Goal: Transaction & Acquisition: Book appointment/travel/reservation

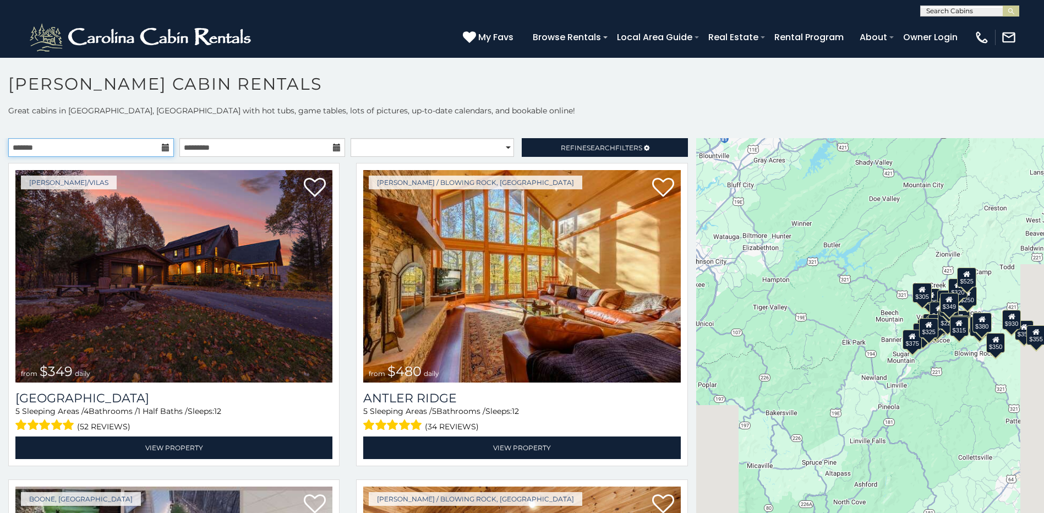
click at [149, 152] on input "text" at bounding box center [91, 147] width 166 height 19
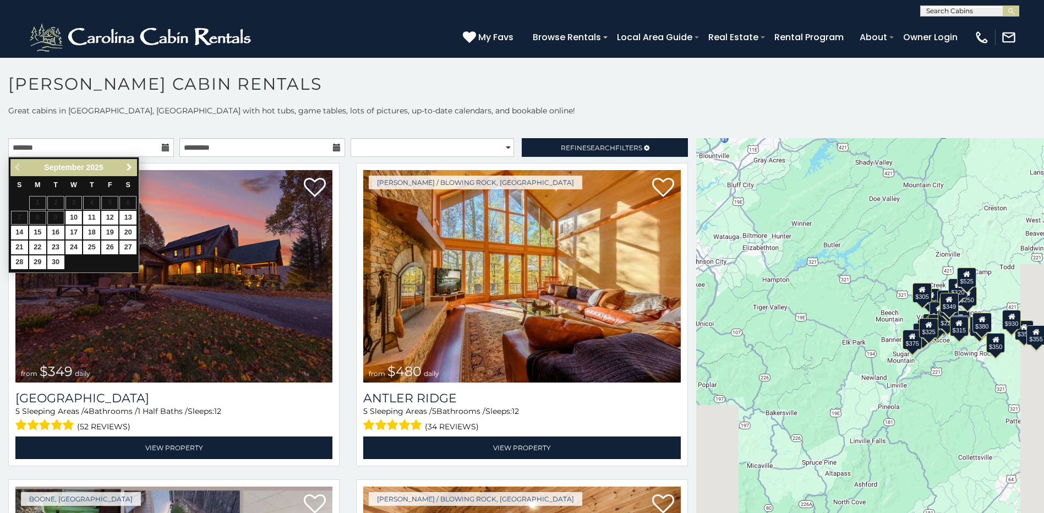
click at [132, 166] on span "Next" at bounding box center [129, 167] width 9 height 9
click at [131, 166] on span "Next" at bounding box center [129, 167] width 9 height 9
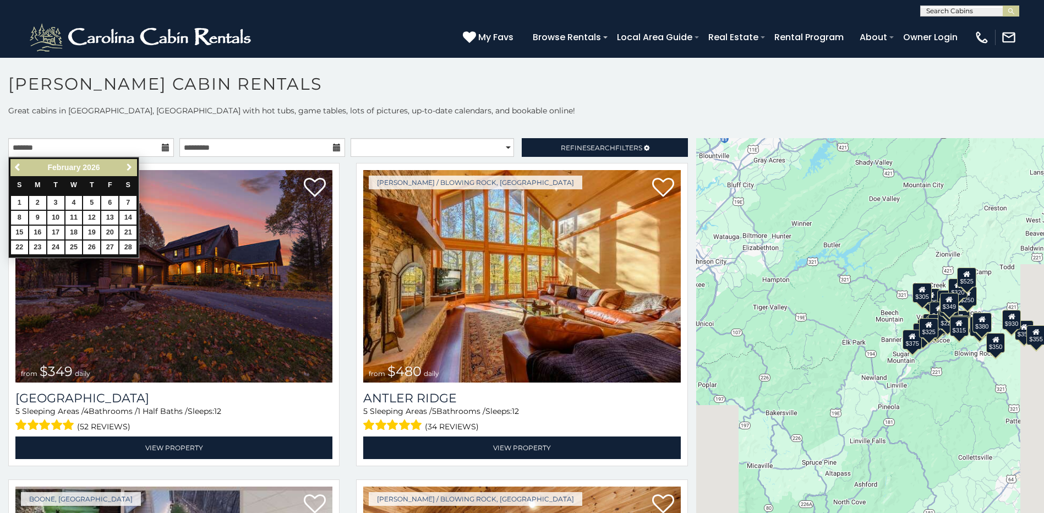
click at [131, 166] on span "Next" at bounding box center [129, 167] width 9 height 9
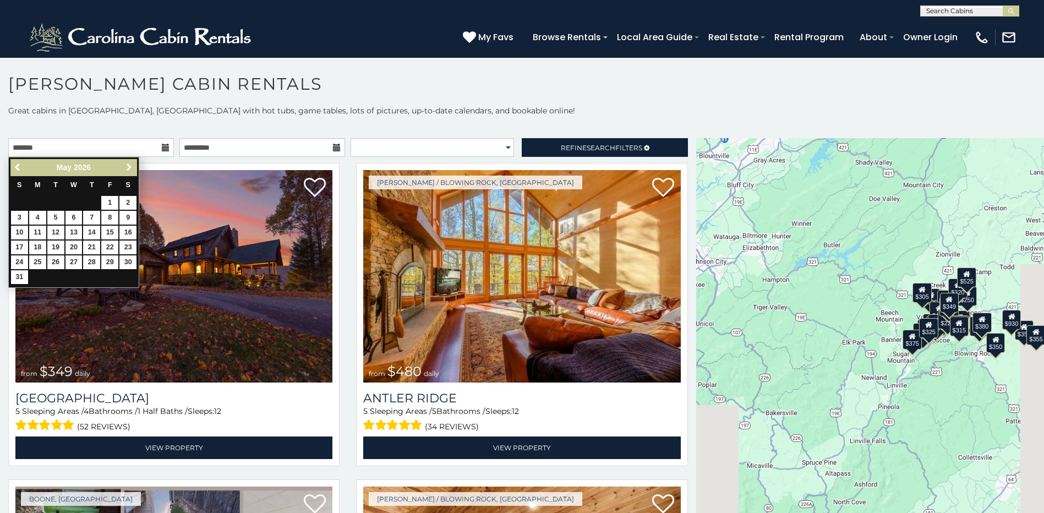
click at [131, 166] on span "Next" at bounding box center [129, 167] width 9 height 9
click at [130, 166] on span "Next" at bounding box center [129, 167] width 9 height 9
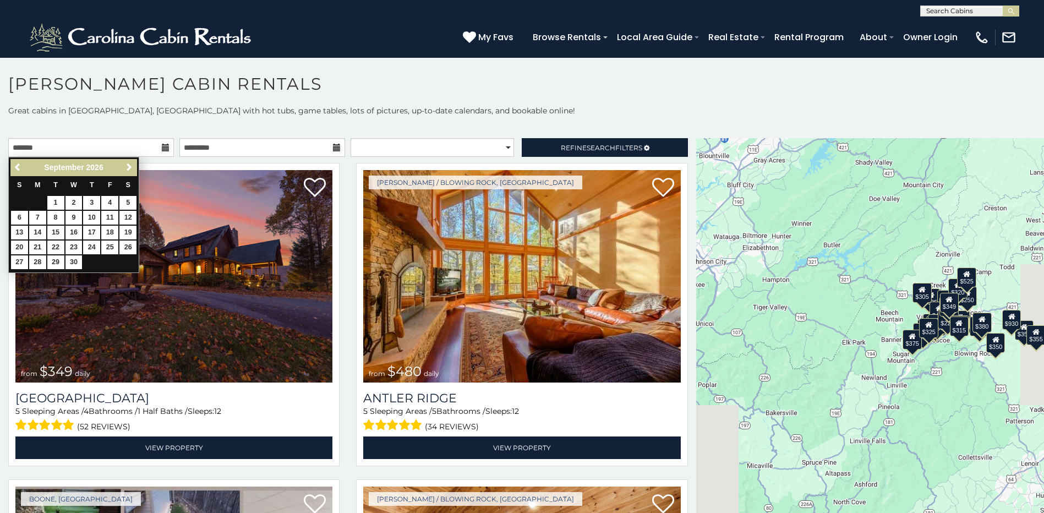
click at [27, 169] on div "Previous Next September 2026" at bounding box center [73, 167] width 127 height 17
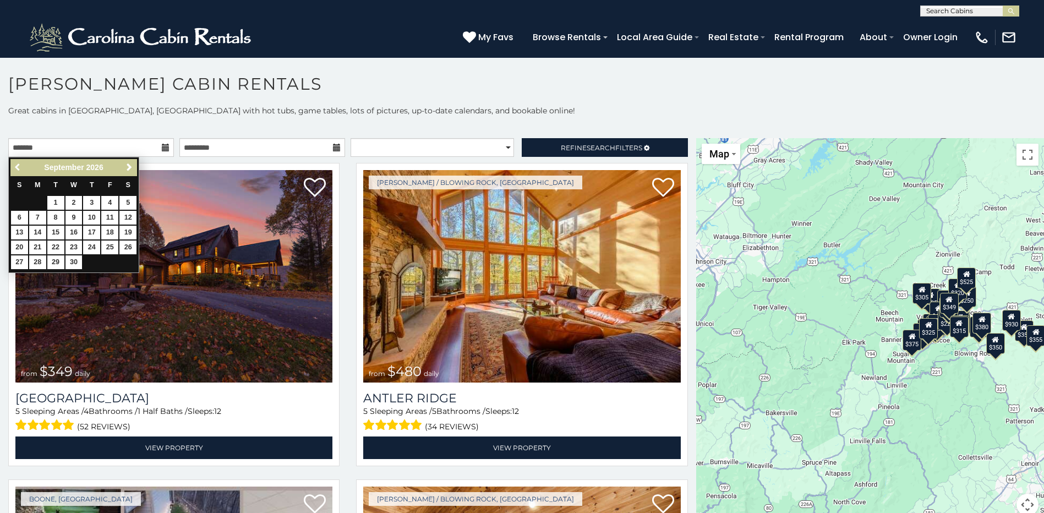
click at [17, 169] on span "Previous" at bounding box center [18, 167] width 9 height 9
click at [128, 204] on link "1" at bounding box center [127, 203] width 17 height 14
type input "**********"
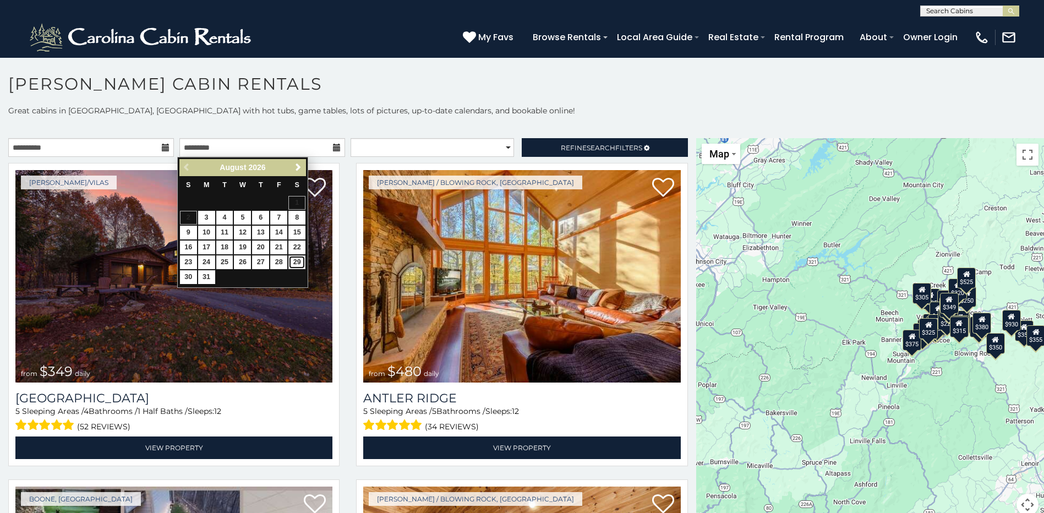
click at [299, 259] on link "29" at bounding box center [296, 262] width 17 height 14
type input "**********"
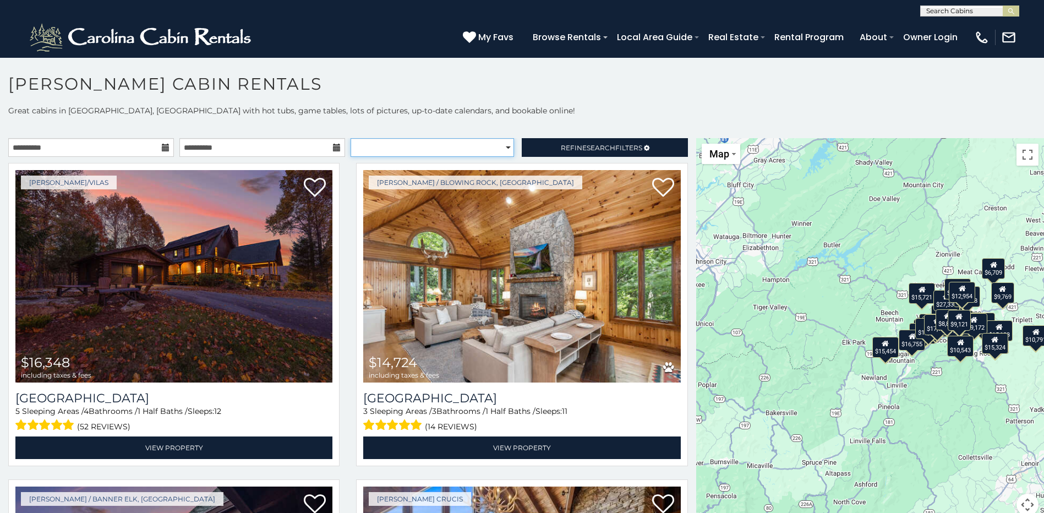
click at [498, 148] on select "**********" at bounding box center [431, 147] width 163 height 19
click at [570, 142] on link "Refine Search Filters" at bounding box center [605, 147] width 166 height 19
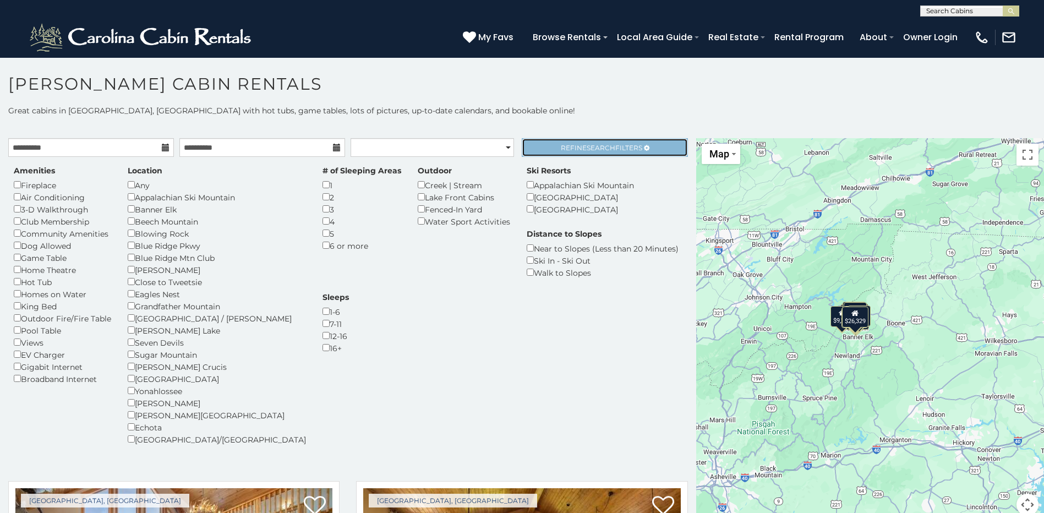
click at [593, 149] on span "Search" at bounding box center [601, 148] width 29 height 8
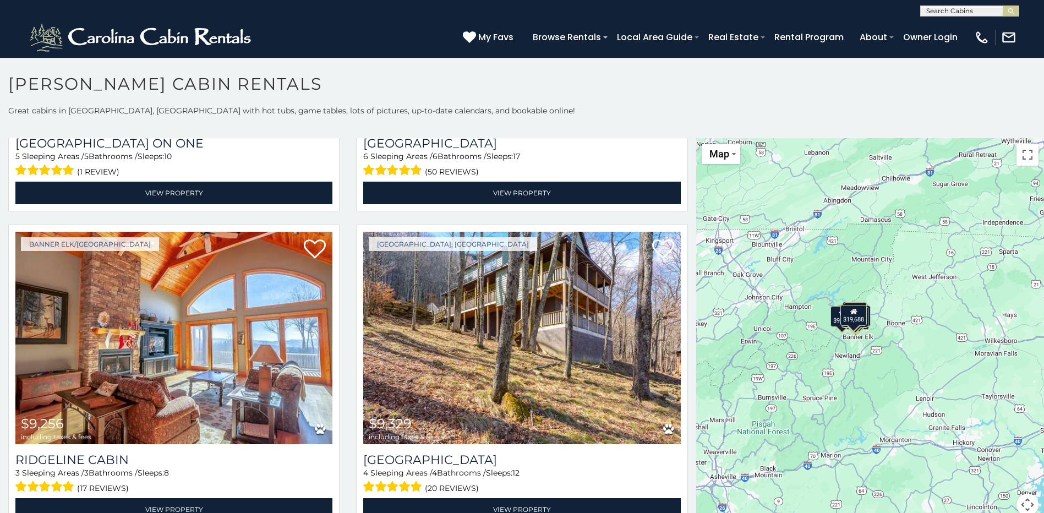
scroll to position [957, 0]
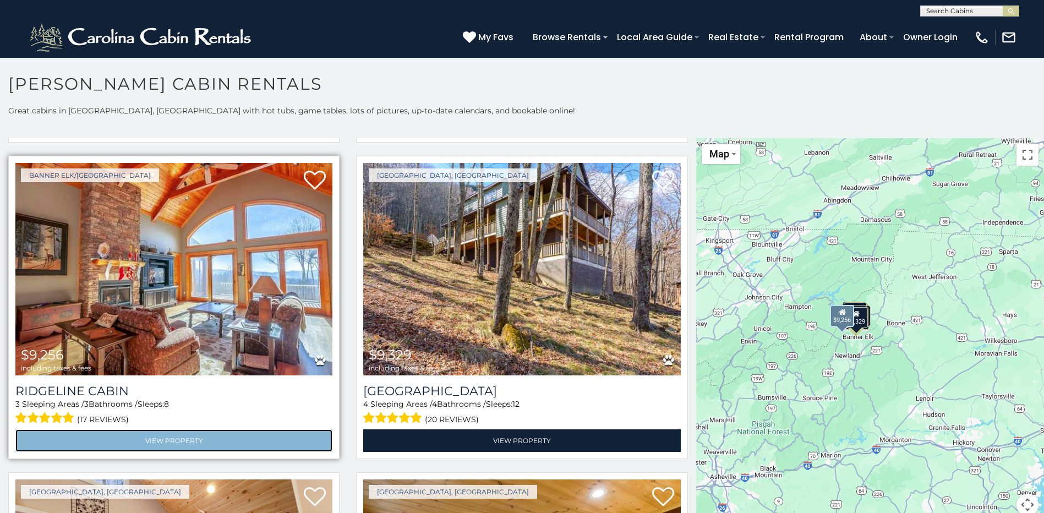
click at [157, 429] on link "View Property" at bounding box center [173, 440] width 317 height 23
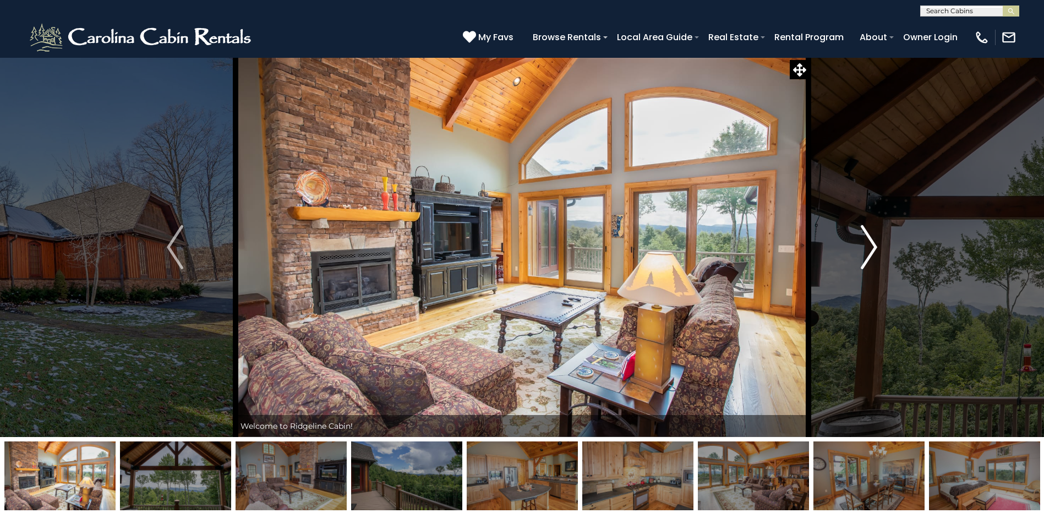
click at [870, 255] on img "Next" at bounding box center [869, 247] width 17 height 44
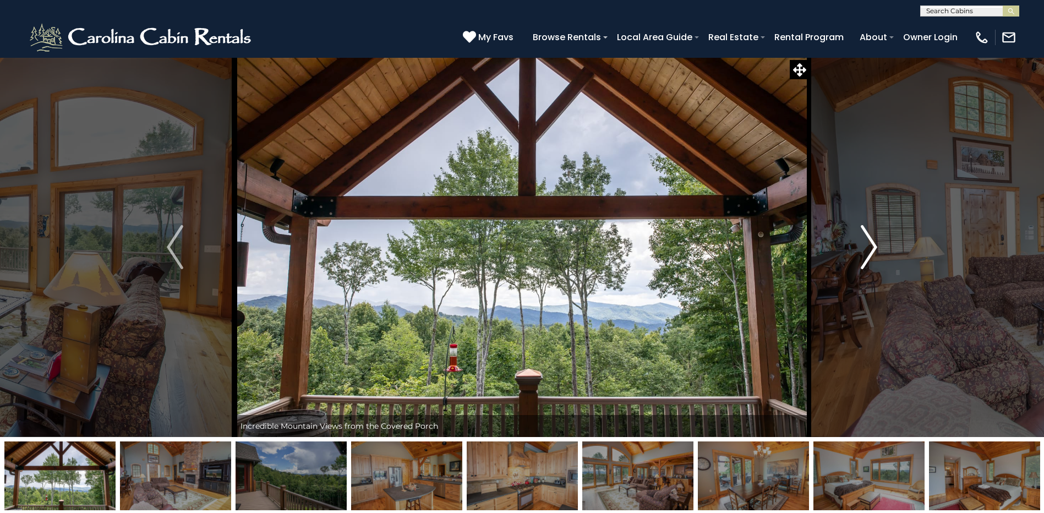
click at [870, 255] on img "Next" at bounding box center [869, 247] width 17 height 44
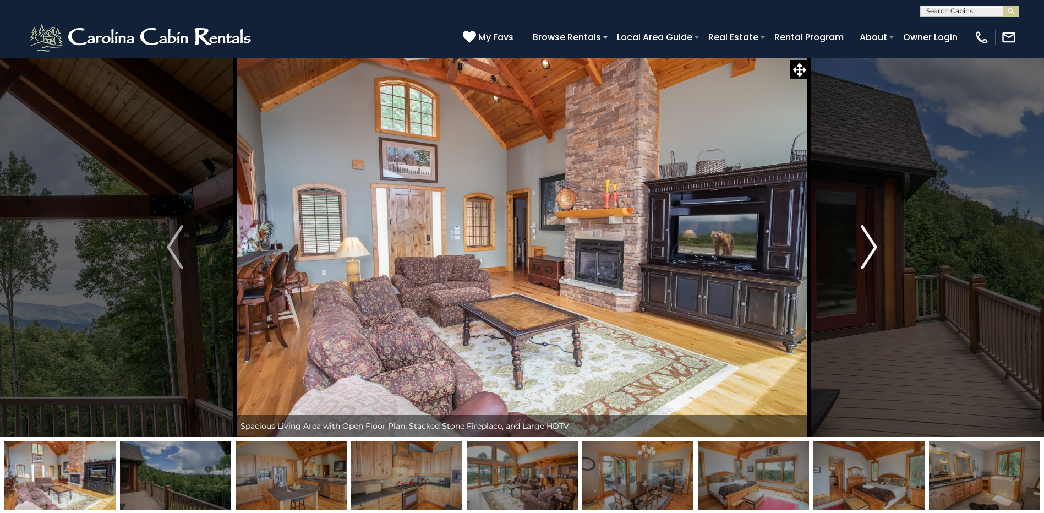
click at [870, 255] on img "Next" at bounding box center [869, 247] width 17 height 44
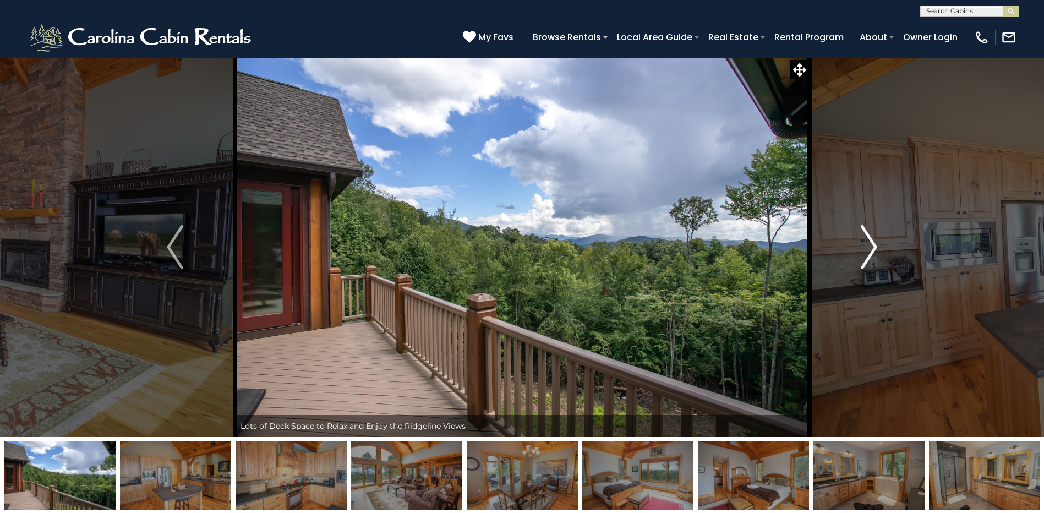
click at [870, 255] on img "Next" at bounding box center [869, 247] width 17 height 44
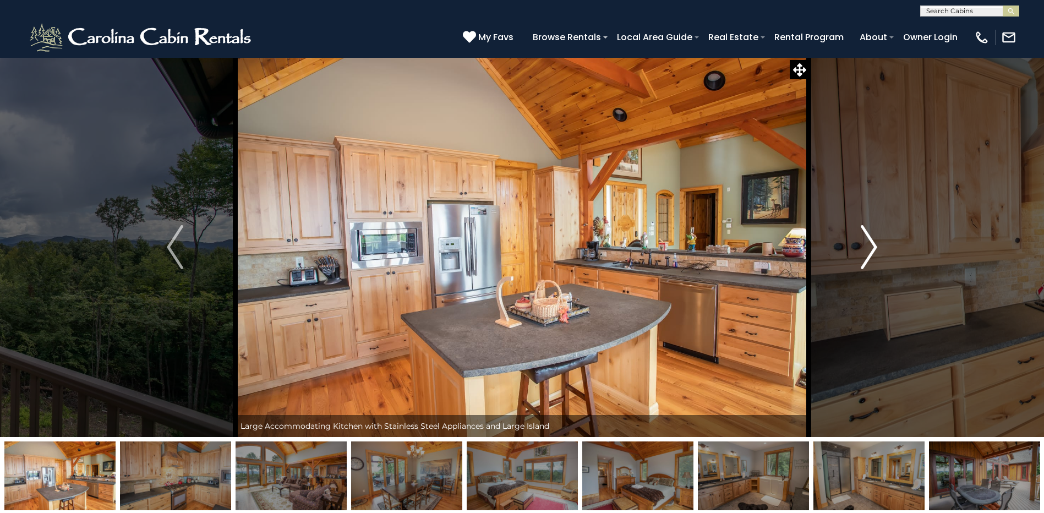
click at [870, 255] on img "Next" at bounding box center [869, 247] width 17 height 44
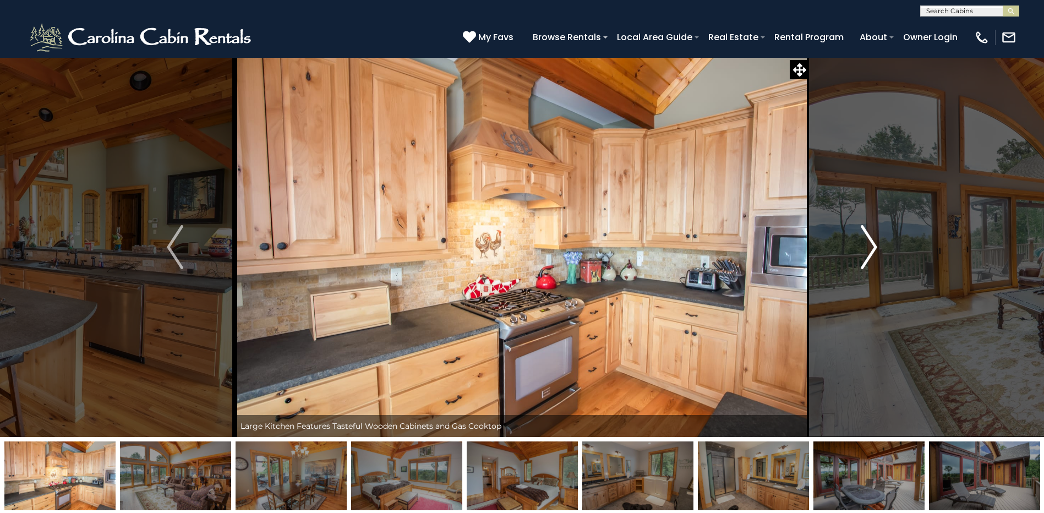
click at [870, 255] on img "Next" at bounding box center [869, 247] width 17 height 44
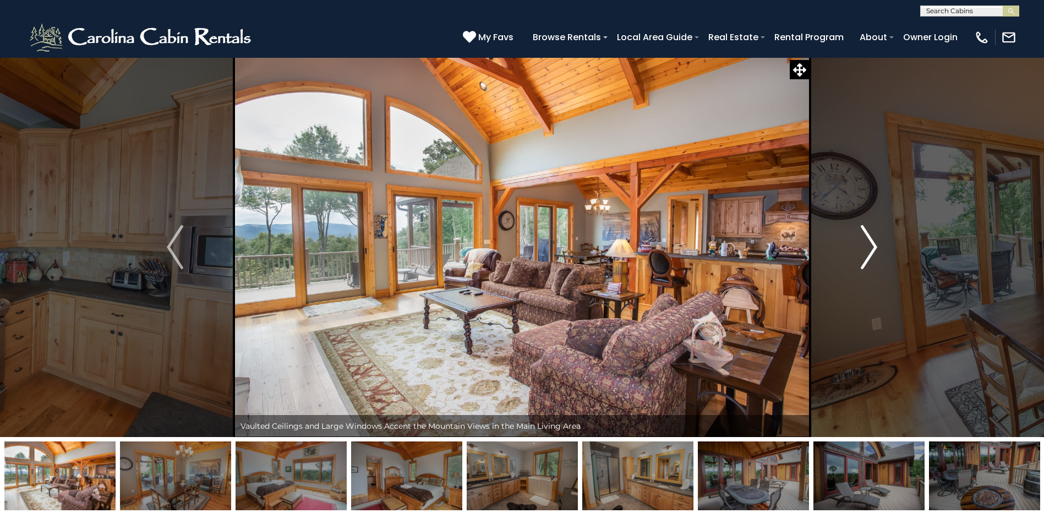
click at [870, 255] on img "Next" at bounding box center [869, 247] width 17 height 44
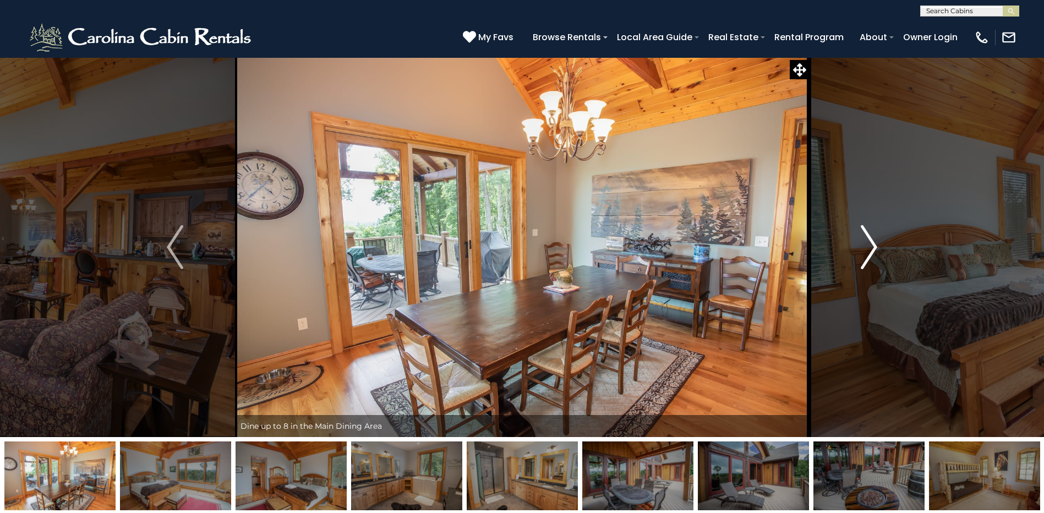
click at [870, 255] on img "Next" at bounding box center [869, 247] width 17 height 44
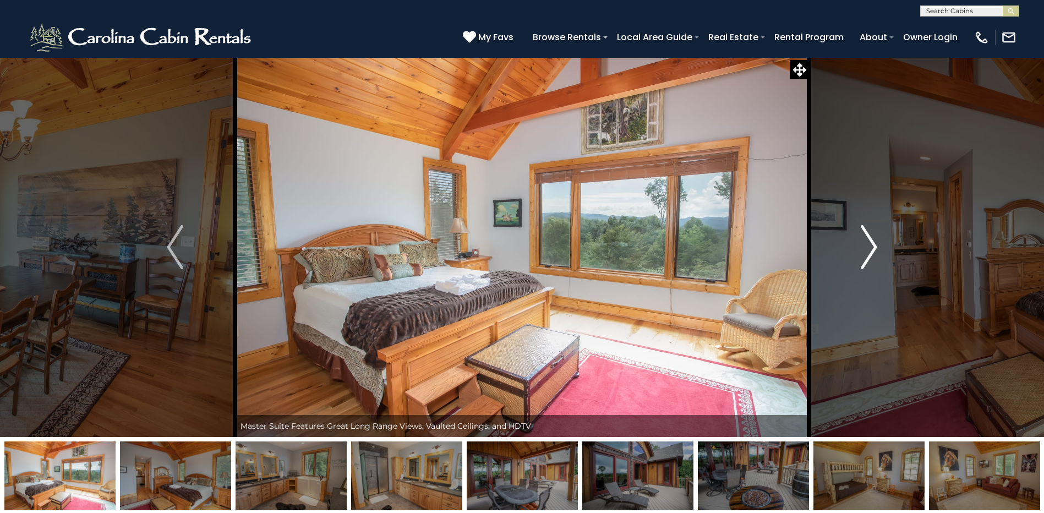
click at [870, 255] on img "Next" at bounding box center [869, 247] width 17 height 44
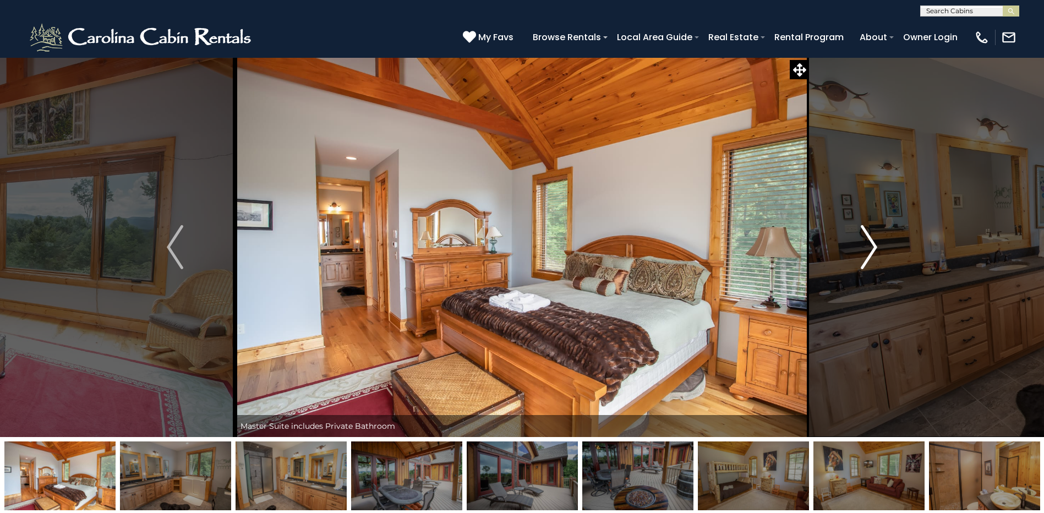
click at [870, 255] on img "Next" at bounding box center [869, 247] width 17 height 44
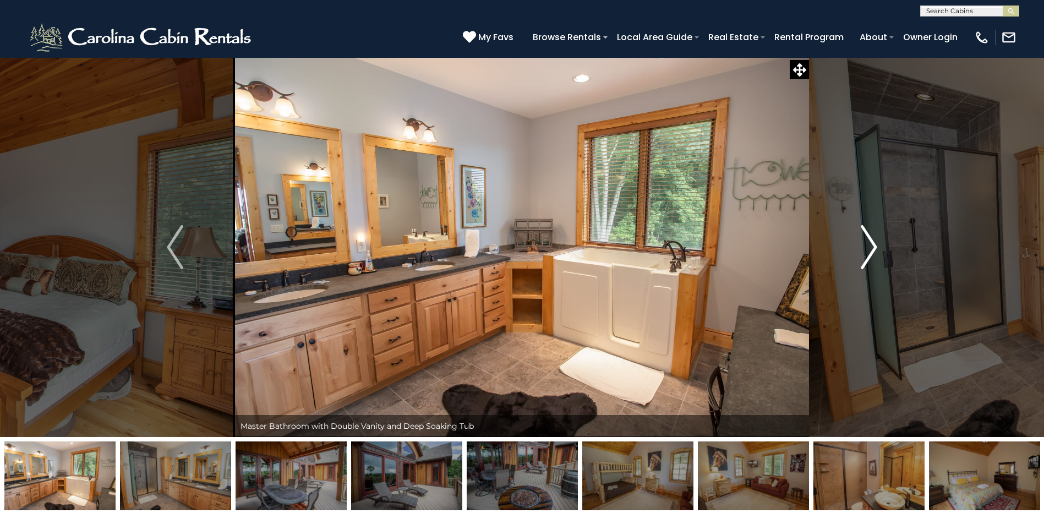
click at [870, 255] on img "Next" at bounding box center [869, 247] width 17 height 44
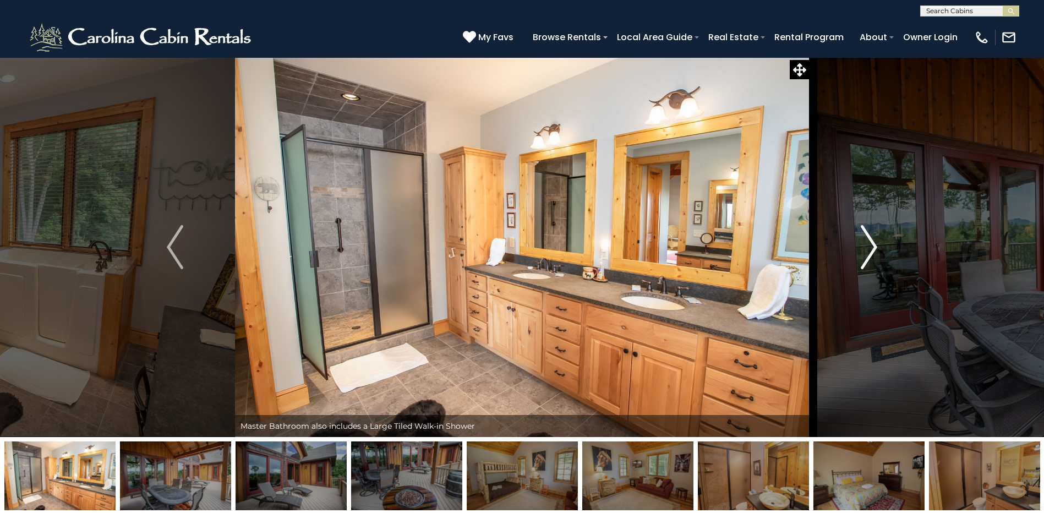
click at [870, 255] on img "Next" at bounding box center [869, 247] width 17 height 44
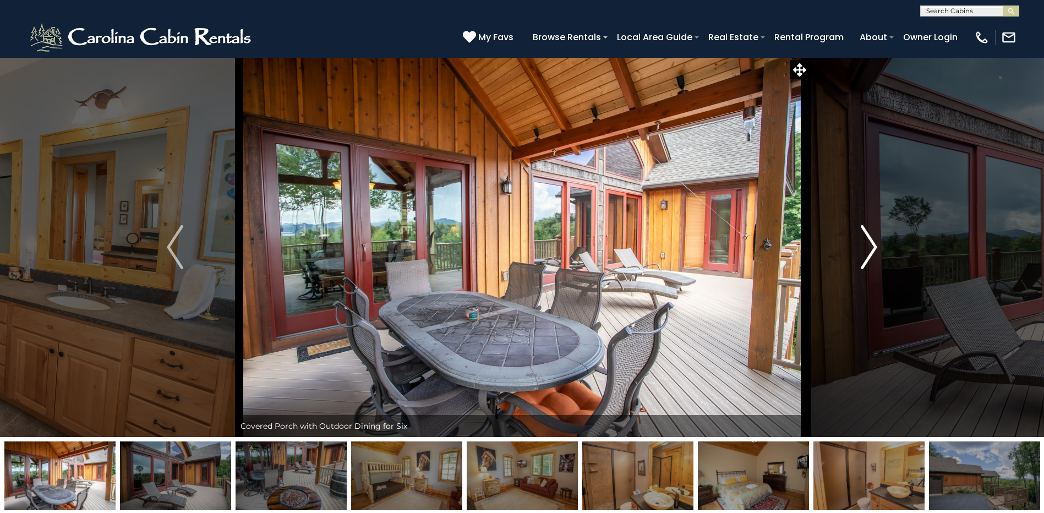
click at [870, 255] on img "Next" at bounding box center [869, 247] width 17 height 44
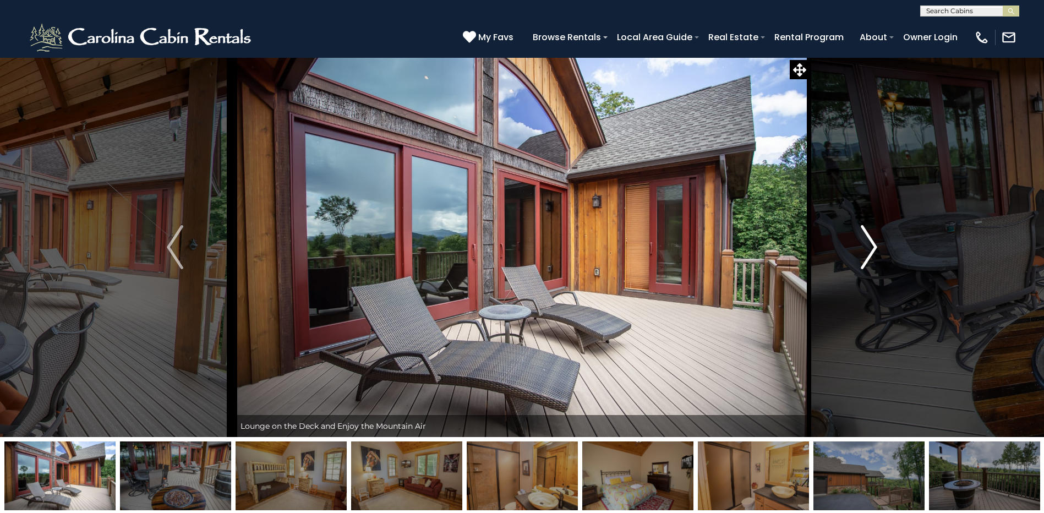
click at [870, 255] on img "Next" at bounding box center [869, 247] width 17 height 44
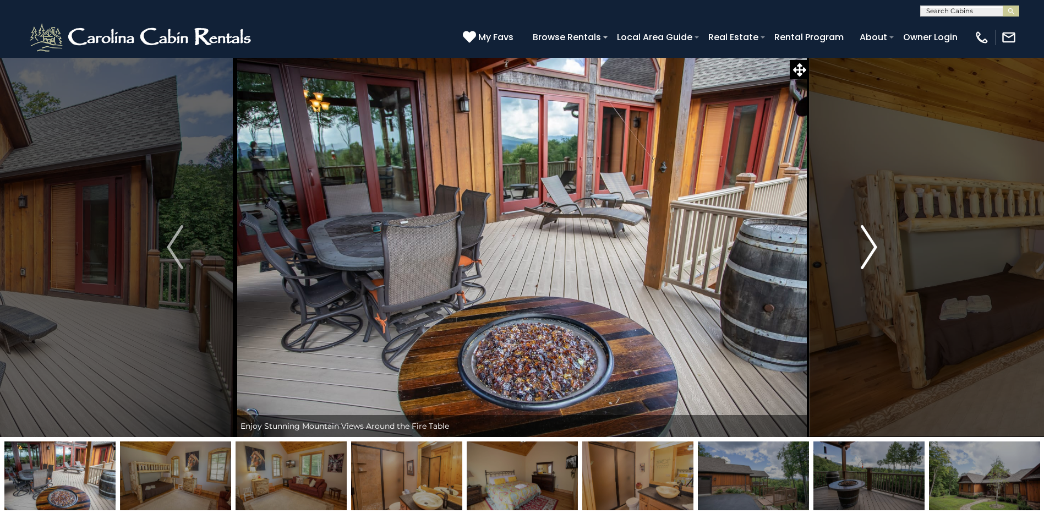
click at [870, 255] on img "Next" at bounding box center [869, 247] width 17 height 44
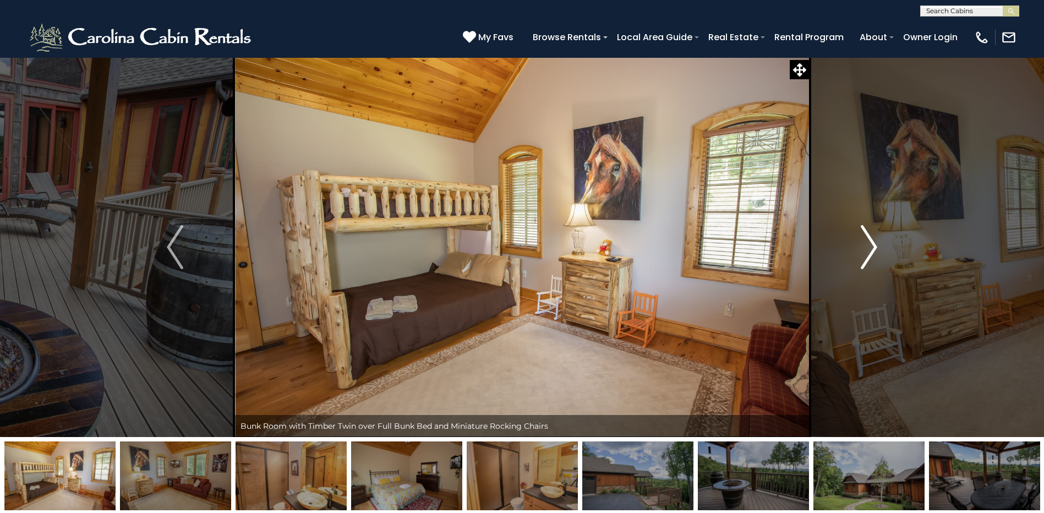
click at [870, 255] on img "Next" at bounding box center [869, 247] width 17 height 44
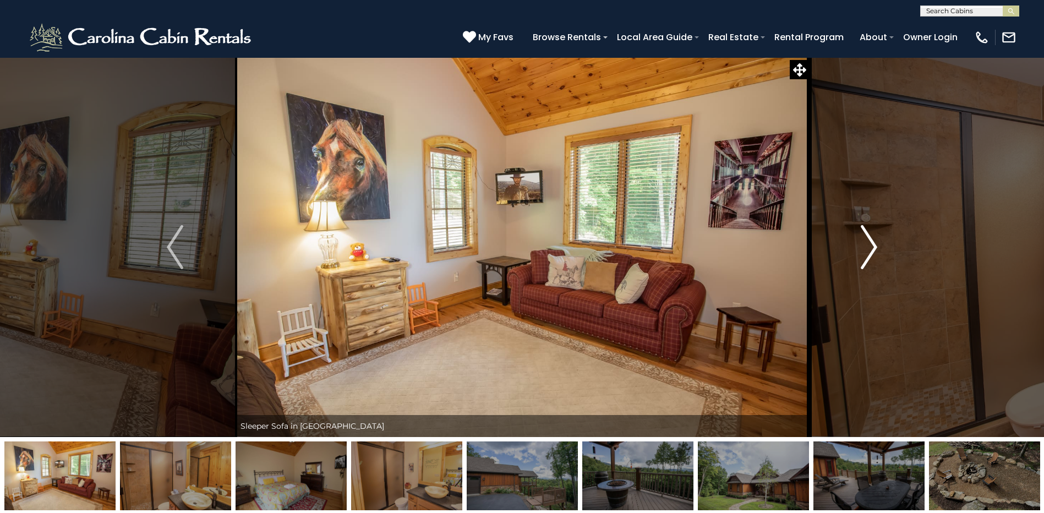
click at [870, 255] on img "Next" at bounding box center [869, 247] width 17 height 44
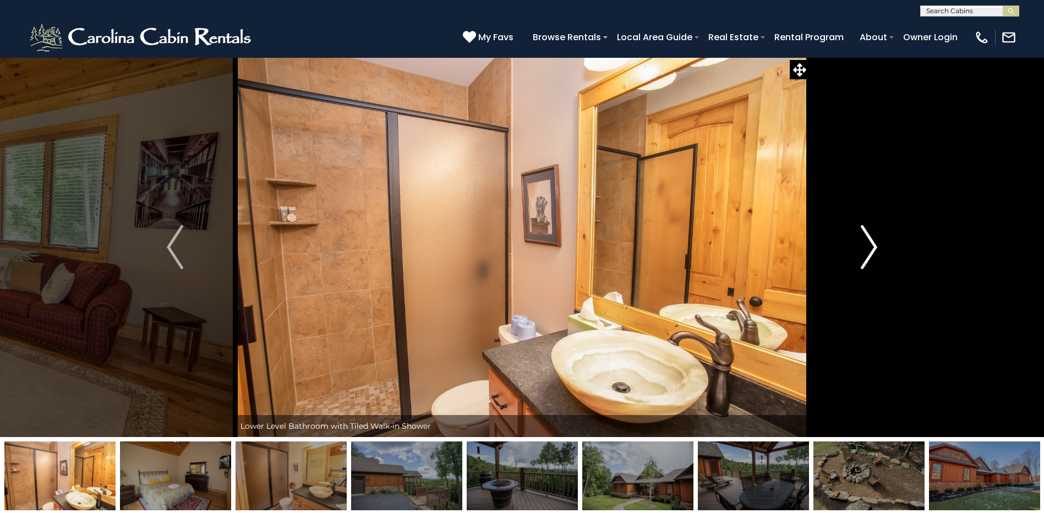
click at [870, 255] on img "Next" at bounding box center [869, 247] width 17 height 44
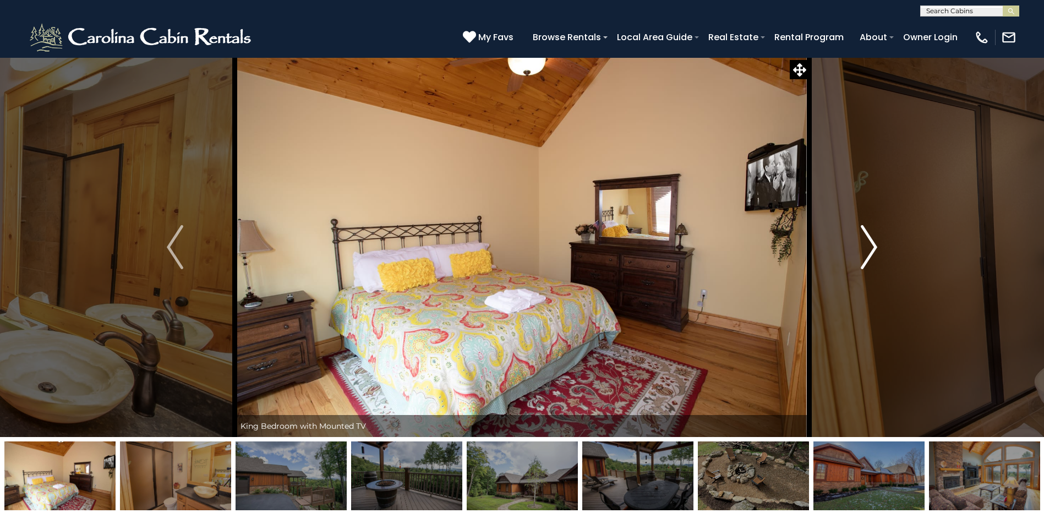
click at [870, 255] on img "Next" at bounding box center [869, 247] width 17 height 44
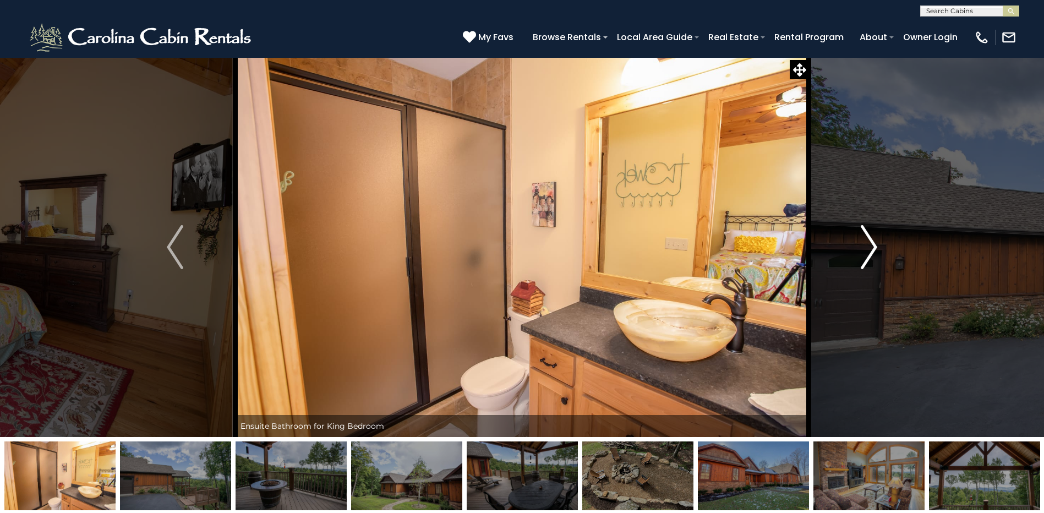
click at [869, 255] on img "Next" at bounding box center [869, 247] width 17 height 44
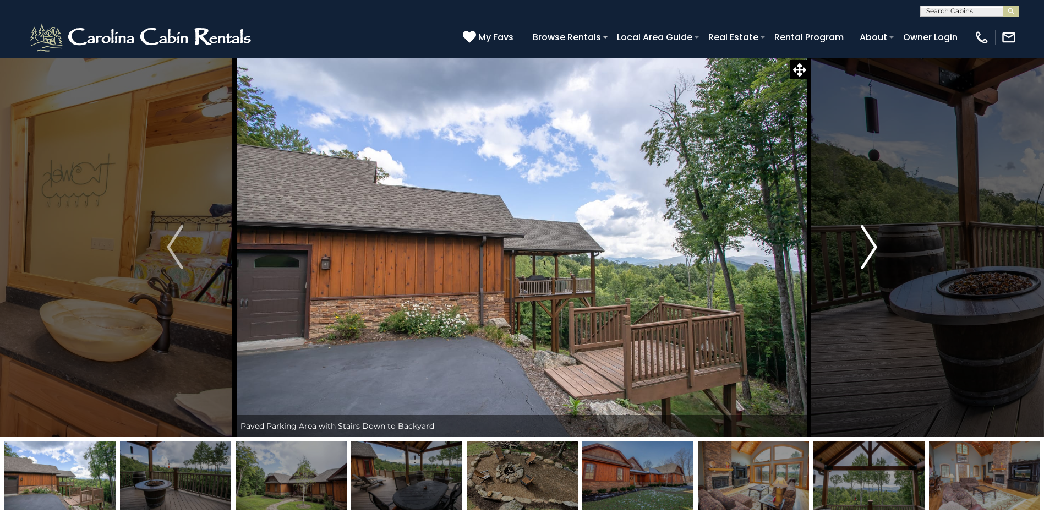
click at [869, 255] on img "Next" at bounding box center [869, 247] width 17 height 44
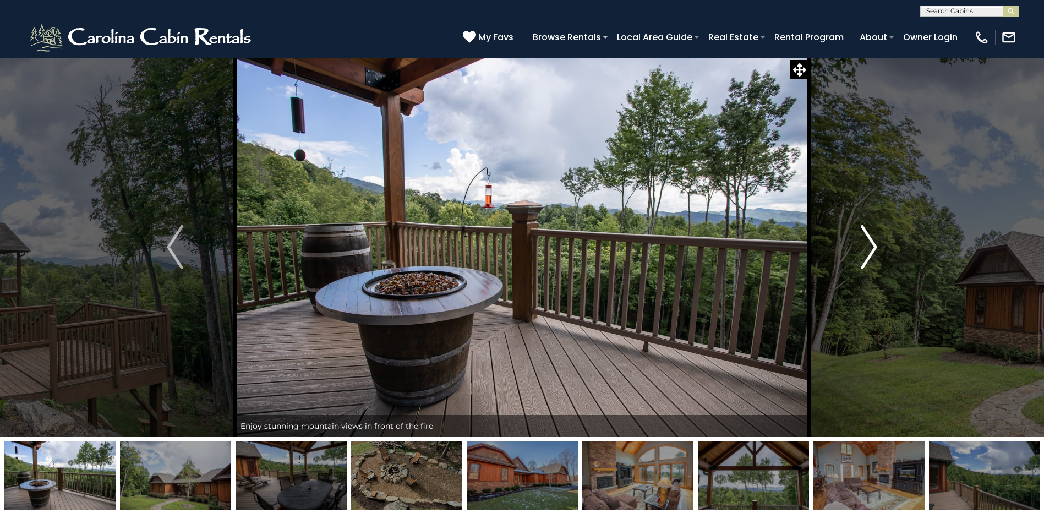
click at [869, 255] on img "Next" at bounding box center [869, 247] width 17 height 44
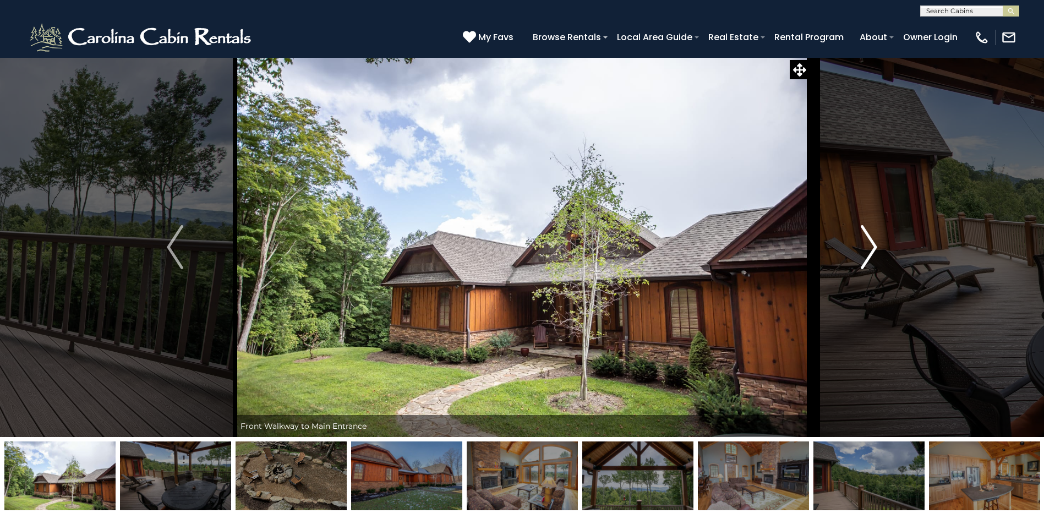
click at [869, 255] on img "Next" at bounding box center [869, 247] width 17 height 44
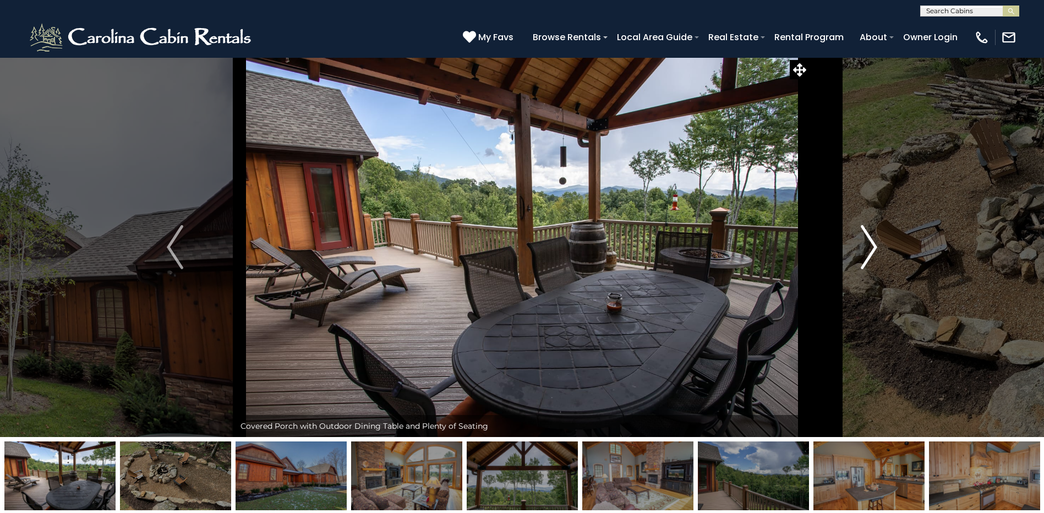
click at [869, 255] on img "Next" at bounding box center [869, 247] width 17 height 44
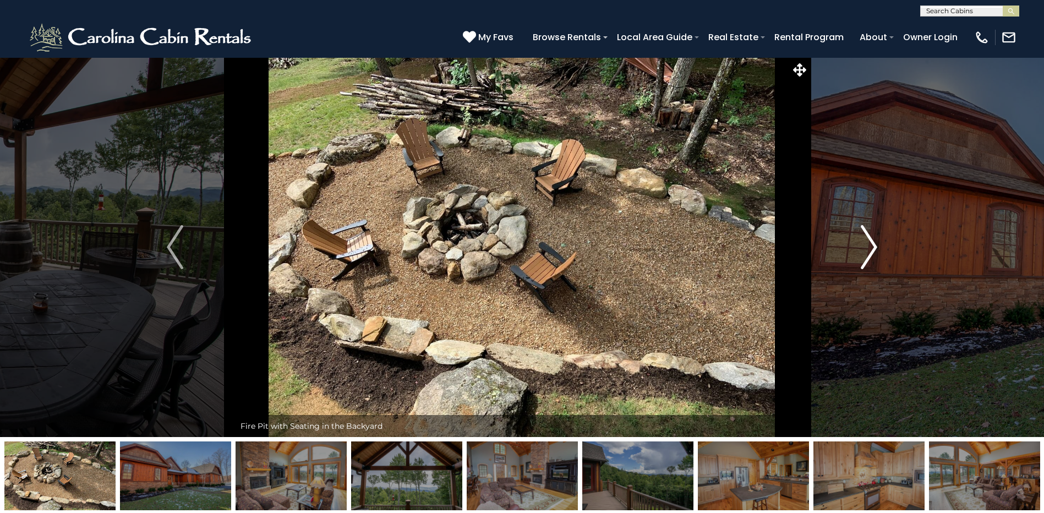
click at [869, 255] on img "Next" at bounding box center [869, 247] width 17 height 44
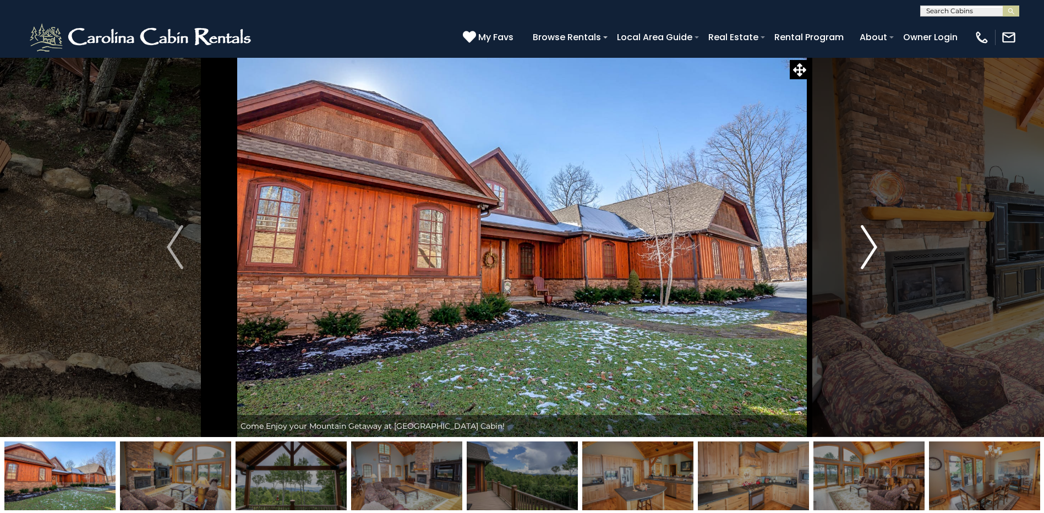
click at [869, 255] on img "Next" at bounding box center [869, 247] width 17 height 44
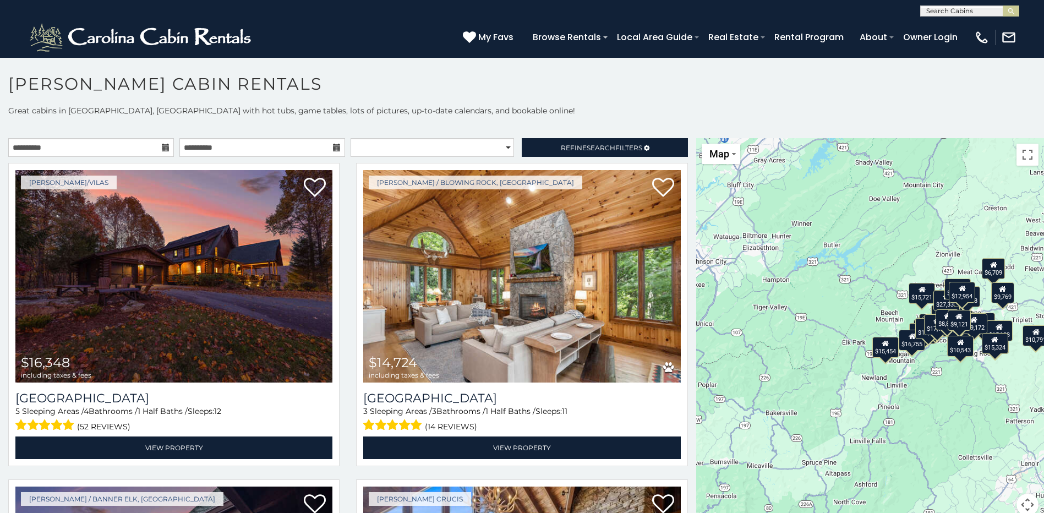
scroll to position [6, 0]
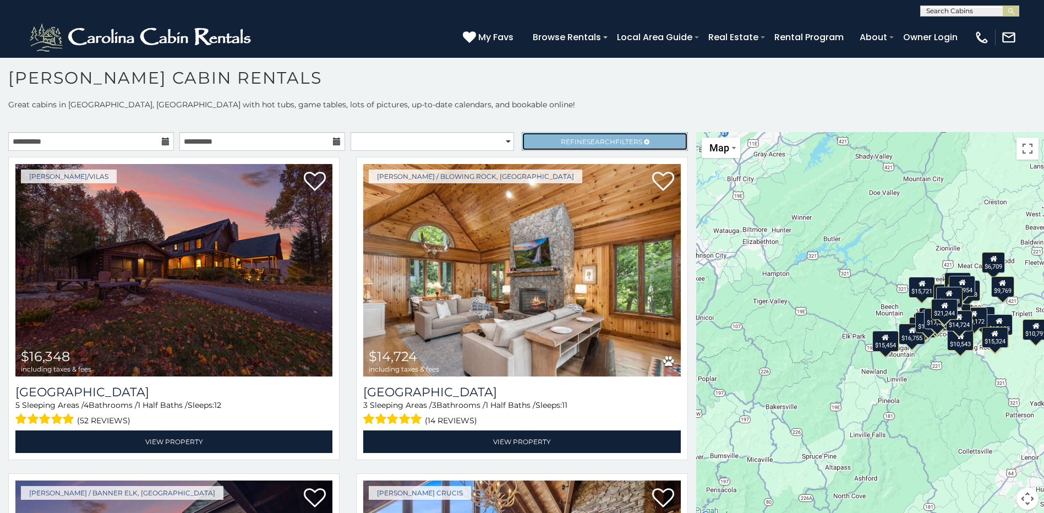
click at [595, 140] on span "Search" at bounding box center [601, 142] width 29 height 8
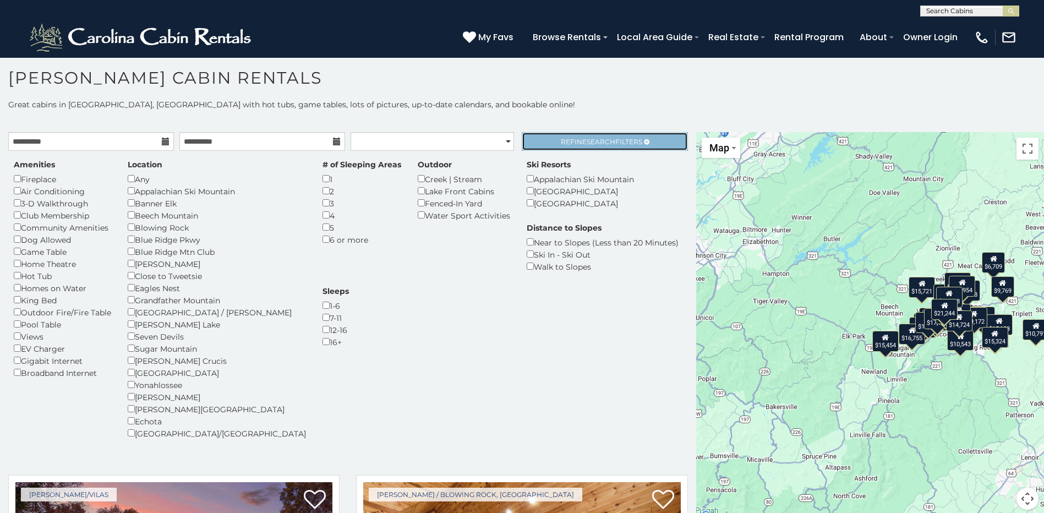
click at [564, 145] on span "Refine Search Filters" at bounding box center [601, 142] width 81 height 8
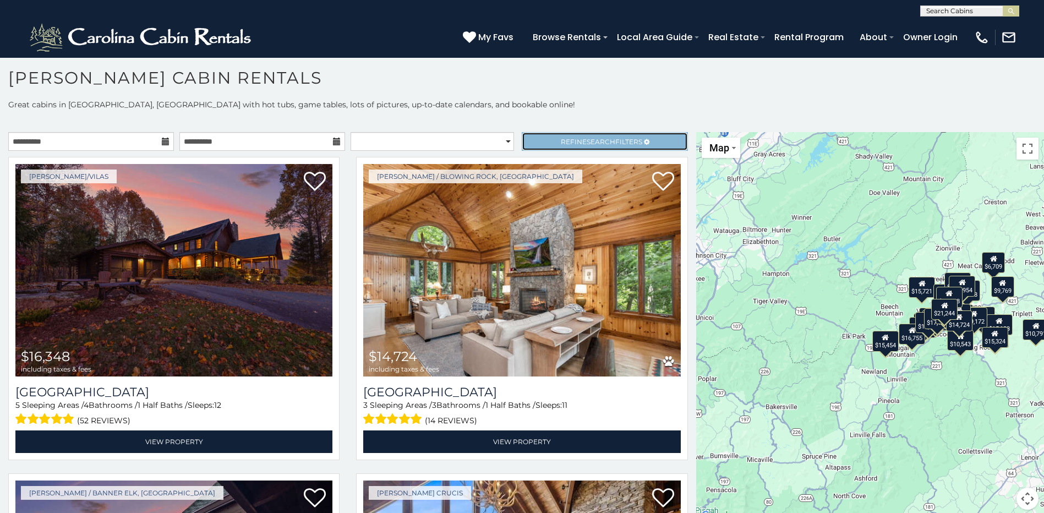
click at [631, 138] on span "Refine Search Filters" at bounding box center [601, 142] width 81 height 8
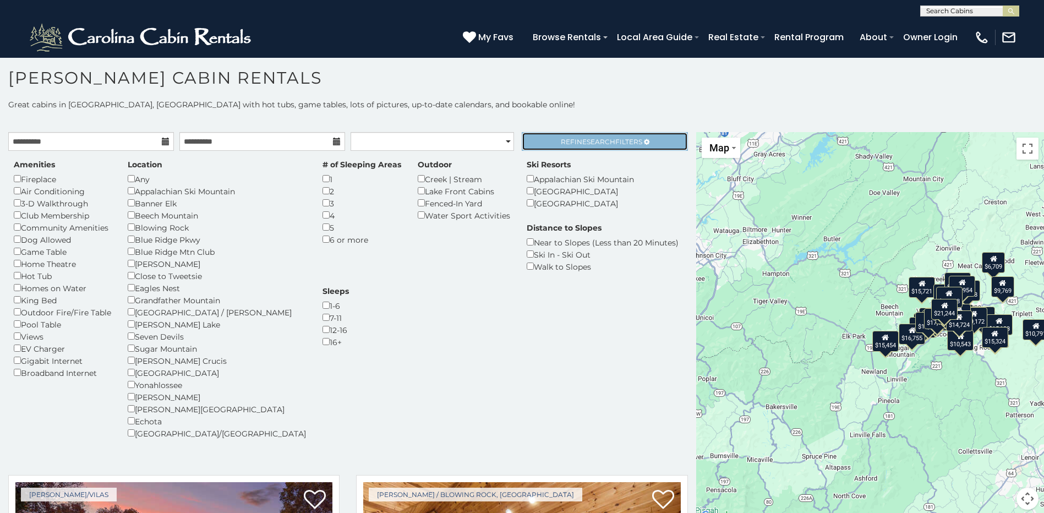
click at [572, 143] on span "Refine Search Filters" at bounding box center [601, 142] width 81 height 8
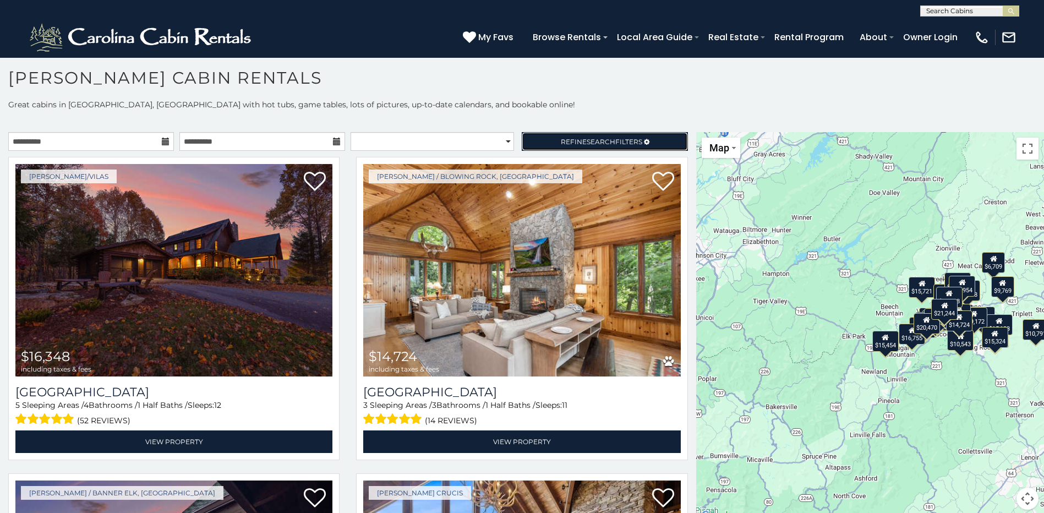
scroll to position [342, 0]
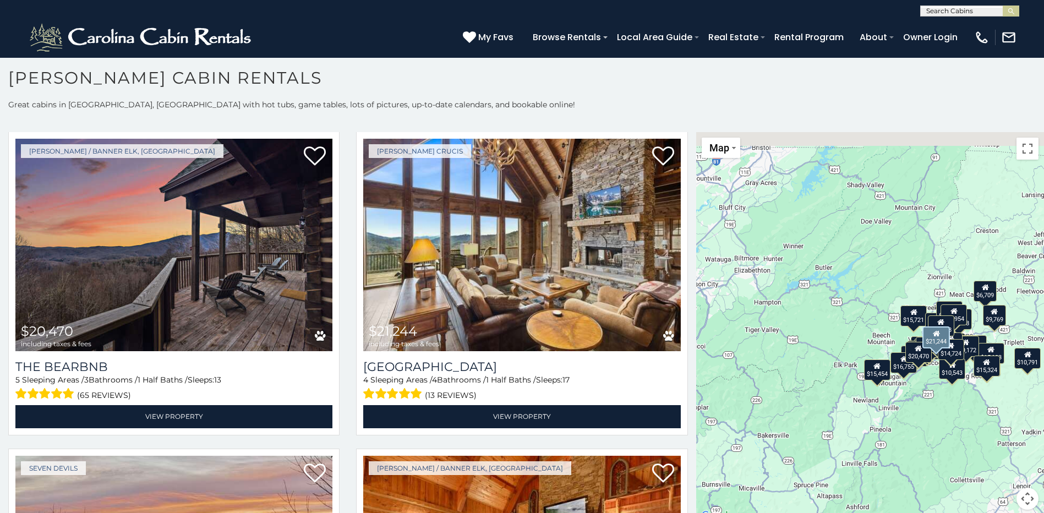
drag, startPoint x: 692, startPoint y: 179, endPoint x: 689, endPoint y: 190, distance: 11.5
click at [688, 132] on main "**********" at bounding box center [522, 132] width 1044 height 0
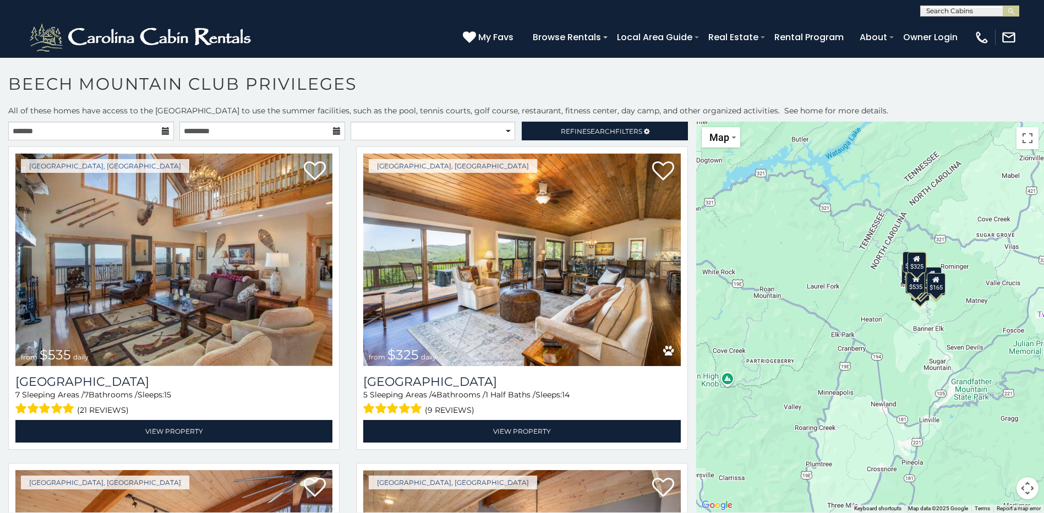
click at [164, 128] on icon at bounding box center [166, 131] width 8 height 8
click at [100, 135] on input "text" at bounding box center [91, 131] width 166 height 19
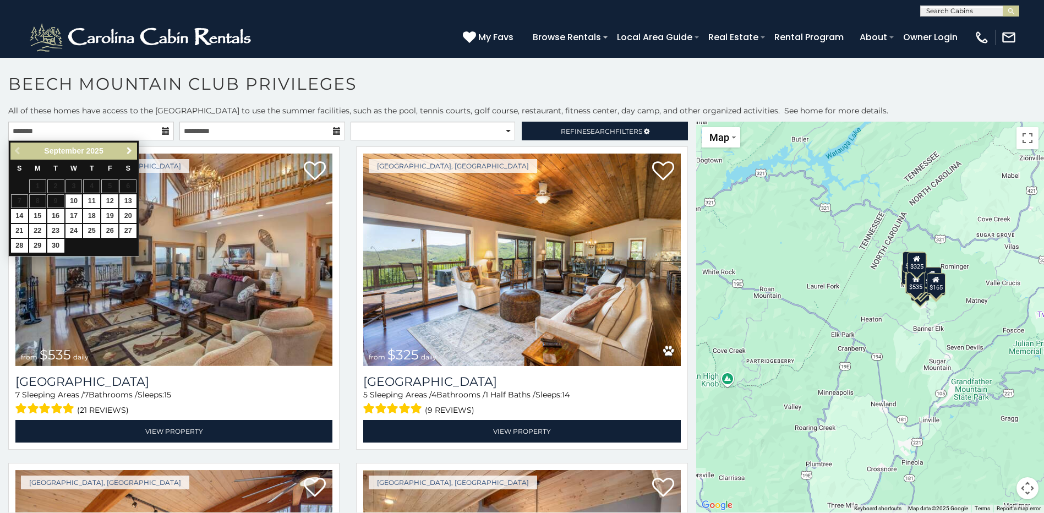
click at [127, 149] on span "Next" at bounding box center [129, 150] width 9 height 9
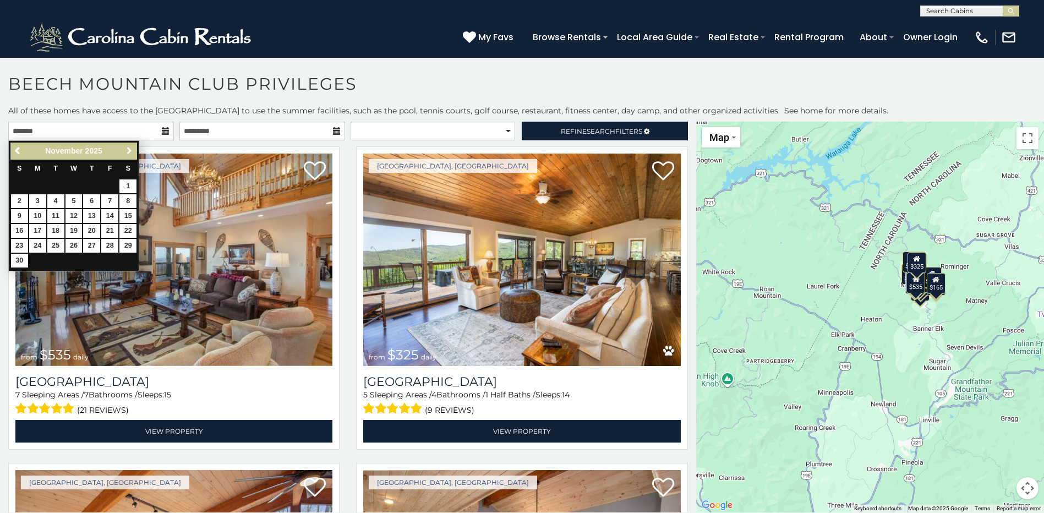
click at [127, 149] on span "Next" at bounding box center [129, 150] width 9 height 9
click at [128, 147] on span "Next" at bounding box center [129, 150] width 9 height 9
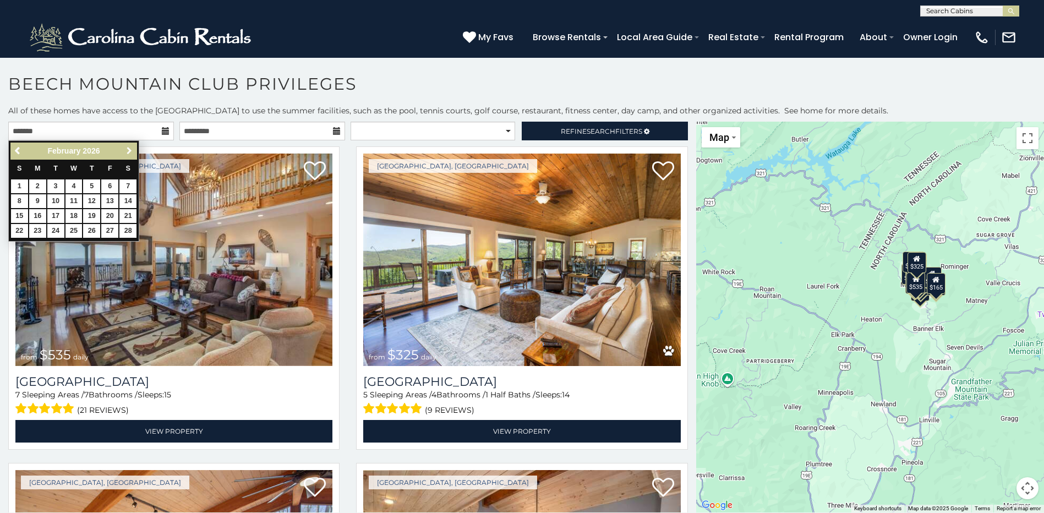
click at [128, 147] on span "Next" at bounding box center [129, 150] width 9 height 9
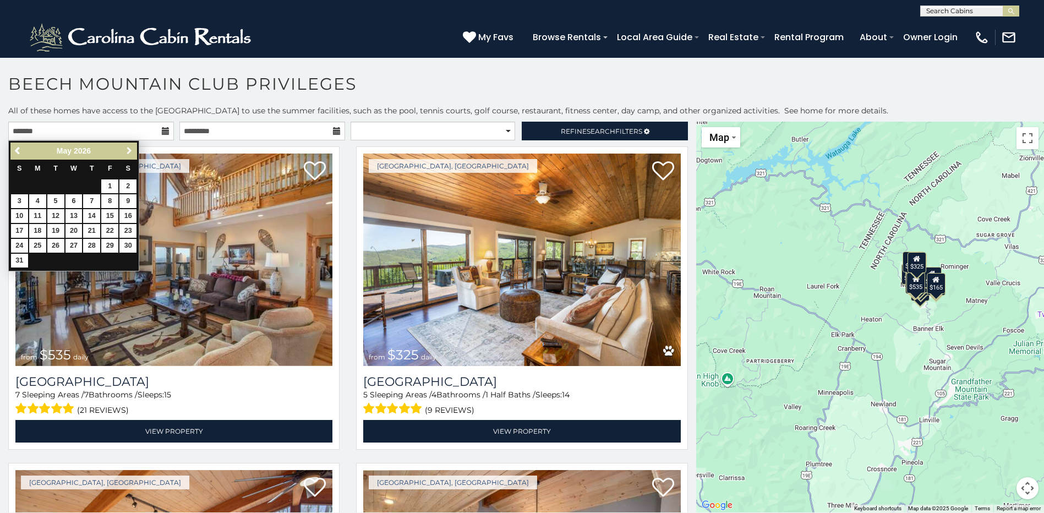
click at [127, 147] on span "Next" at bounding box center [129, 150] width 9 height 9
click at [127, 146] on span "Next" at bounding box center [129, 150] width 9 height 9
click at [130, 182] on link "1" at bounding box center [127, 186] width 17 height 14
type input "**********"
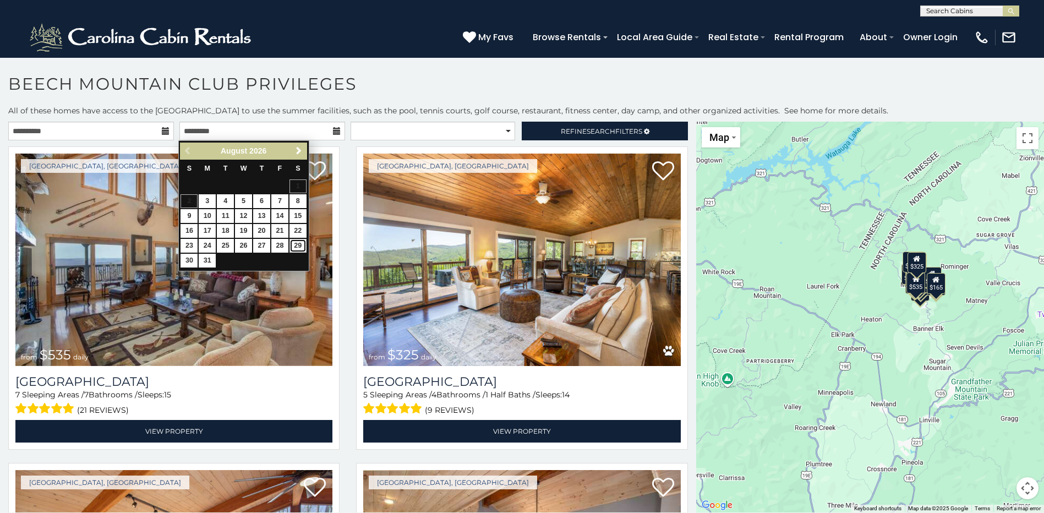
click at [299, 242] on link "29" at bounding box center [297, 246] width 17 height 14
type input "**********"
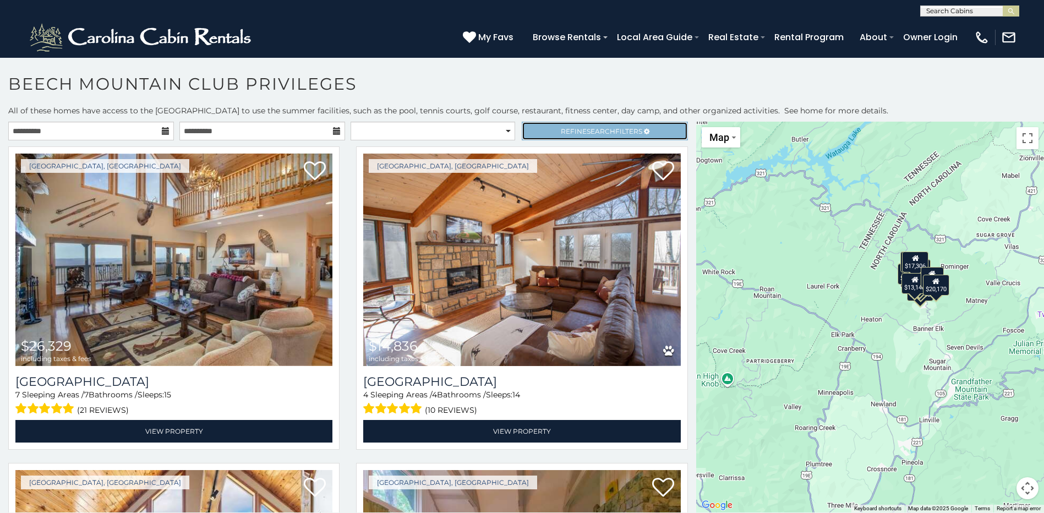
click at [568, 132] on span "Refine Search Filters" at bounding box center [601, 131] width 81 height 8
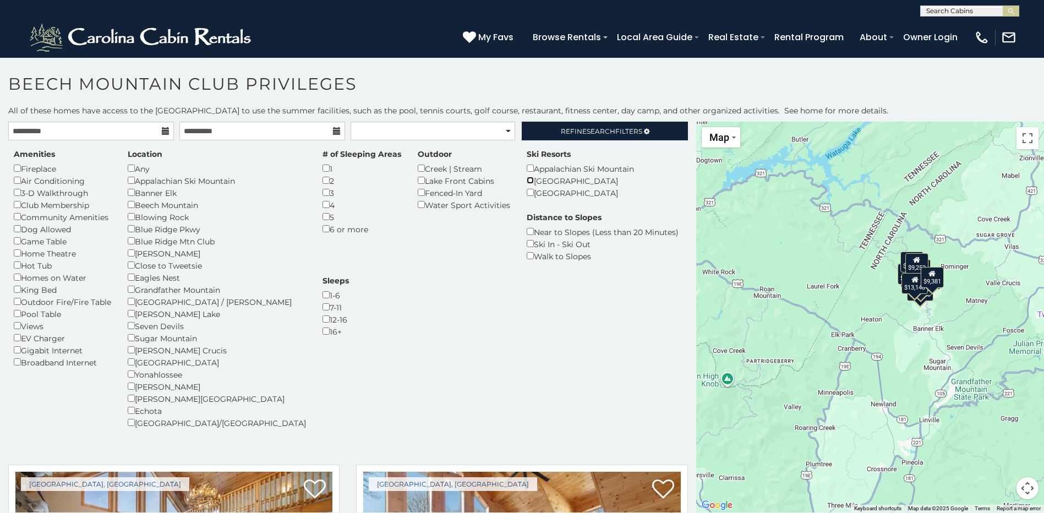
scroll to position [6, 0]
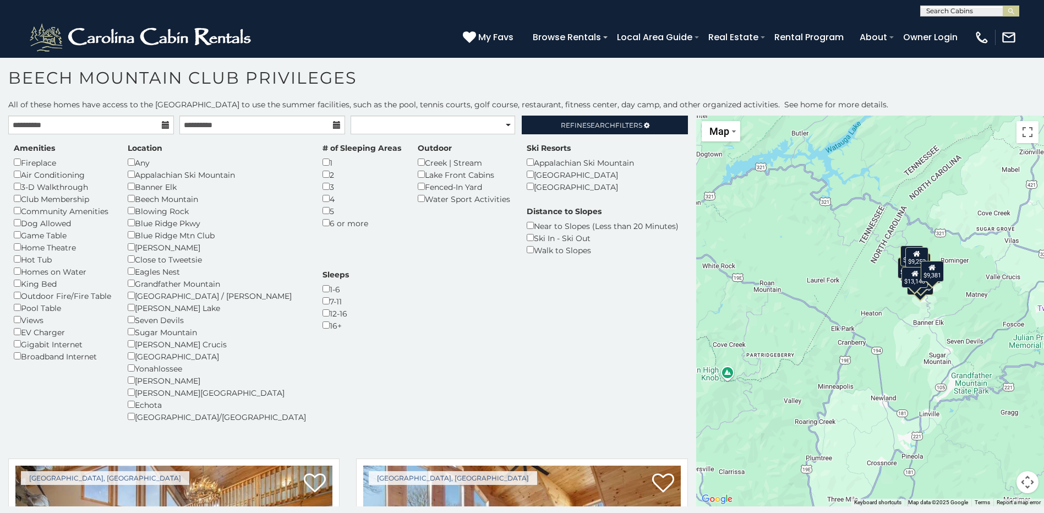
click at [694, 214] on div "**********" at bounding box center [348, 311] width 696 height 391
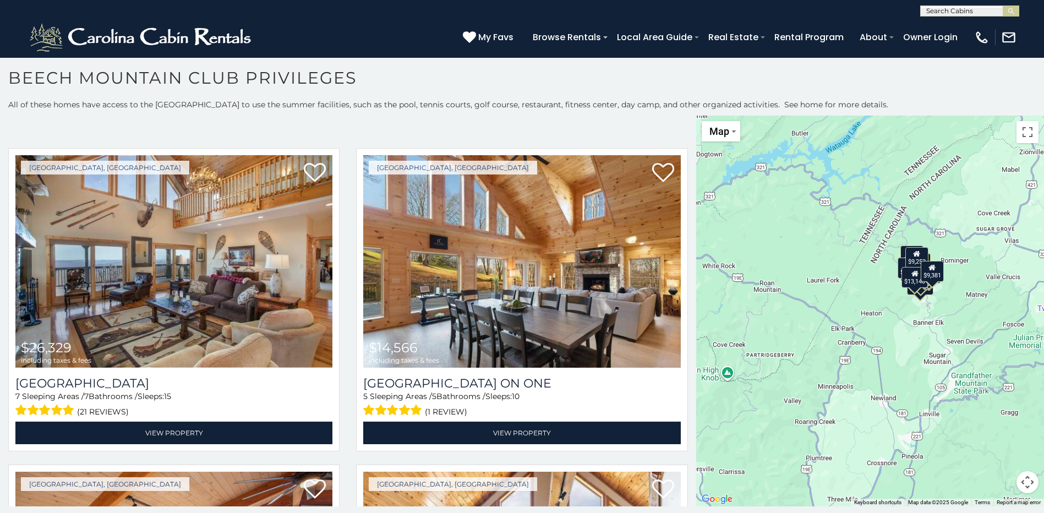
scroll to position [325, 0]
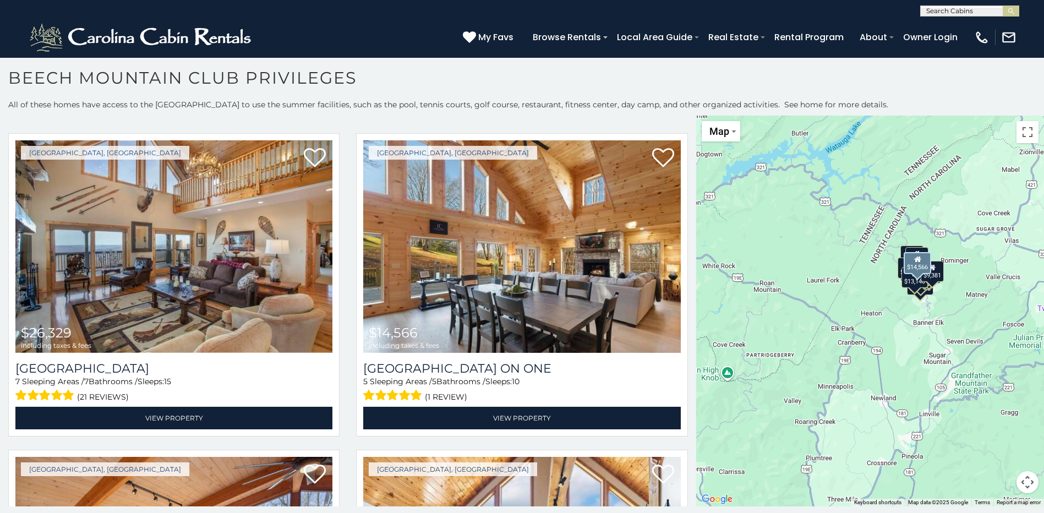
drag, startPoint x: 688, startPoint y: 204, endPoint x: 683, endPoint y: 245, distance: 41.6
click at [685, 260] on div "Beech Mountain, NC $14,566 including taxes & fees Fairway Lodge On One 5 Sleepi…" at bounding box center [522, 288] width 348 height 310
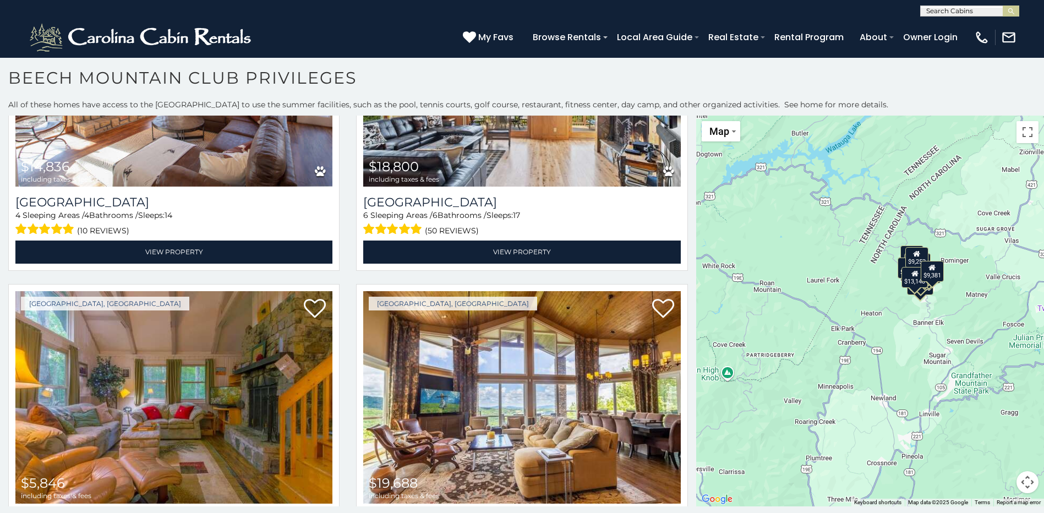
scroll to position [965, 0]
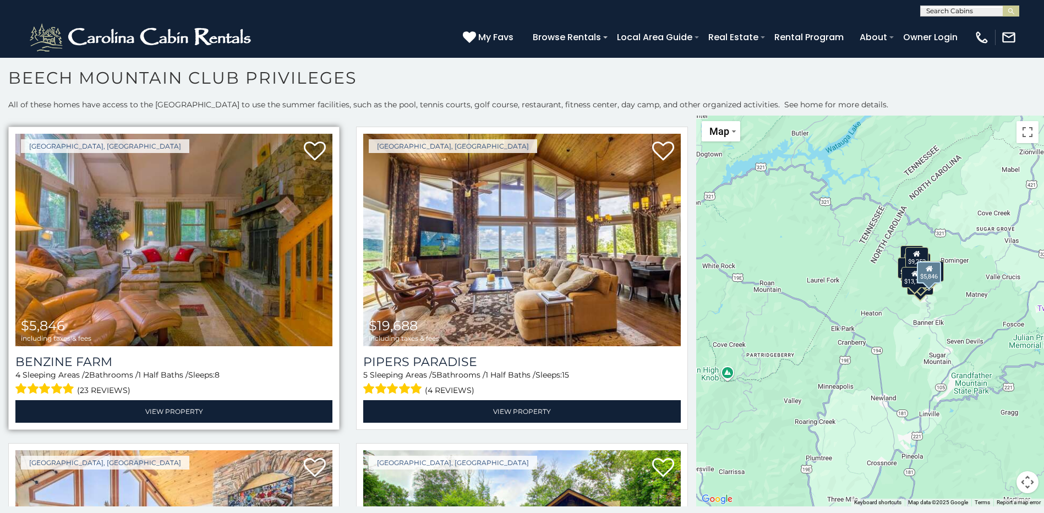
click at [259, 265] on img at bounding box center [173, 240] width 317 height 212
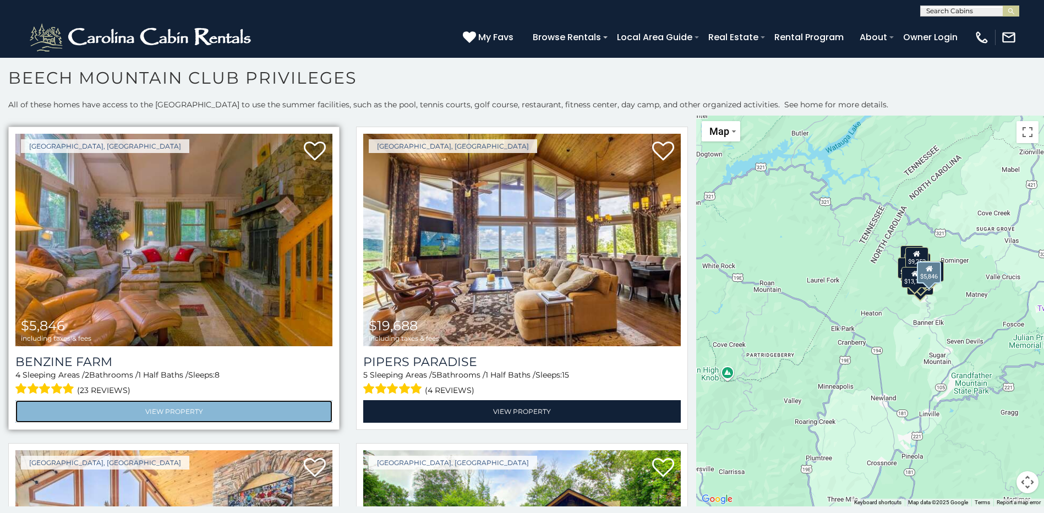
click at [191, 409] on link "View Property" at bounding box center [173, 411] width 317 height 23
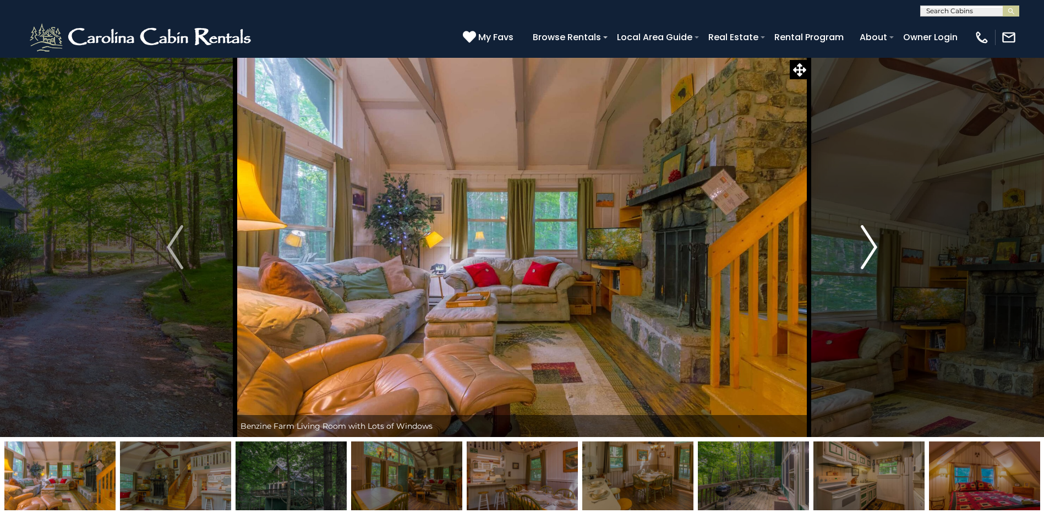
click at [874, 245] on img "Next" at bounding box center [869, 247] width 17 height 44
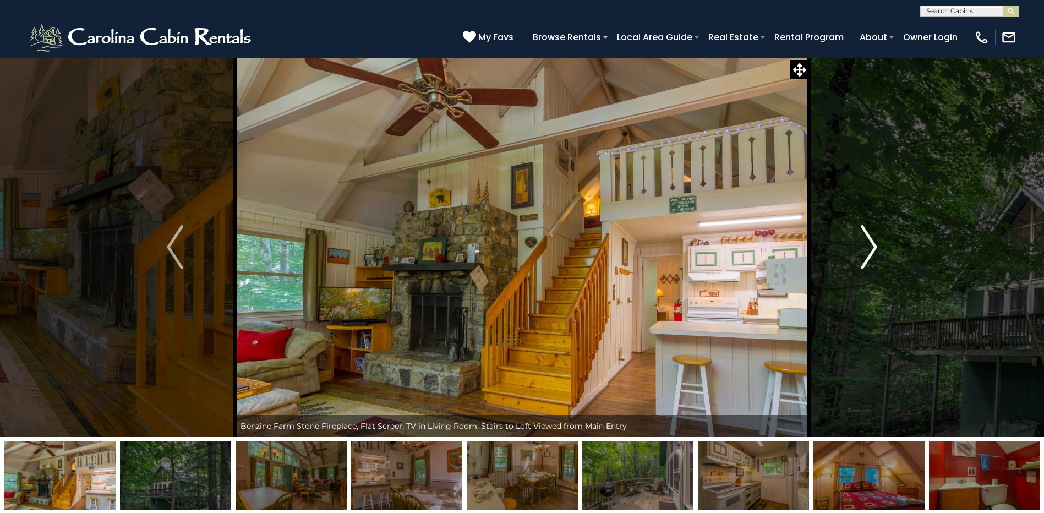
click at [870, 245] on img "Next" at bounding box center [869, 247] width 17 height 44
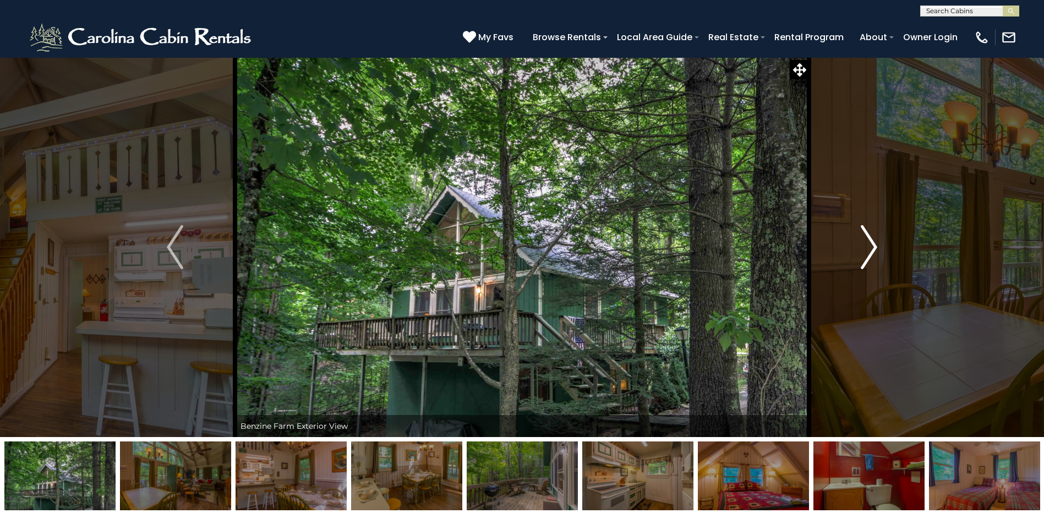
click at [870, 245] on img "Next" at bounding box center [869, 247] width 17 height 44
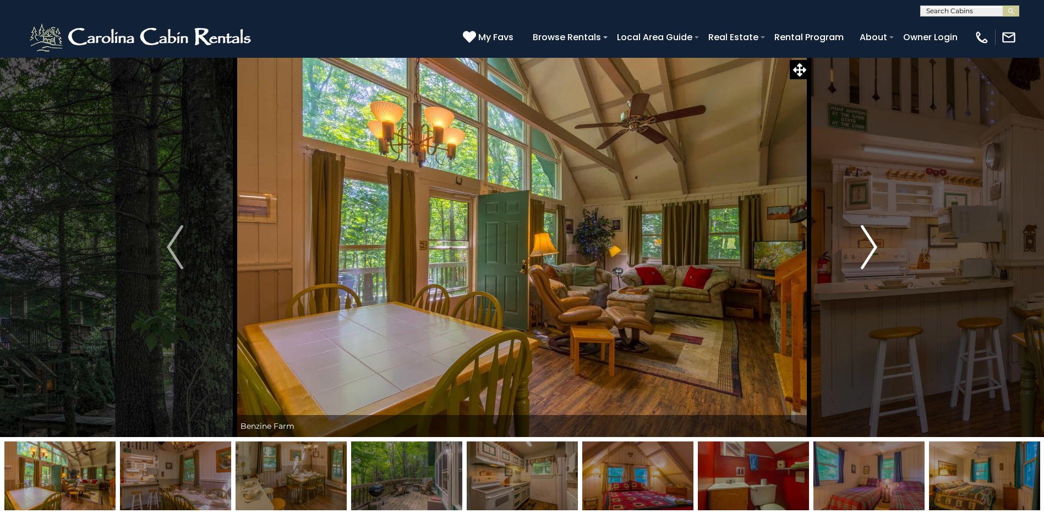
click at [871, 246] on img "Next" at bounding box center [869, 247] width 17 height 44
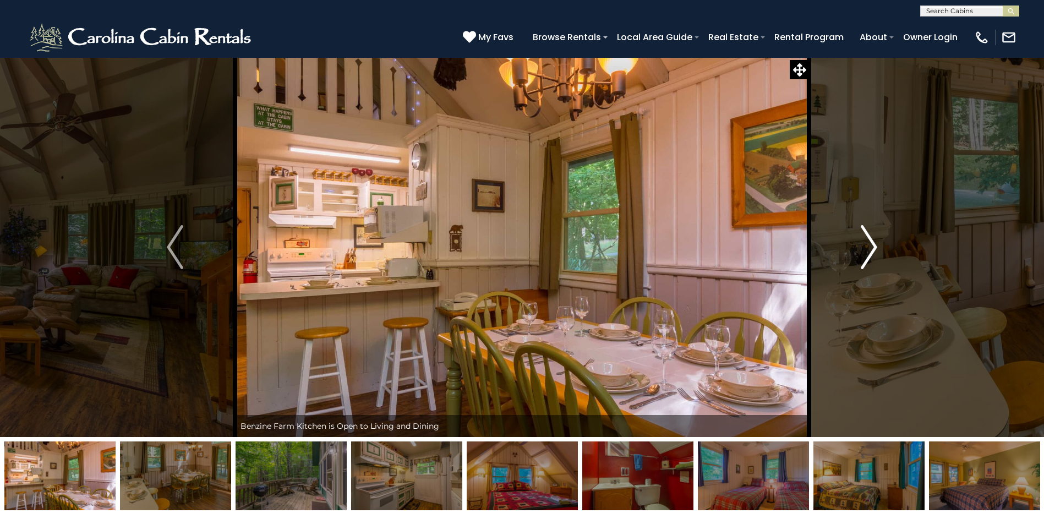
click at [871, 246] on img "Next" at bounding box center [869, 247] width 17 height 44
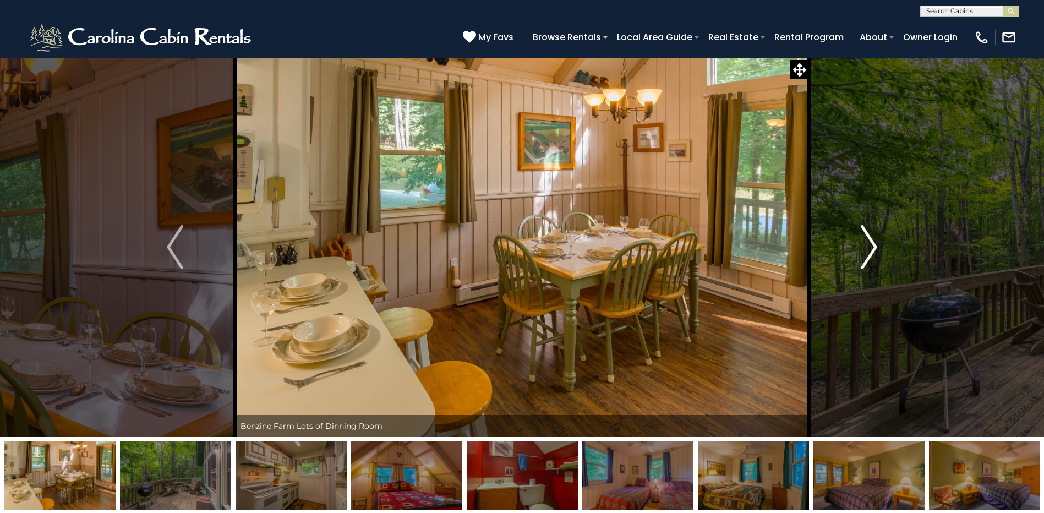
click at [871, 246] on img "Next" at bounding box center [869, 247] width 17 height 44
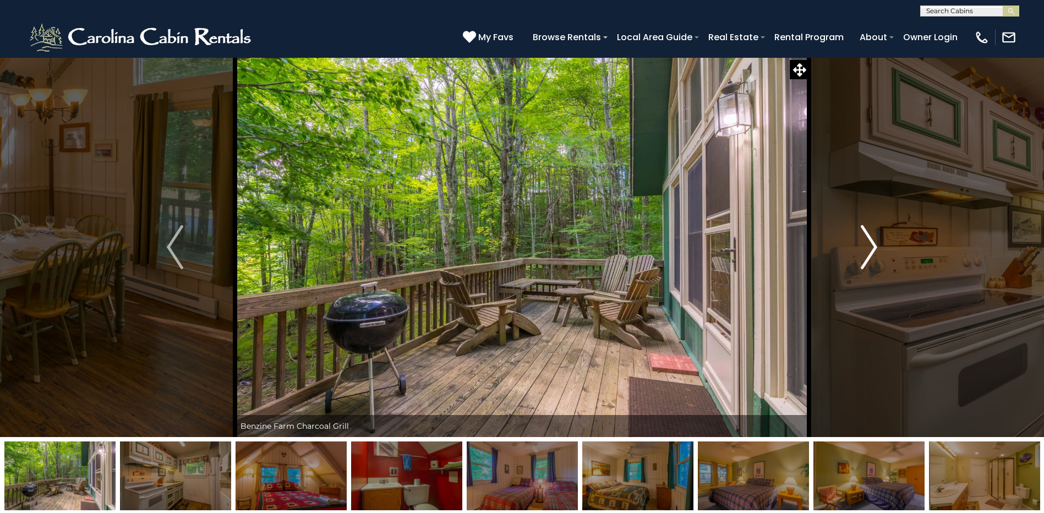
click at [871, 246] on img "Next" at bounding box center [869, 247] width 17 height 44
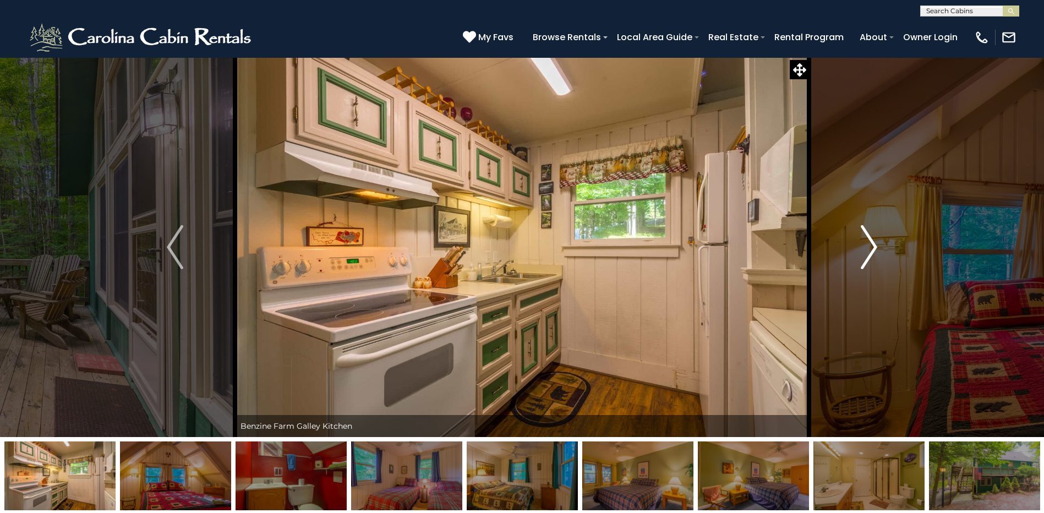
click at [871, 246] on img "Next" at bounding box center [869, 247] width 17 height 44
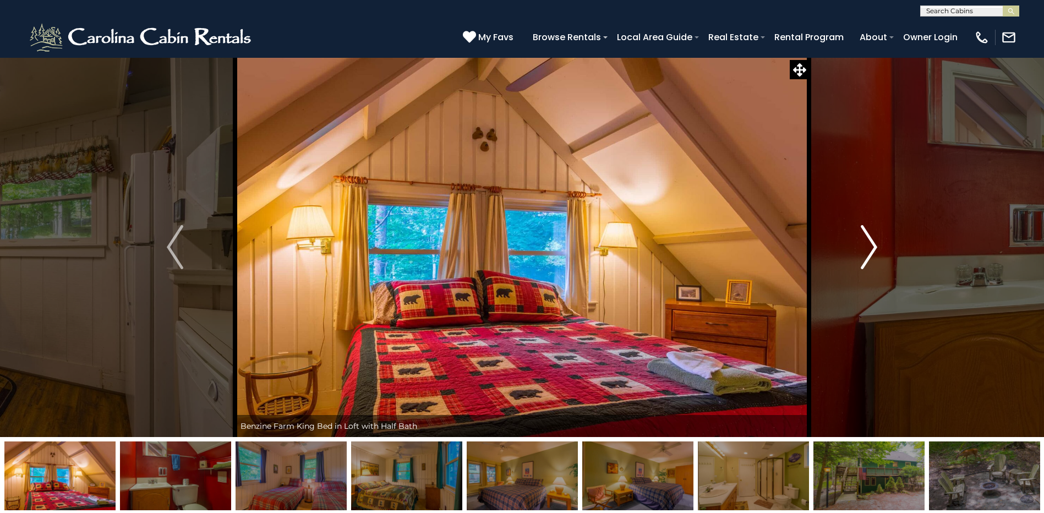
click at [871, 246] on img "Next" at bounding box center [869, 247] width 17 height 44
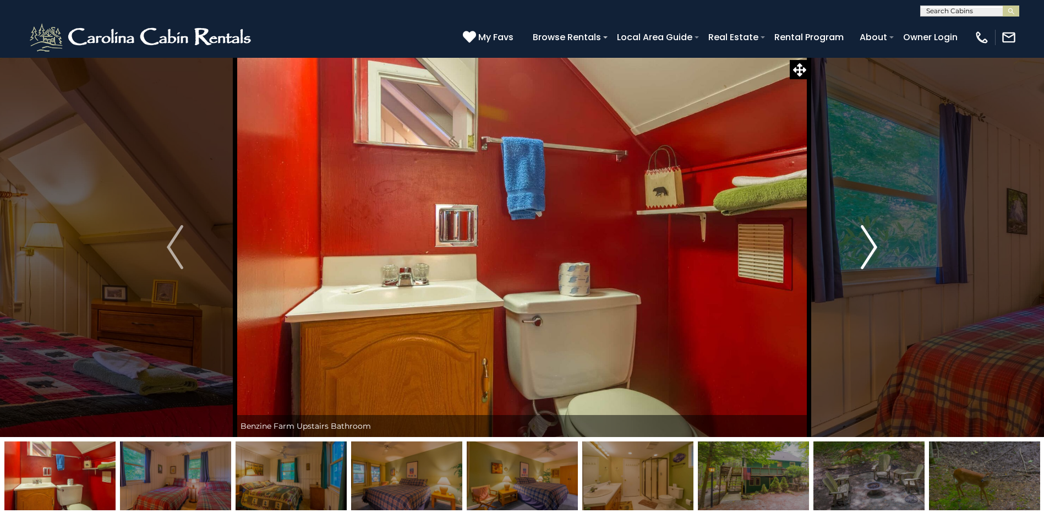
click at [871, 246] on img "Next" at bounding box center [869, 247] width 17 height 44
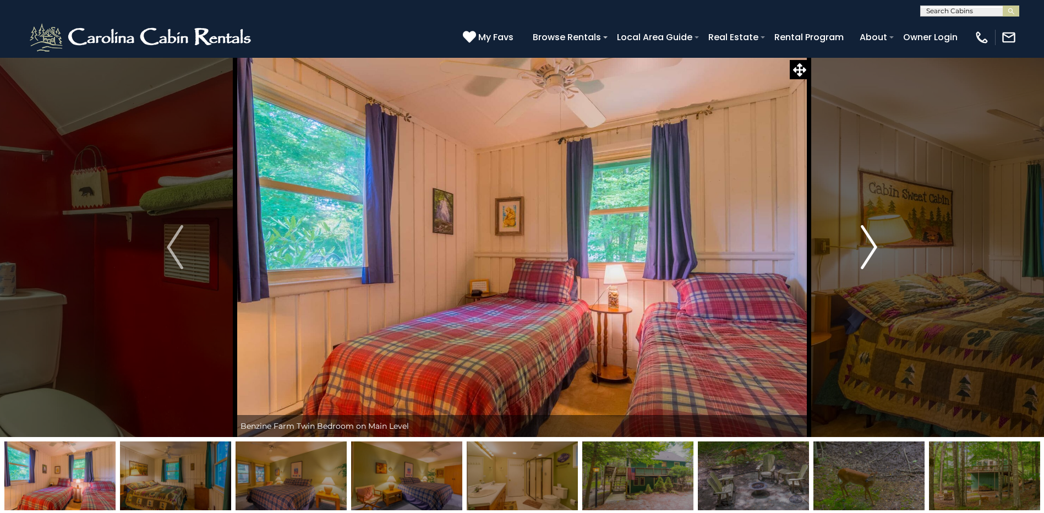
click at [871, 246] on img "Next" at bounding box center [869, 247] width 17 height 44
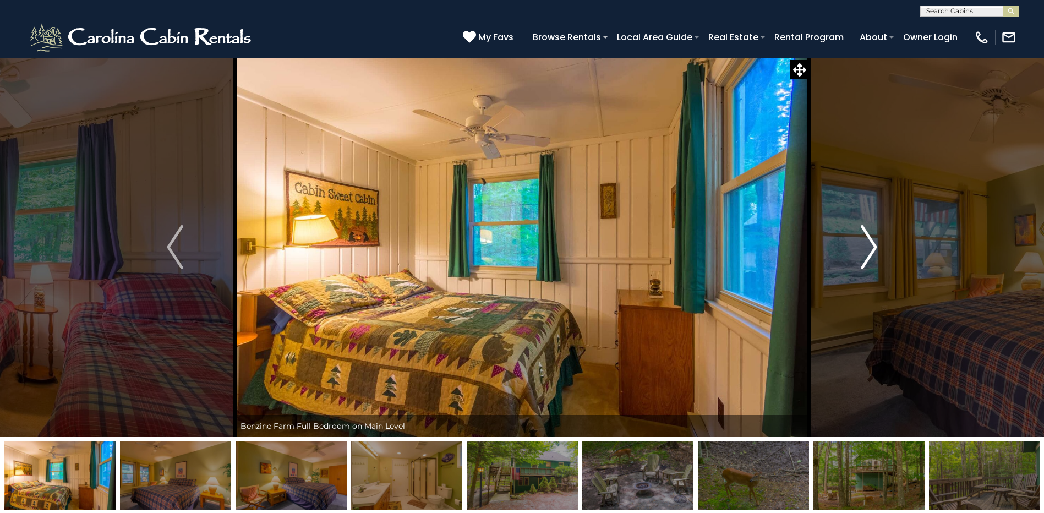
click at [871, 246] on img "Next" at bounding box center [869, 247] width 17 height 44
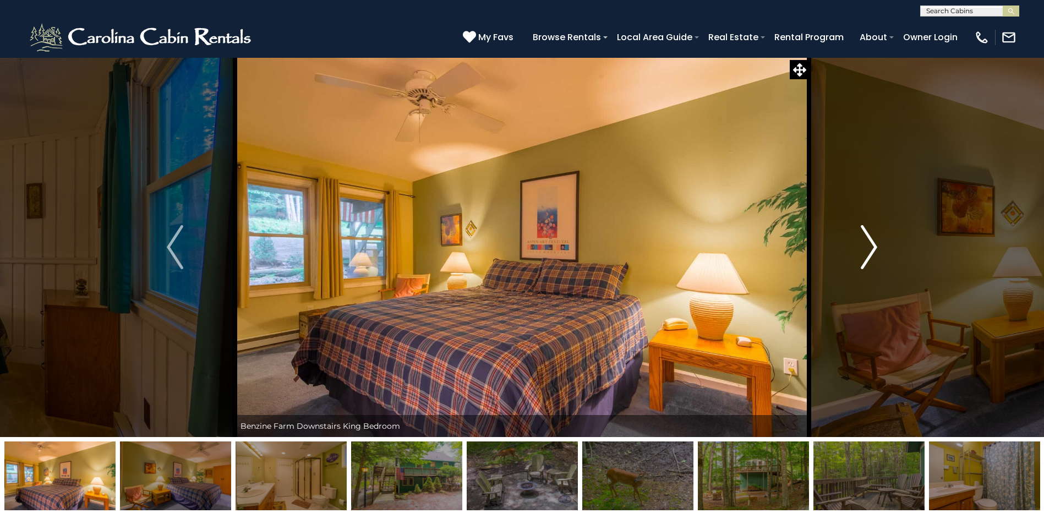
click at [868, 248] on img "Next" at bounding box center [869, 247] width 17 height 44
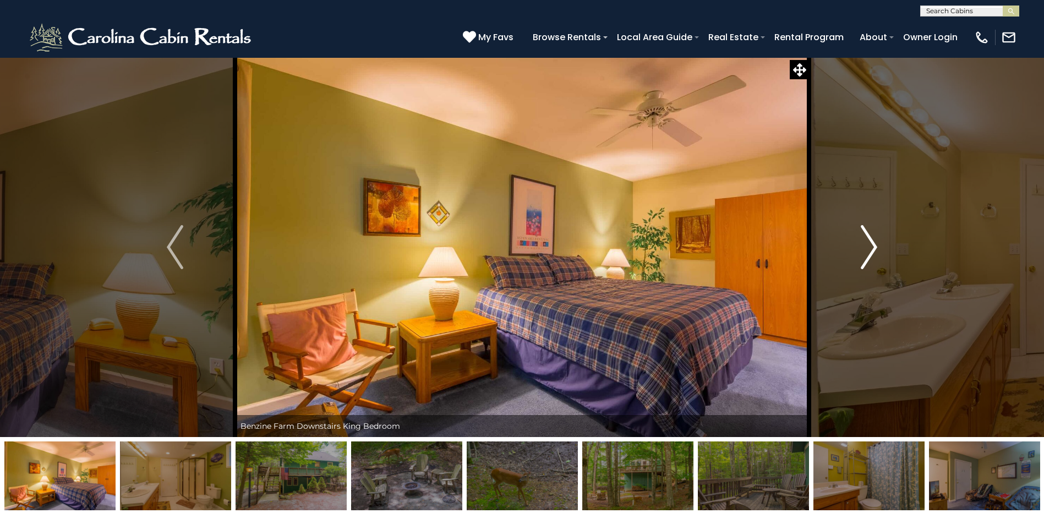
click at [867, 251] on img "Next" at bounding box center [869, 247] width 17 height 44
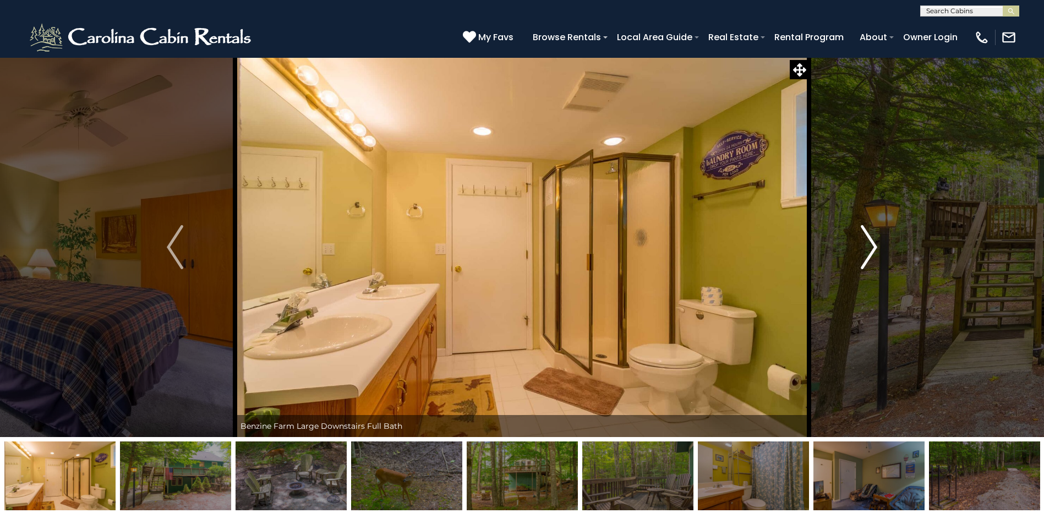
click at [867, 251] on img "Next" at bounding box center [869, 247] width 17 height 44
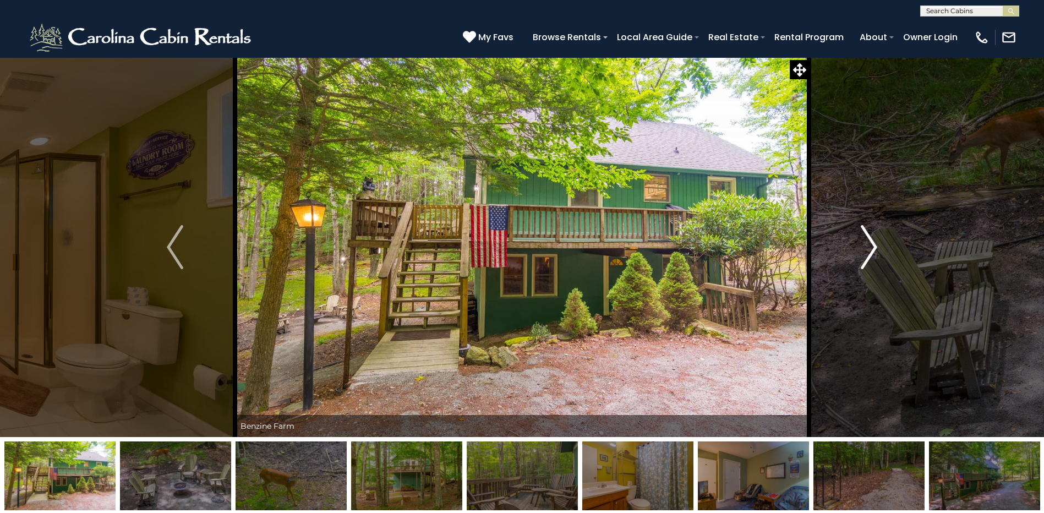
click at [886, 269] on button "Next" at bounding box center [869, 247] width 120 height 380
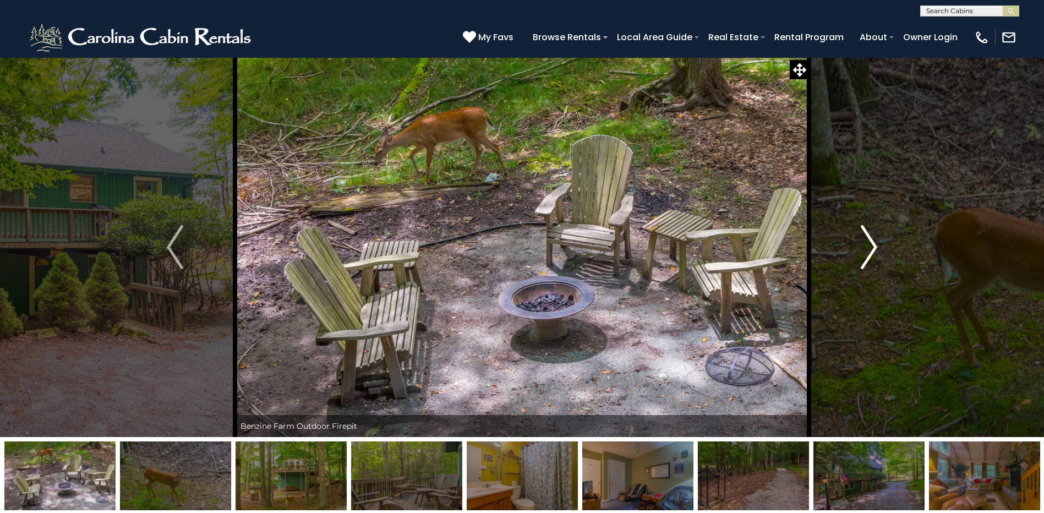
click at [886, 269] on button "Next" at bounding box center [869, 247] width 120 height 380
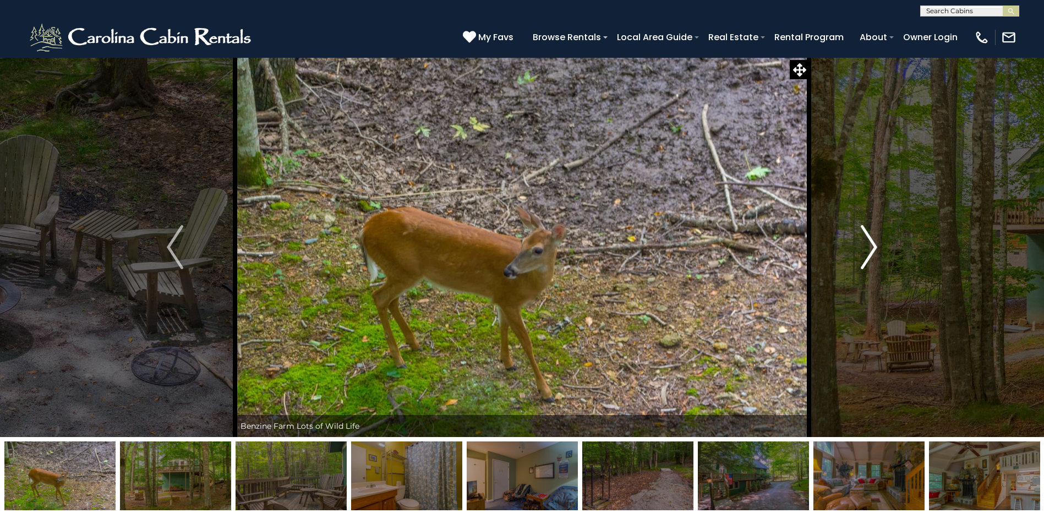
click at [885, 273] on button "Next" at bounding box center [869, 247] width 120 height 380
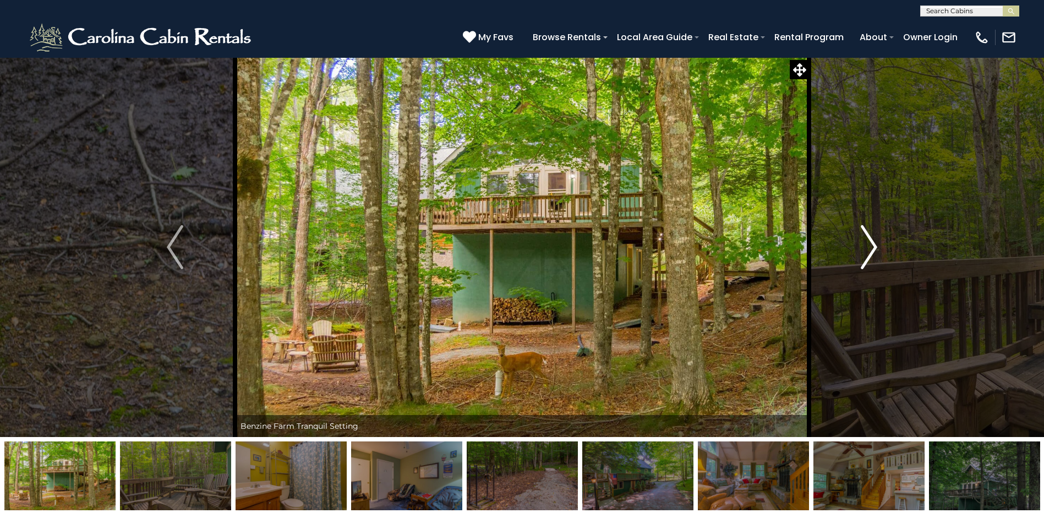
click at [885, 273] on button "Next" at bounding box center [869, 247] width 120 height 380
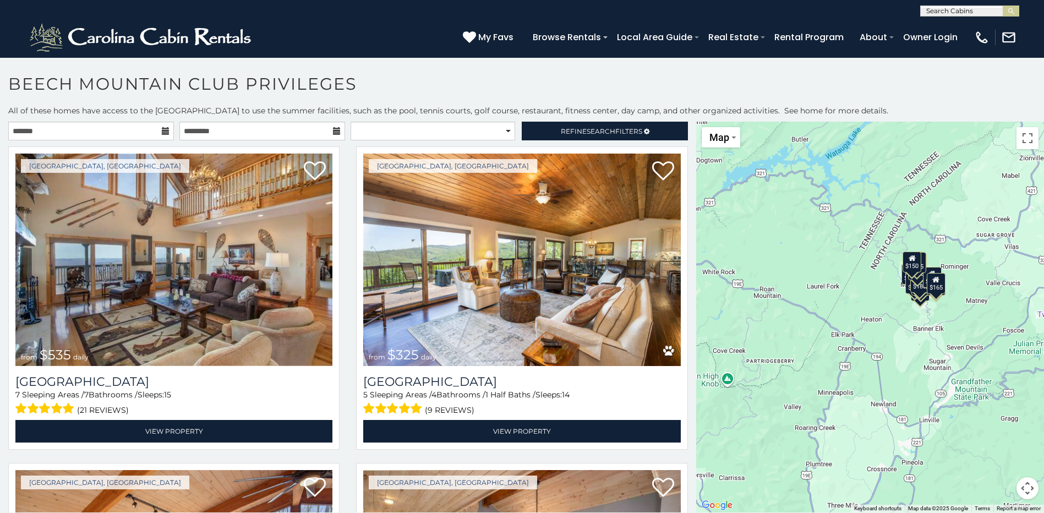
click at [163, 132] on icon at bounding box center [166, 131] width 8 height 8
click at [150, 131] on input "text" at bounding box center [91, 131] width 166 height 19
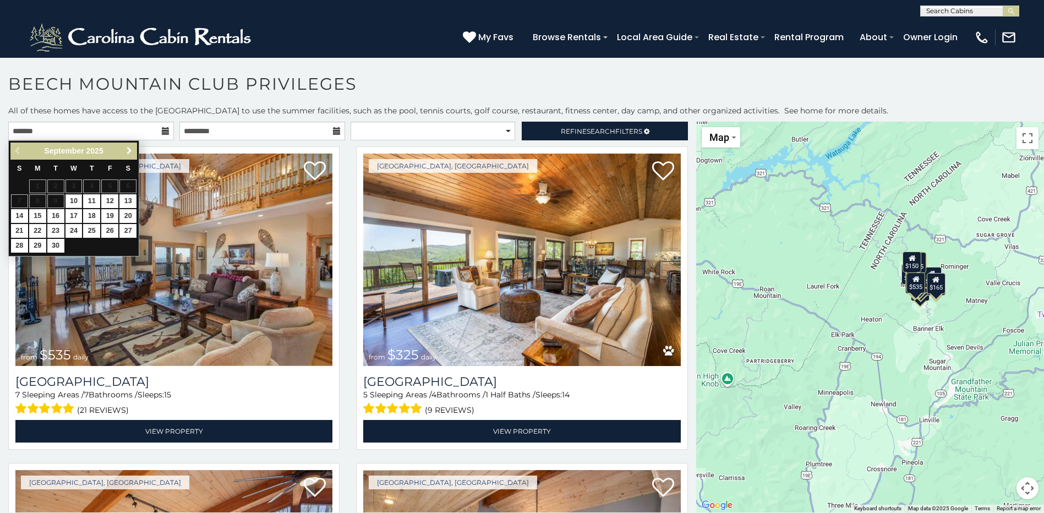
click at [127, 150] on span "Next" at bounding box center [129, 150] width 9 height 9
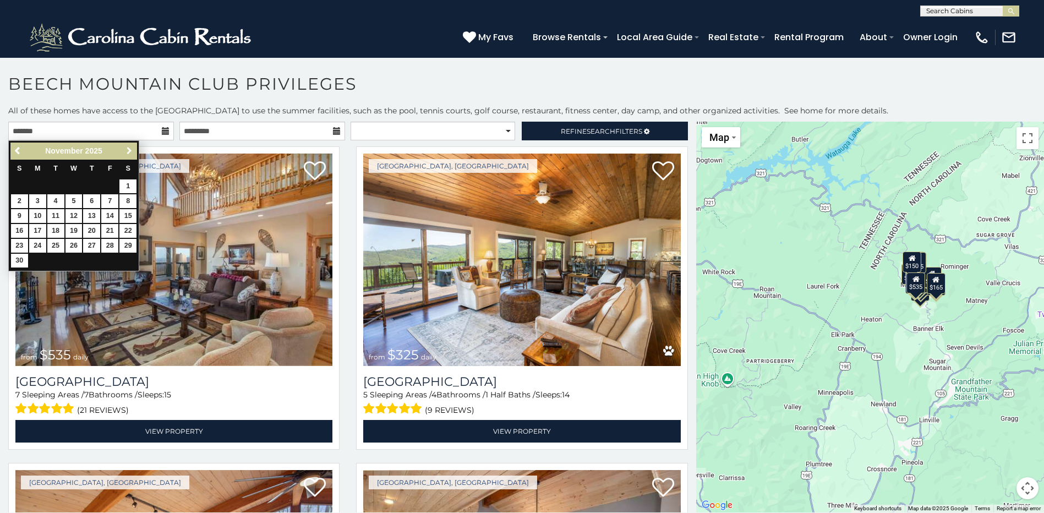
click at [127, 150] on span "Next" at bounding box center [129, 150] width 9 height 9
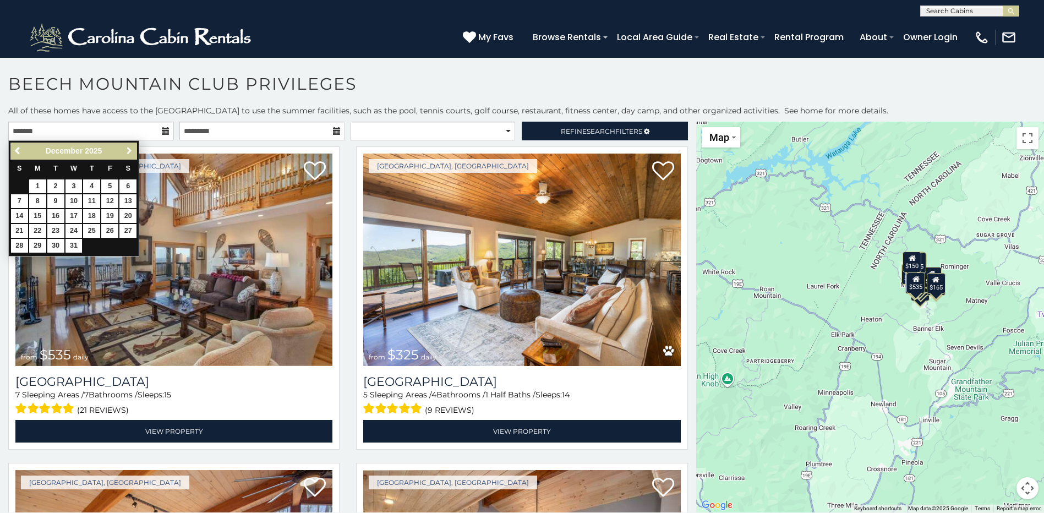
click at [127, 150] on span "Next" at bounding box center [129, 150] width 9 height 9
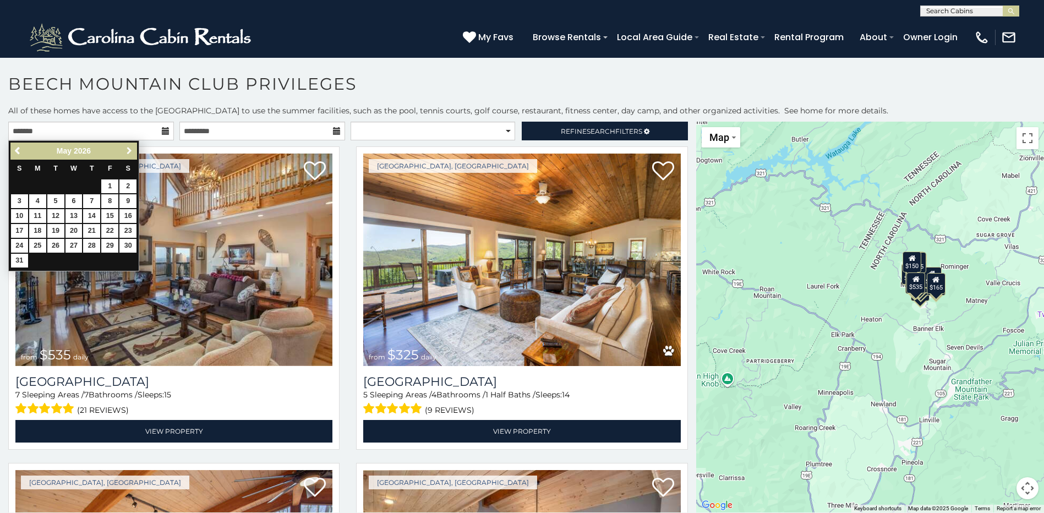
click at [127, 150] on span "Next" at bounding box center [129, 150] width 9 height 9
click at [130, 186] on link "1" at bounding box center [127, 186] width 17 height 14
type input "**********"
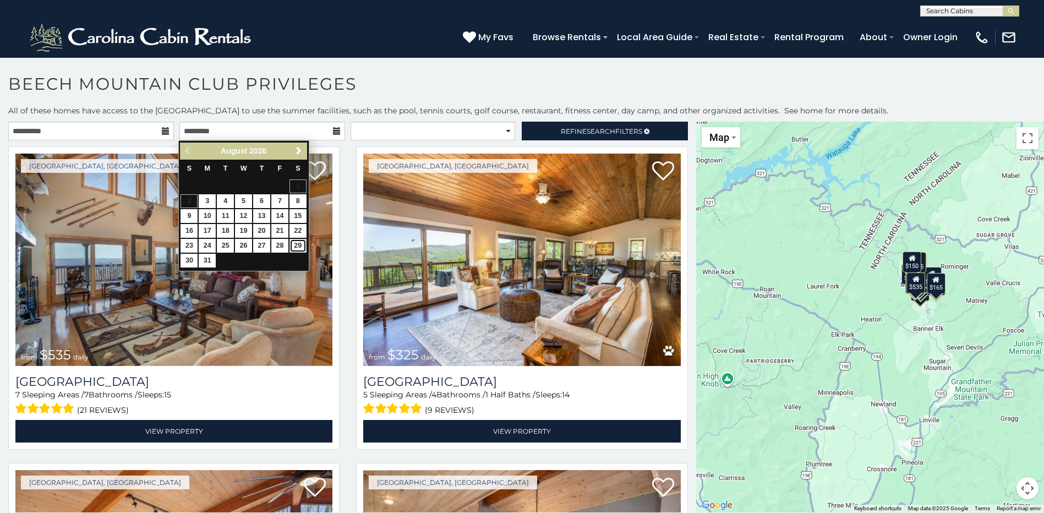
click at [295, 247] on link "29" at bounding box center [297, 246] width 17 height 14
type input "**********"
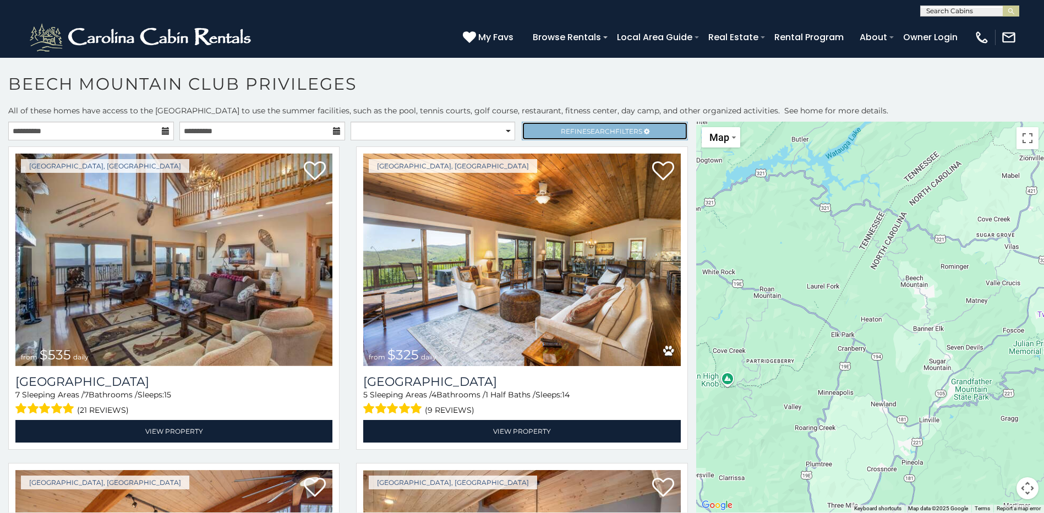
click at [566, 129] on span "Refine Search Filters" at bounding box center [601, 131] width 81 height 8
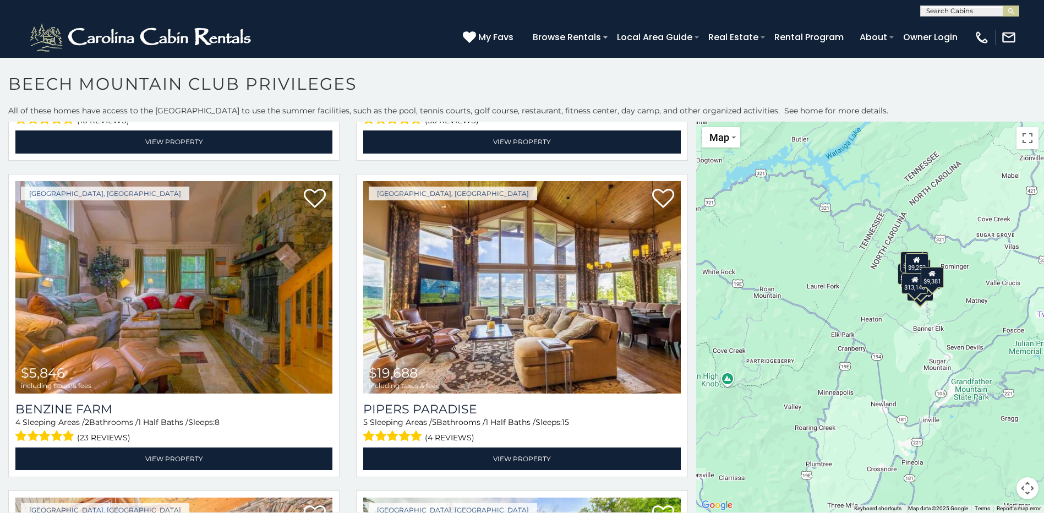
scroll to position [928, 0]
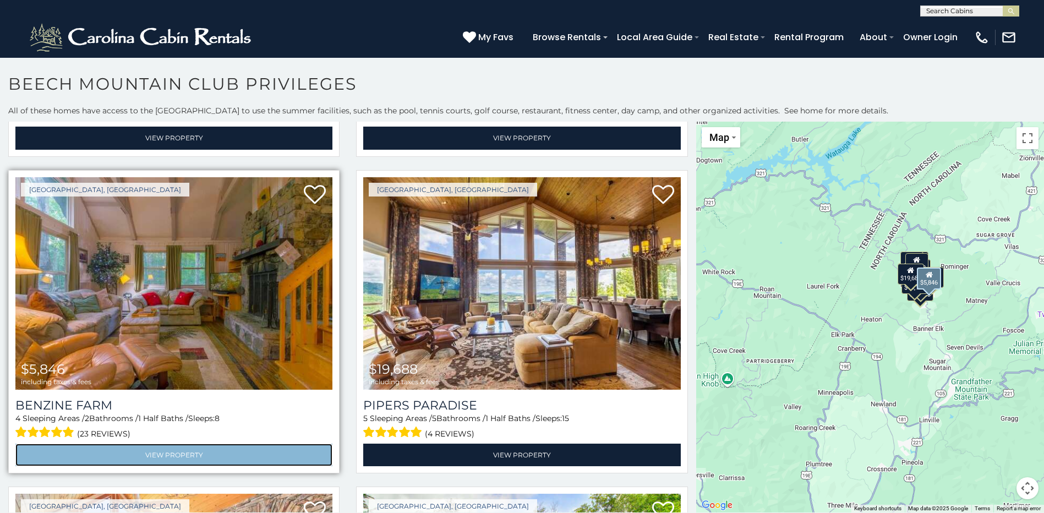
click at [164, 452] on link "View Property" at bounding box center [173, 454] width 317 height 23
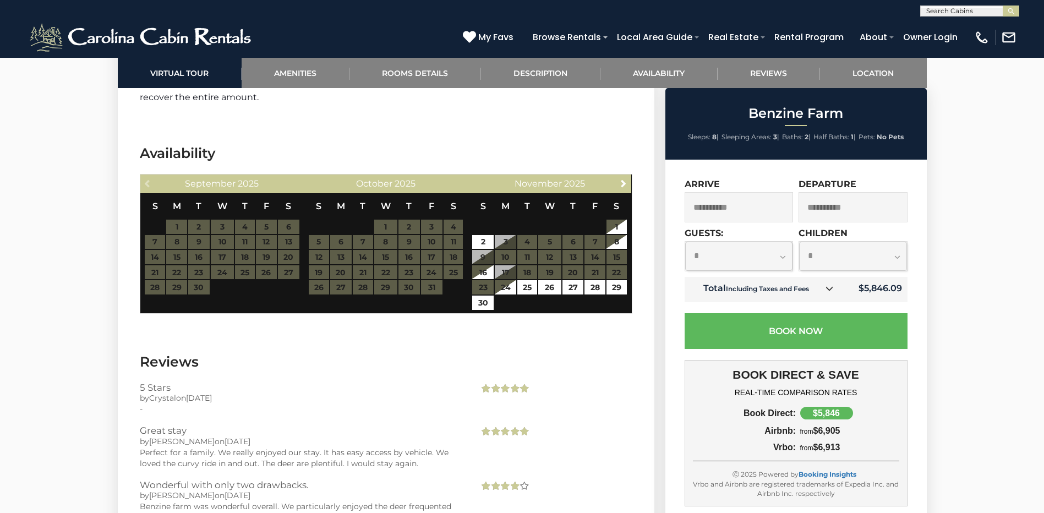
scroll to position [2320, 0]
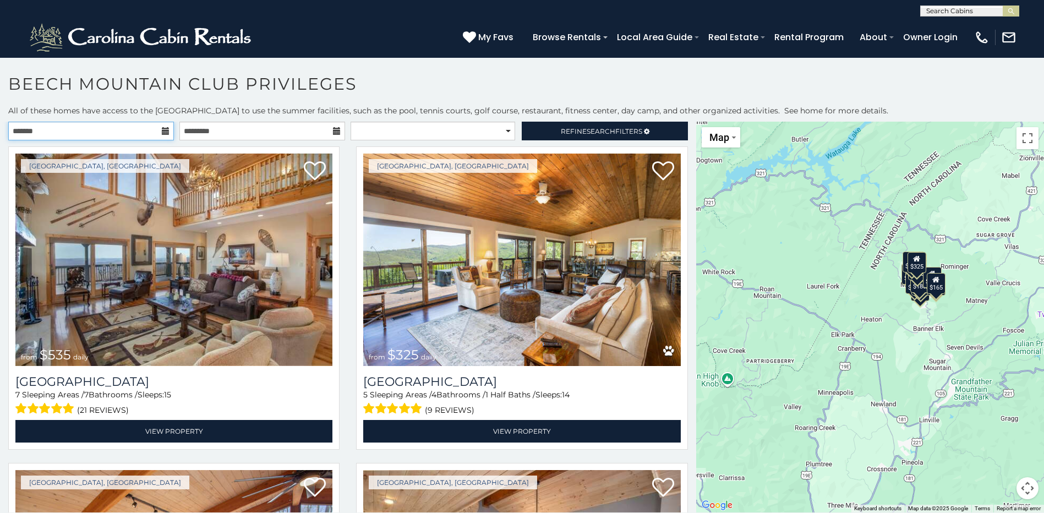
click at [132, 134] on input "text" at bounding box center [91, 131] width 166 height 19
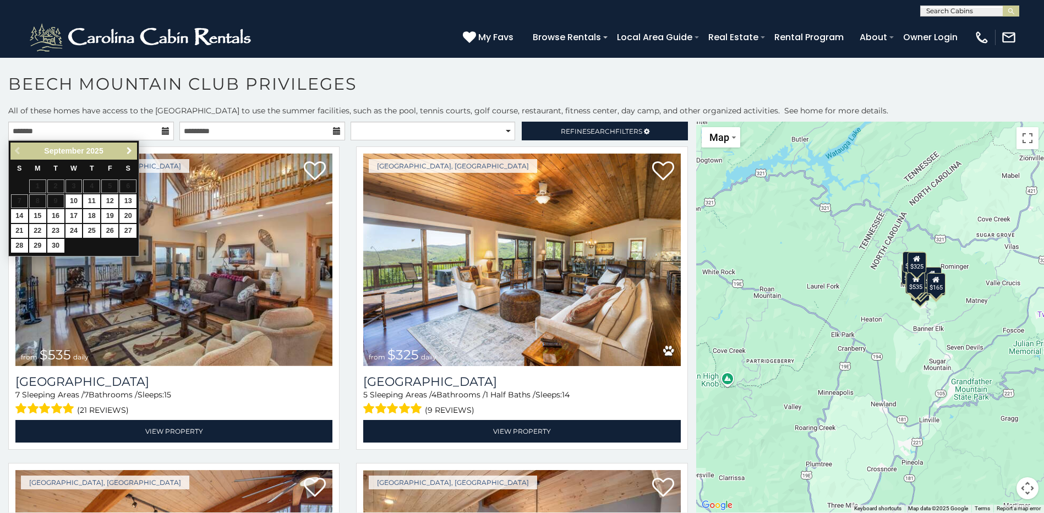
click at [129, 154] on span "Next" at bounding box center [129, 150] width 9 height 9
click at [132, 150] on span "Next" at bounding box center [129, 150] width 9 height 9
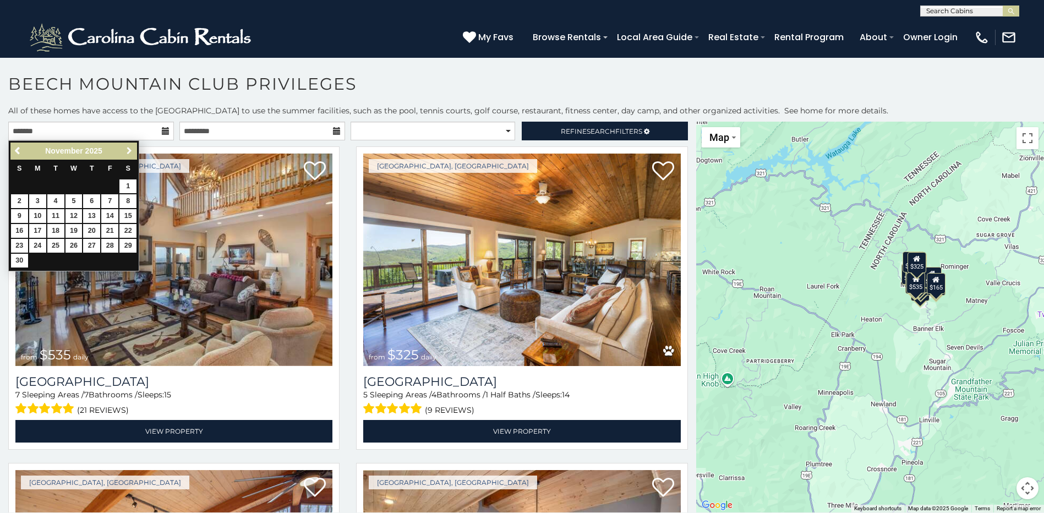
click at [132, 150] on span "Next" at bounding box center [129, 150] width 9 height 9
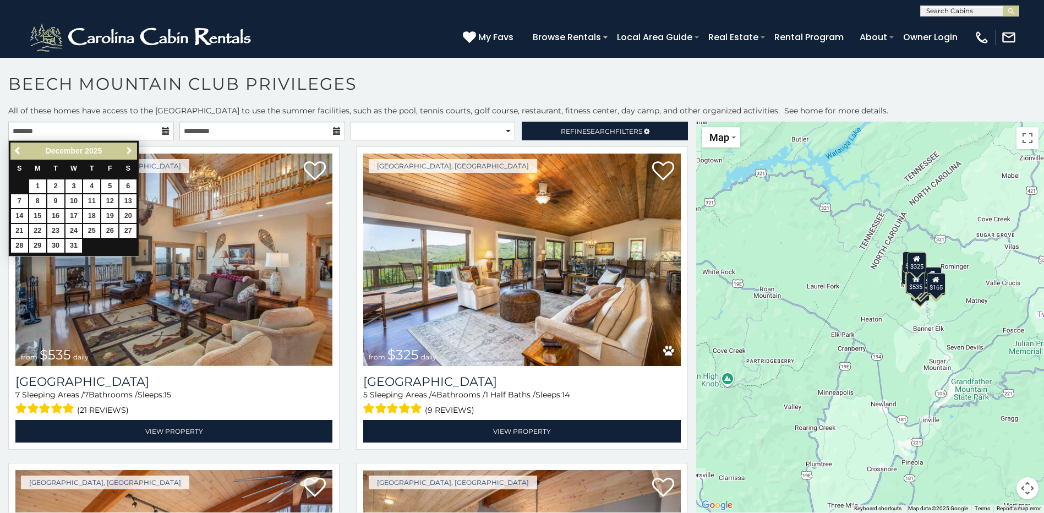
click at [132, 150] on span "Next" at bounding box center [129, 150] width 9 height 9
click at [132, 151] on span "Next" at bounding box center [129, 150] width 9 height 9
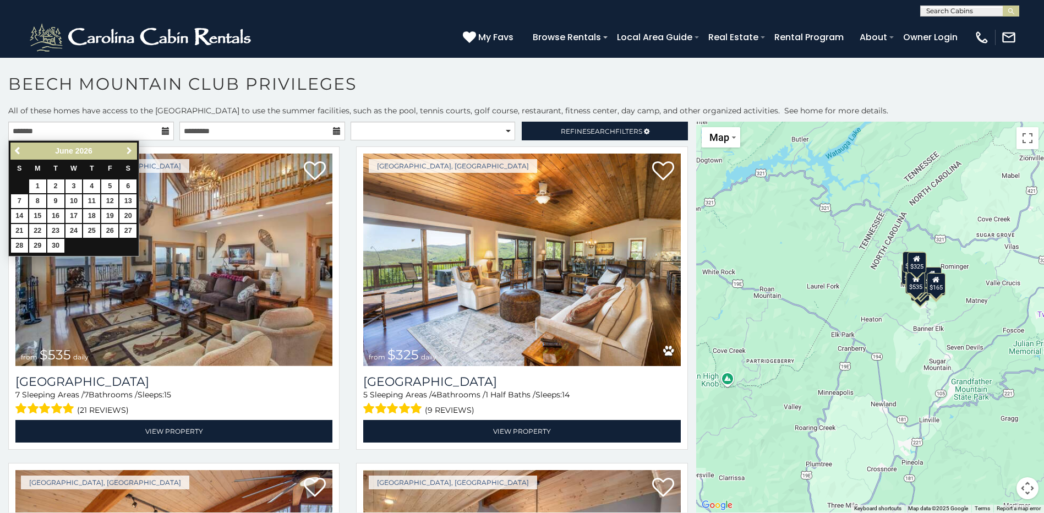
click at [131, 150] on span "Next" at bounding box center [129, 150] width 9 height 9
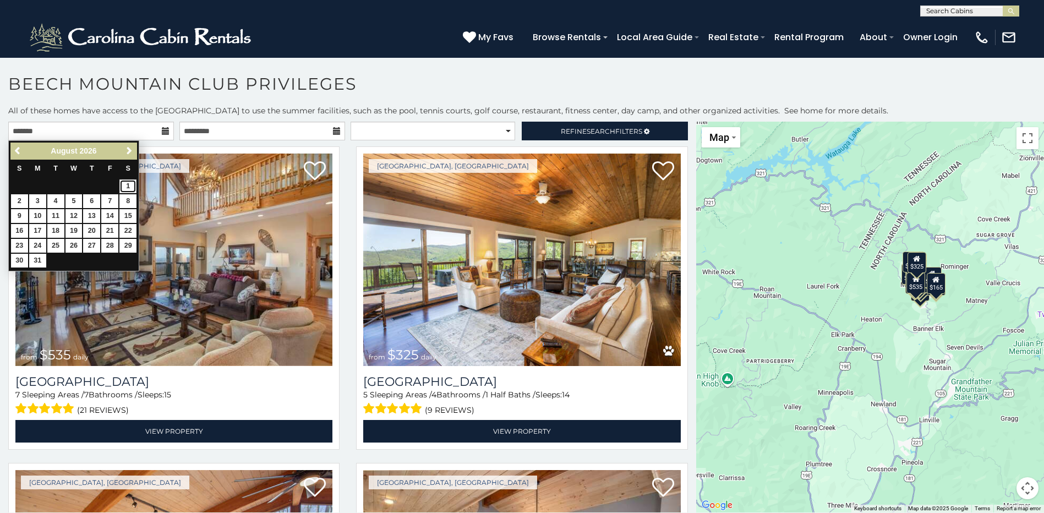
click at [129, 187] on link "1" at bounding box center [127, 186] width 17 height 14
type input "**********"
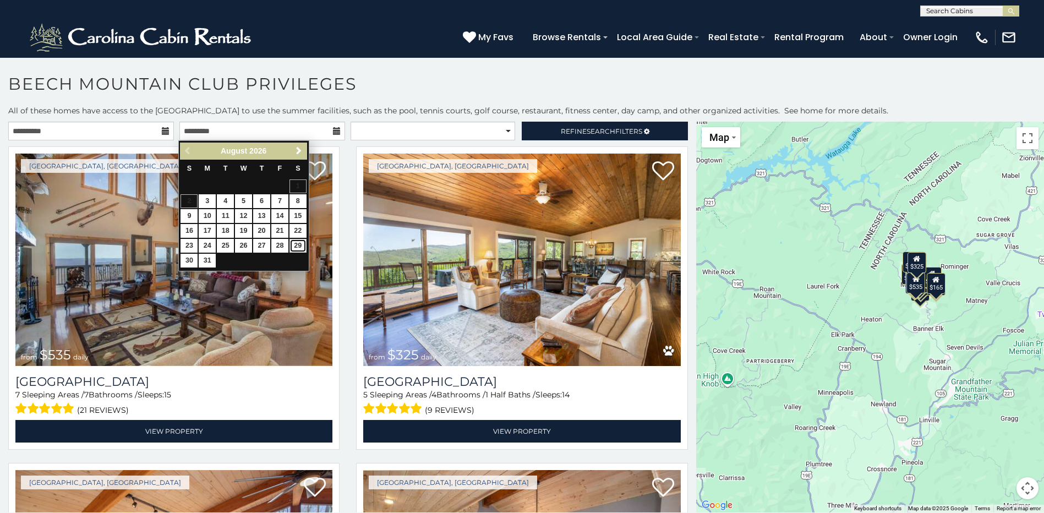
click at [300, 242] on link "29" at bounding box center [297, 246] width 17 height 14
type input "**********"
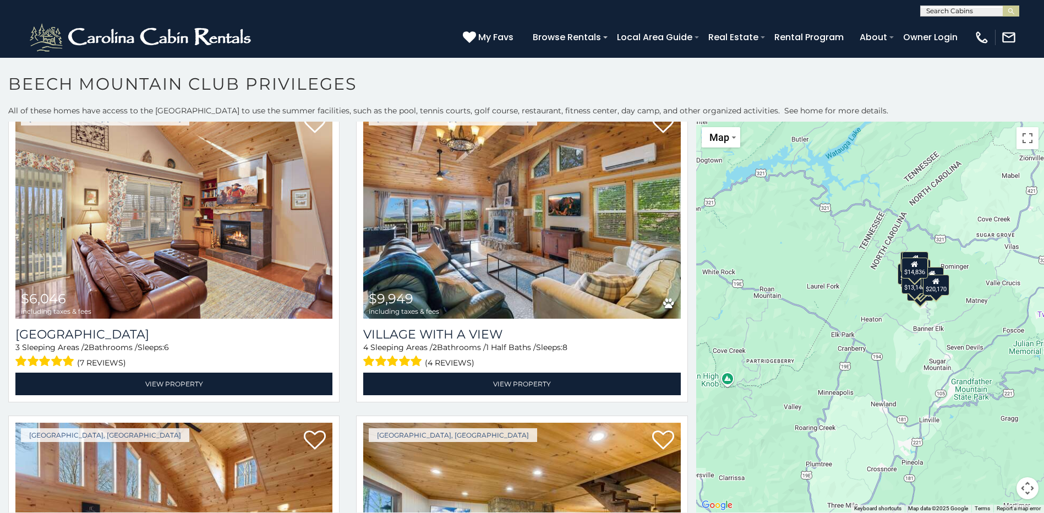
scroll to position [1317, 0]
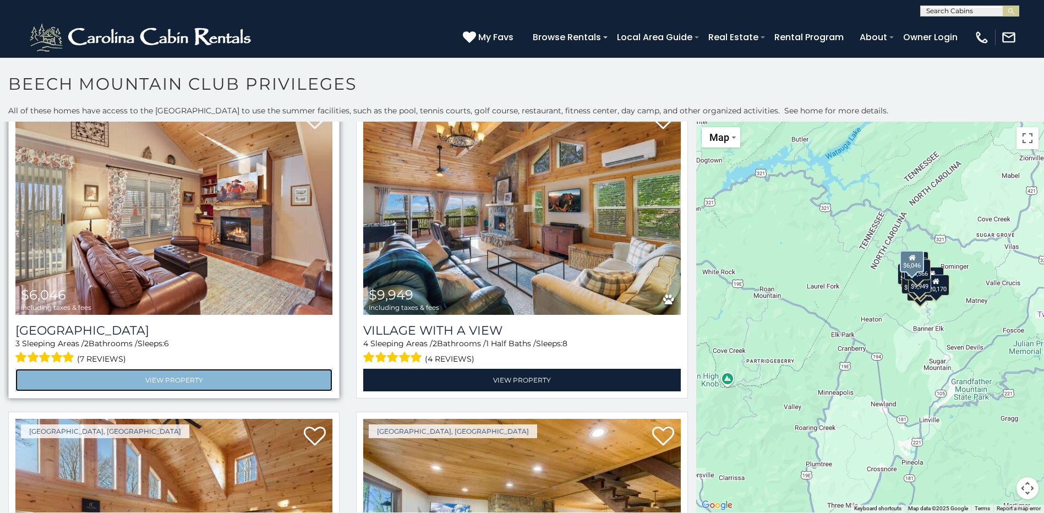
click at [157, 374] on link "View Property" at bounding box center [173, 380] width 317 height 23
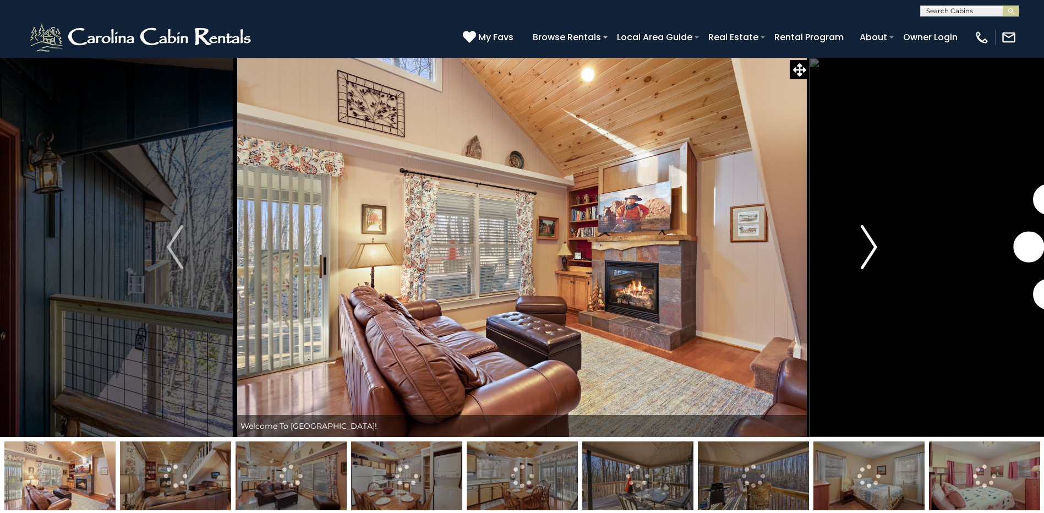
click at [867, 256] on img "Next" at bounding box center [869, 247] width 17 height 44
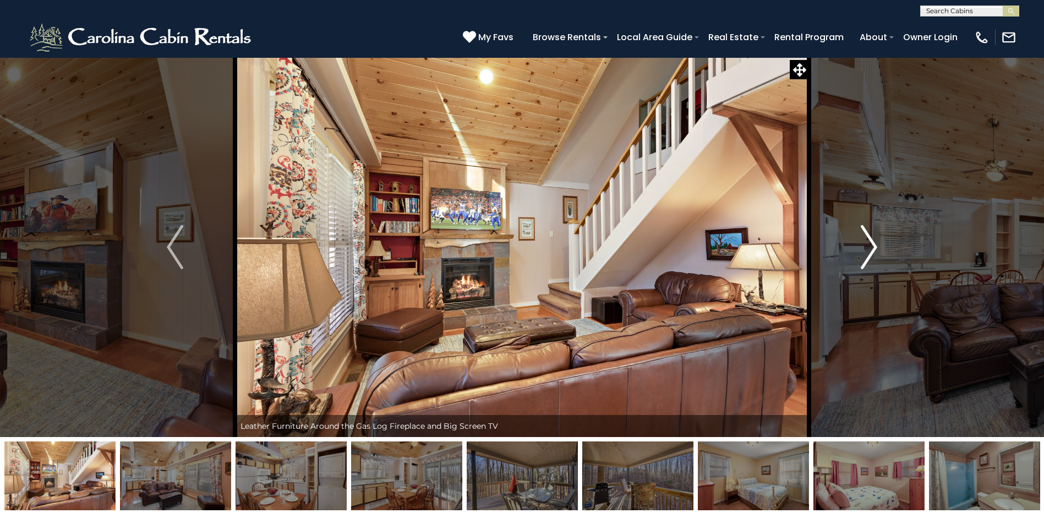
click at [867, 256] on img "Next" at bounding box center [869, 247] width 17 height 44
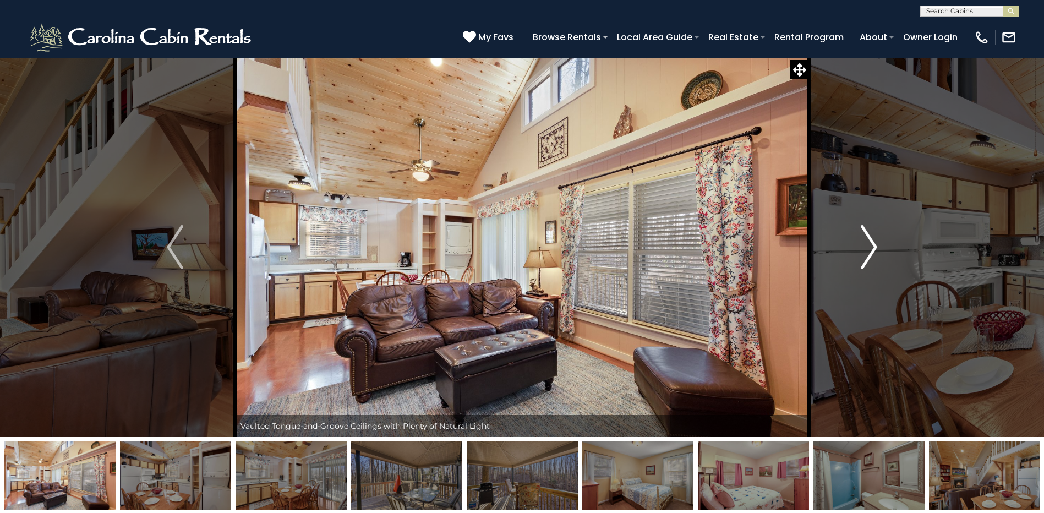
click at [867, 256] on img "Next" at bounding box center [869, 247] width 17 height 44
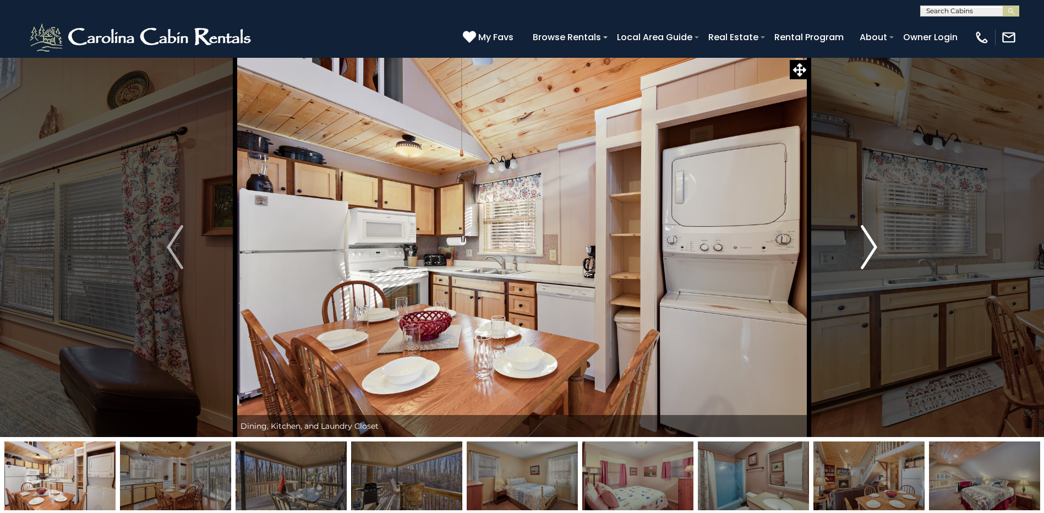
click at [868, 253] on img "Next" at bounding box center [869, 247] width 17 height 44
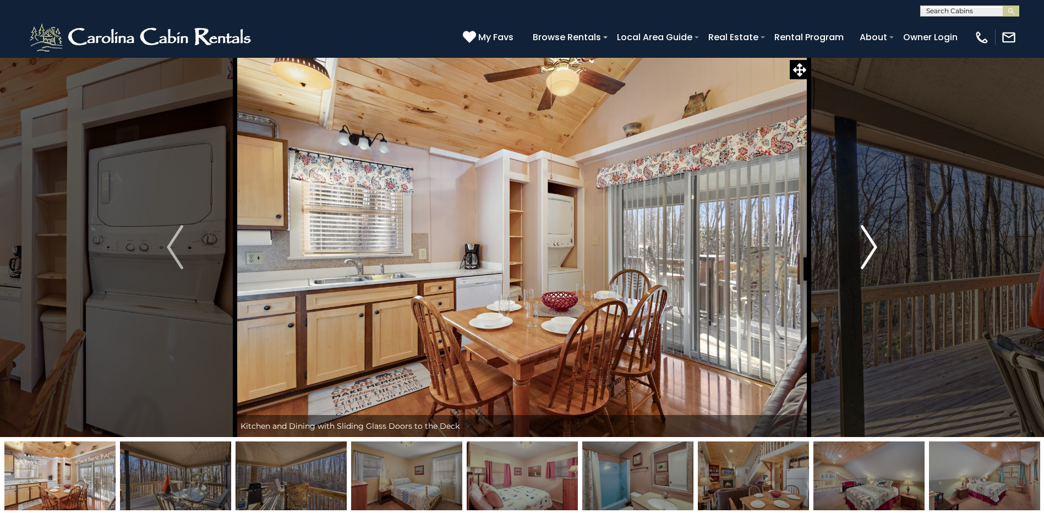
click at [868, 253] on img "Next" at bounding box center [869, 247] width 17 height 44
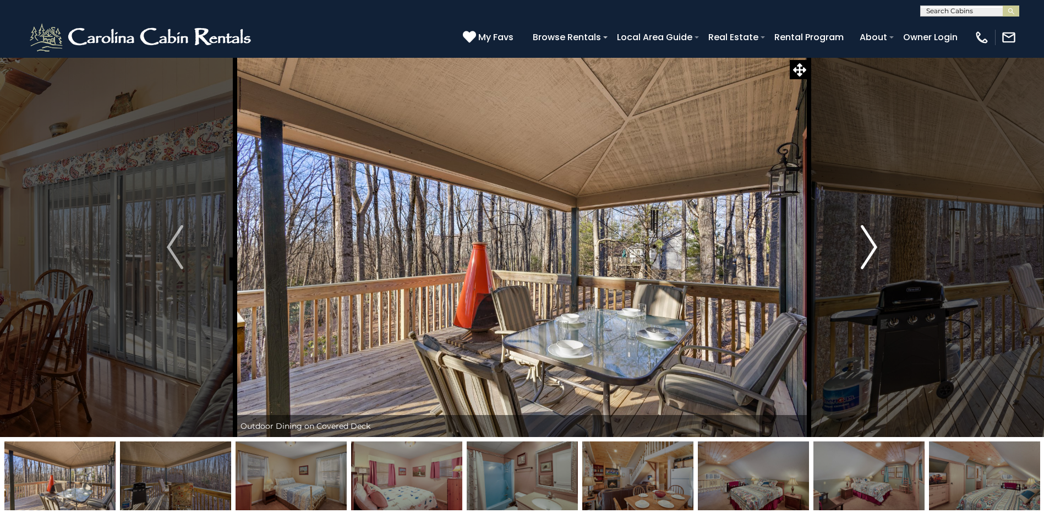
click at [868, 253] on img "Next" at bounding box center [869, 247] width 17 height 44
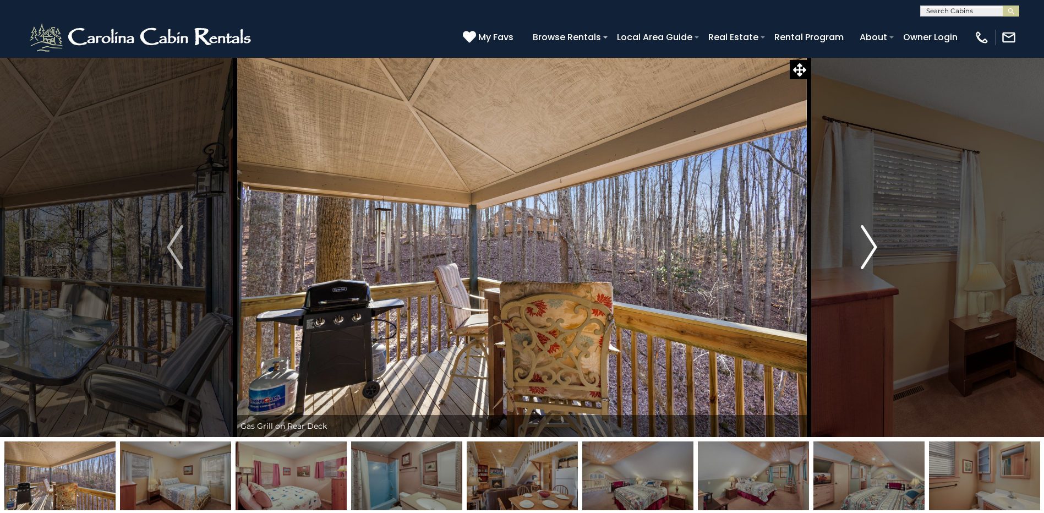
click at [868, 253] on img "Next" at bounding box center [869, 247] width 17 height 44
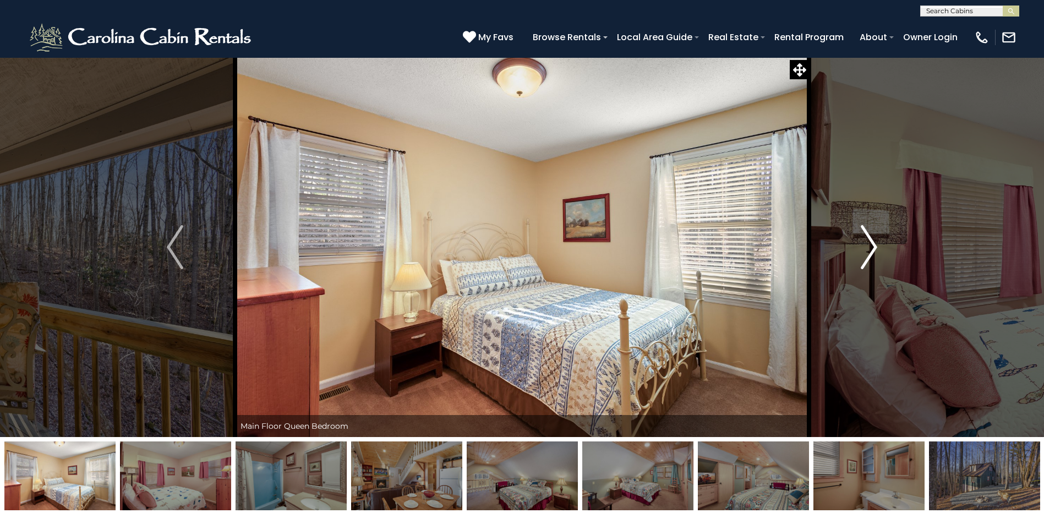
click at [868, 253] on img "Next" at bounding box center [869, 247] width 17 height 44
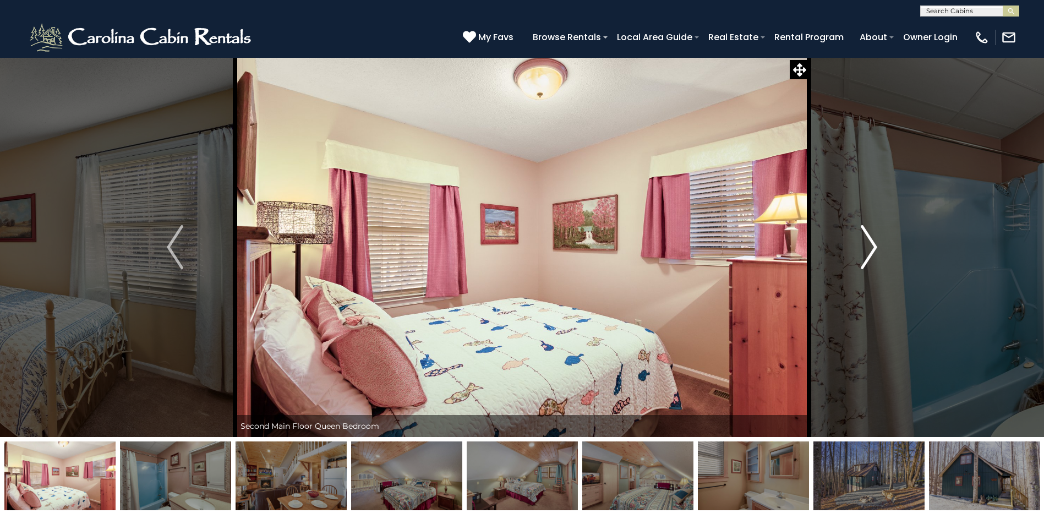
click at [868, 253] on img "Next" at bounding box center [869, 247] width 17 height 44
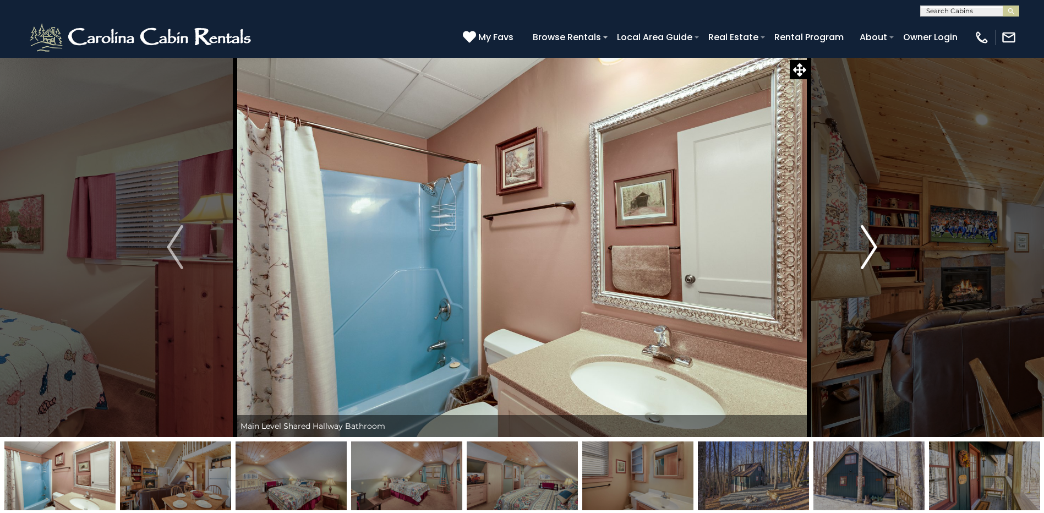
click at [868, 253] on img "Next" at bounding box center [869, 247] width 17 height 44
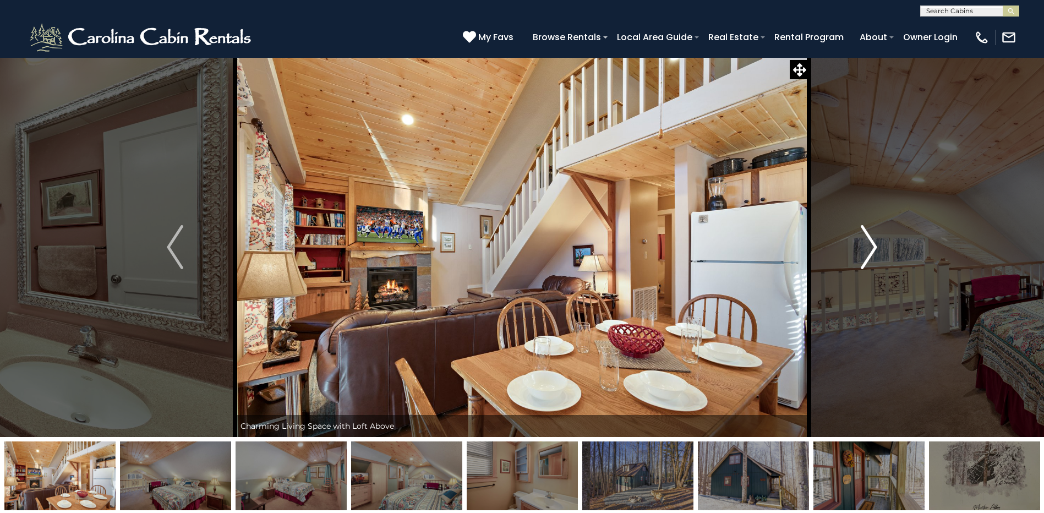
click at [868, 253] on img "Next" at bounding box center [869, 247] width 17 height 44
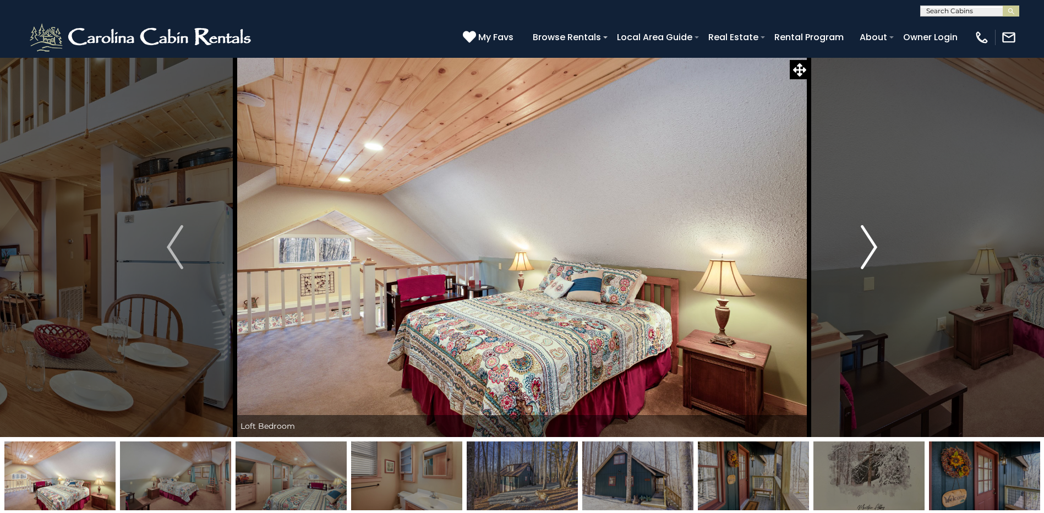
click at [868, 253] on img "Next" at bounding box center [869, 247] width 17 height 44
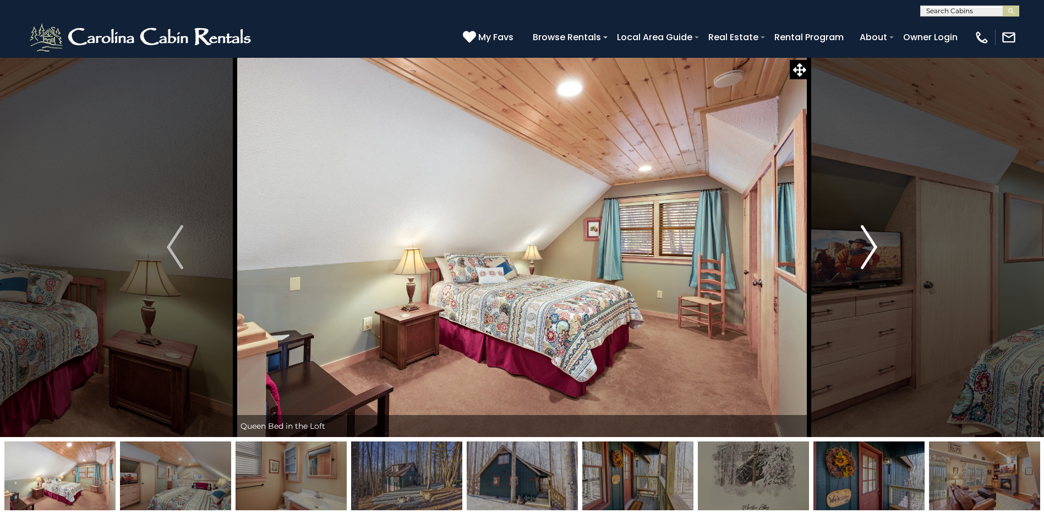
click at [868, 253] on img "Next" at bounding box center [869, 247] width 17 height 44
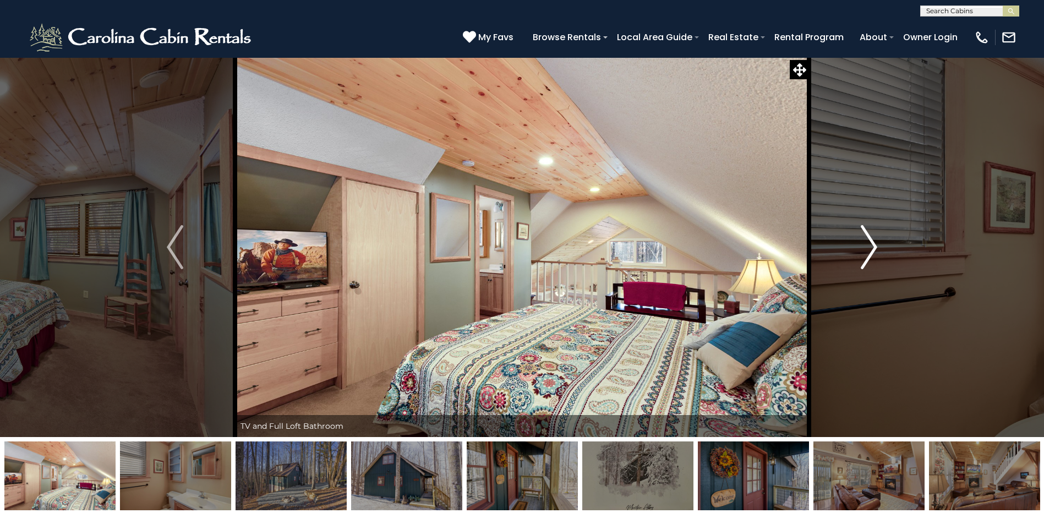
click at [868, 253] on img "Next" at bounding box center [869, 247] width 17 height 44
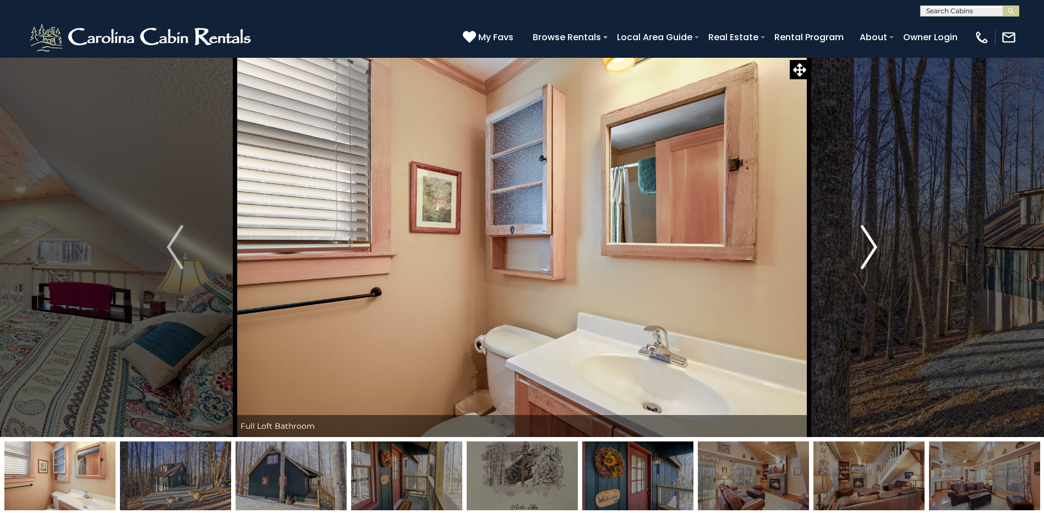
click at [868, 253] on img "Next" at bounding box center [869, 247] width 17 height 44
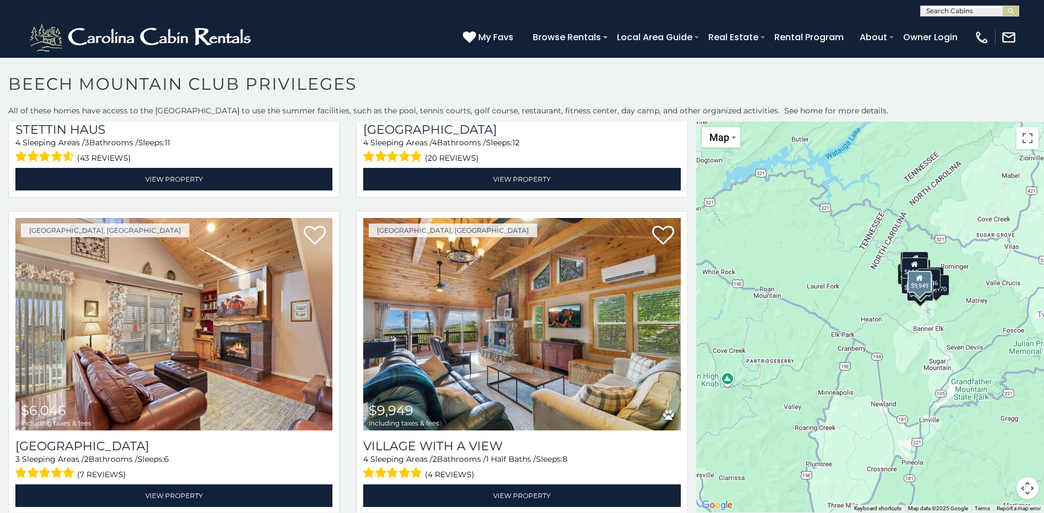
scroll to position [1232, 0]
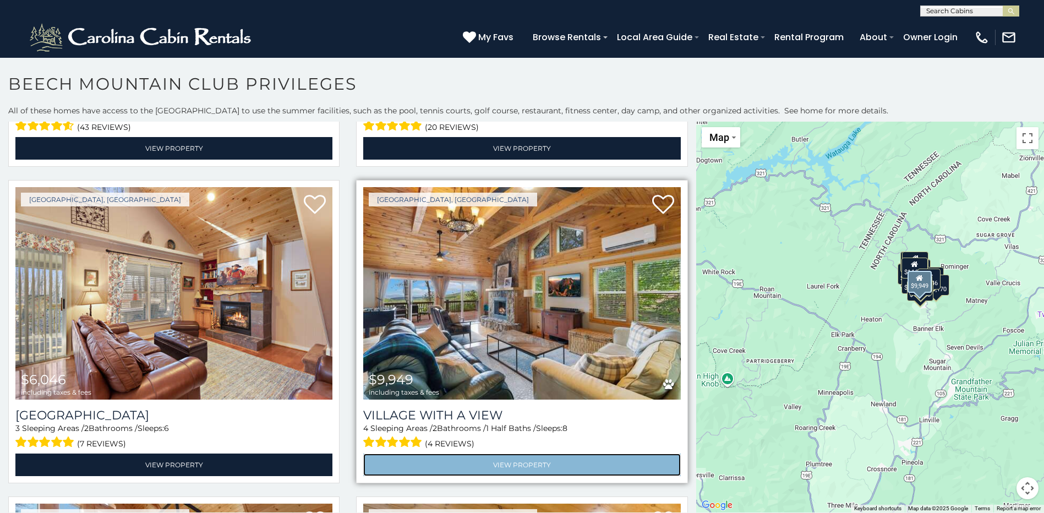
click at [538, 456] on link "View Property" at bounding box center [521, 464] width 317 height 23
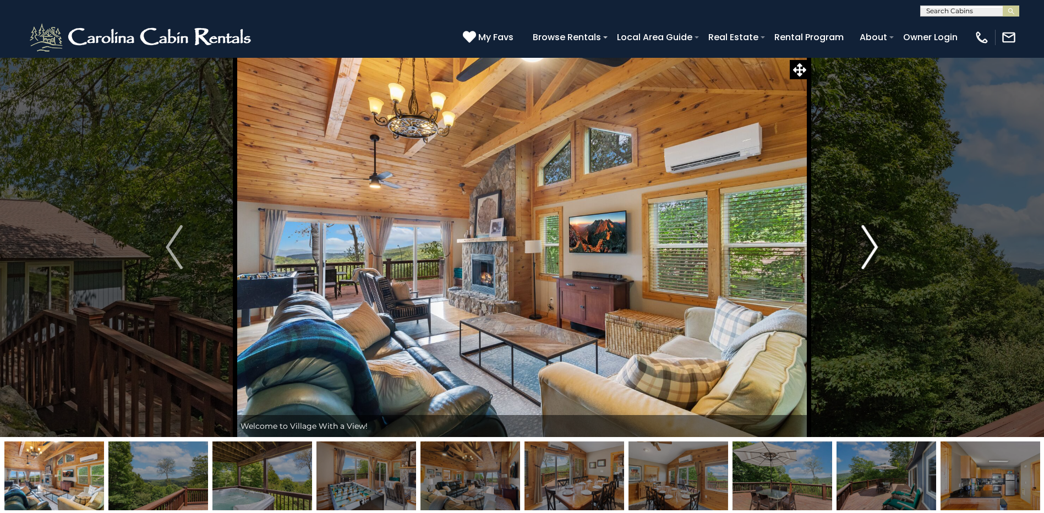
click at [866, 246] on img "Next" at bounding box center [869, 247] width 17 height 44
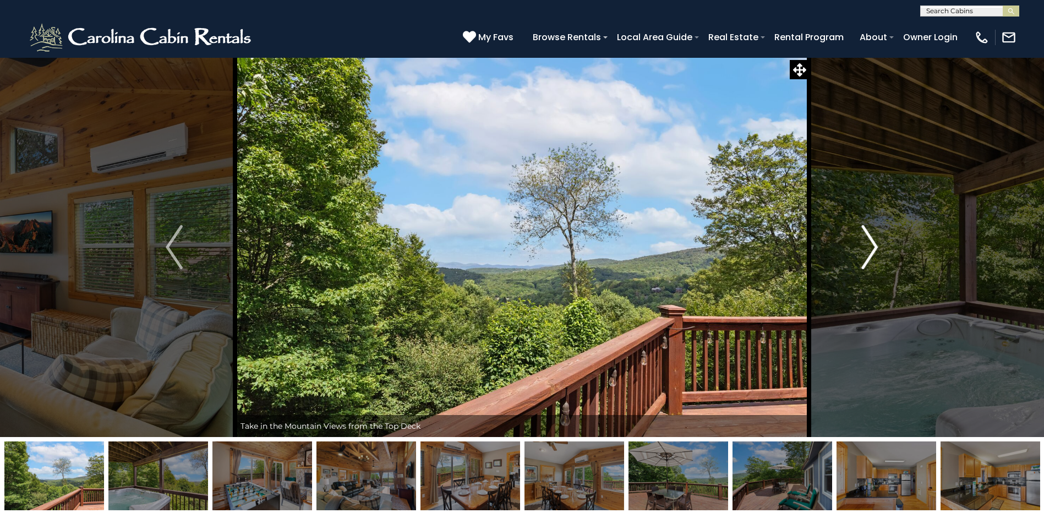
click at [866, 246] on img "Next" at bounding box center [869, 247] width 17 height 44
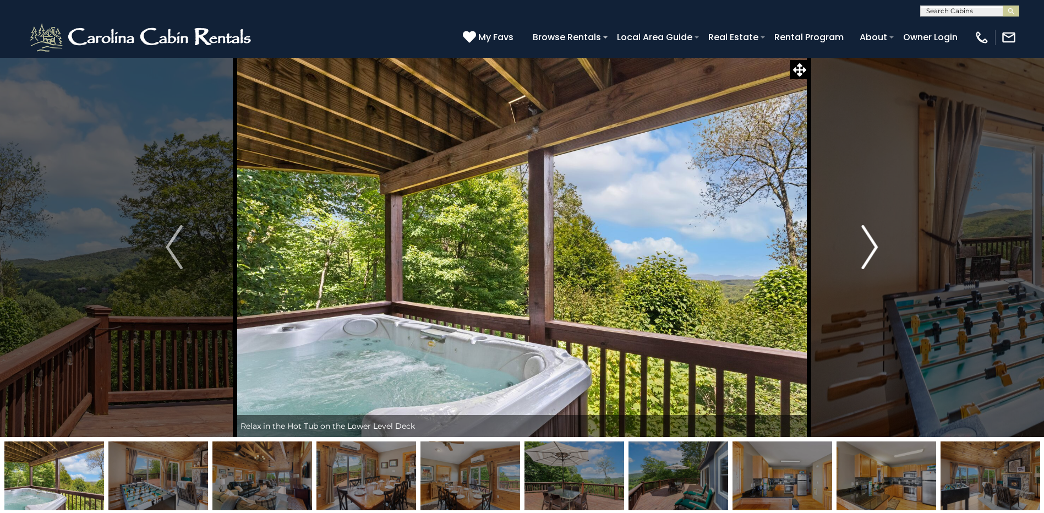
click at [866, 246] on img "Next" at bounding box center [869, 247] width 17 height 44
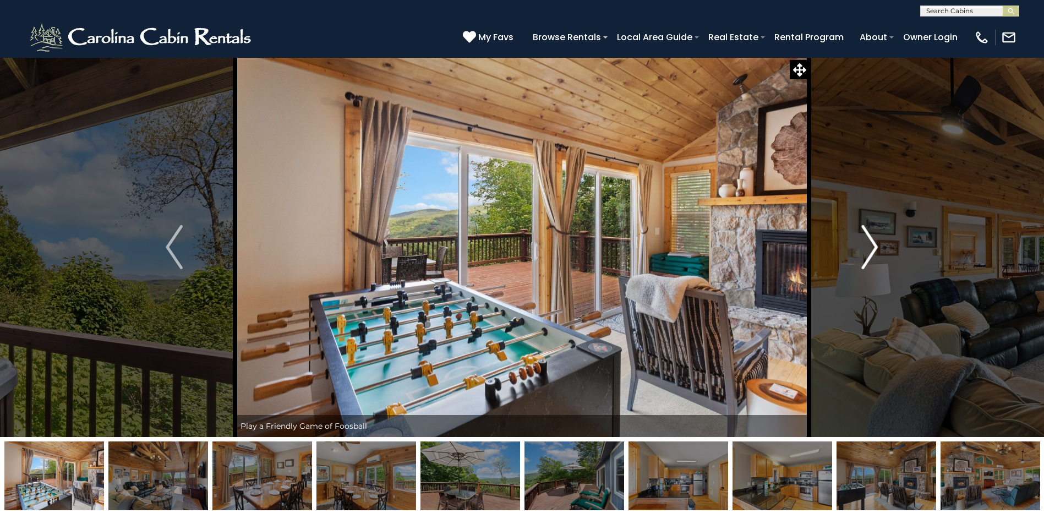
click at [866, 246] on img "Next" at bounding box center [869, 247] width 17 height 44
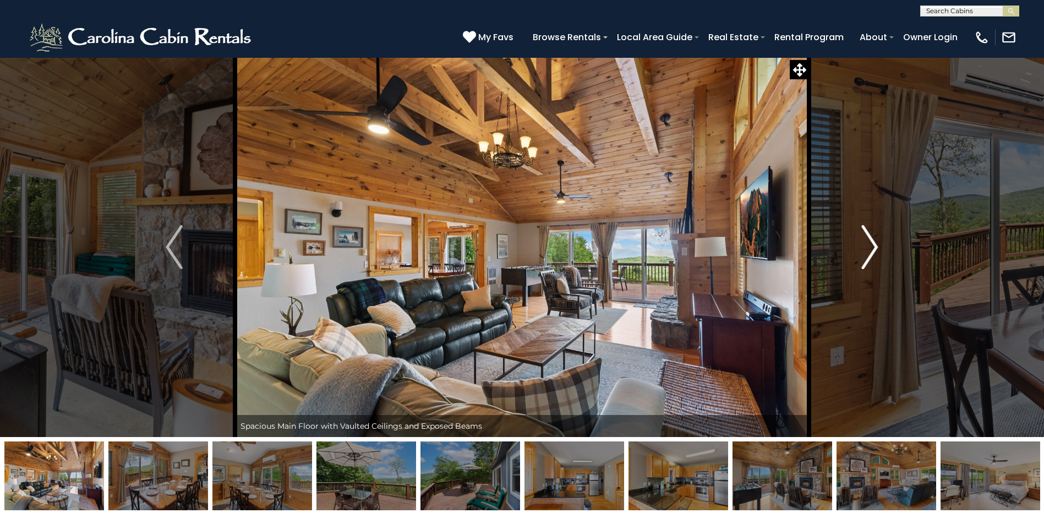
click at [866, 246] on img "Next" at bounding box center [869, 247] width 17 height 44
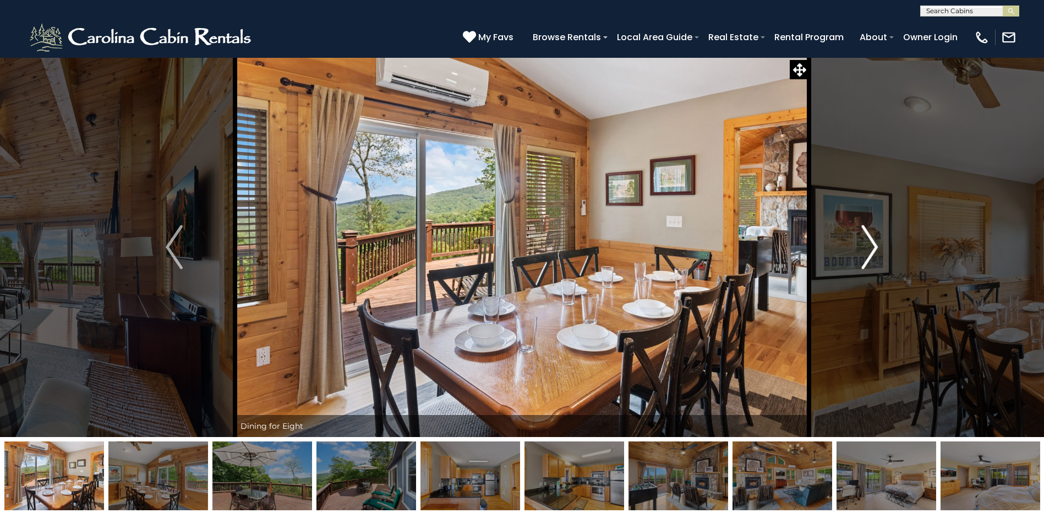
click at [866, 246] on img "Next" at bounding box center [869, 247] width 17 height 44
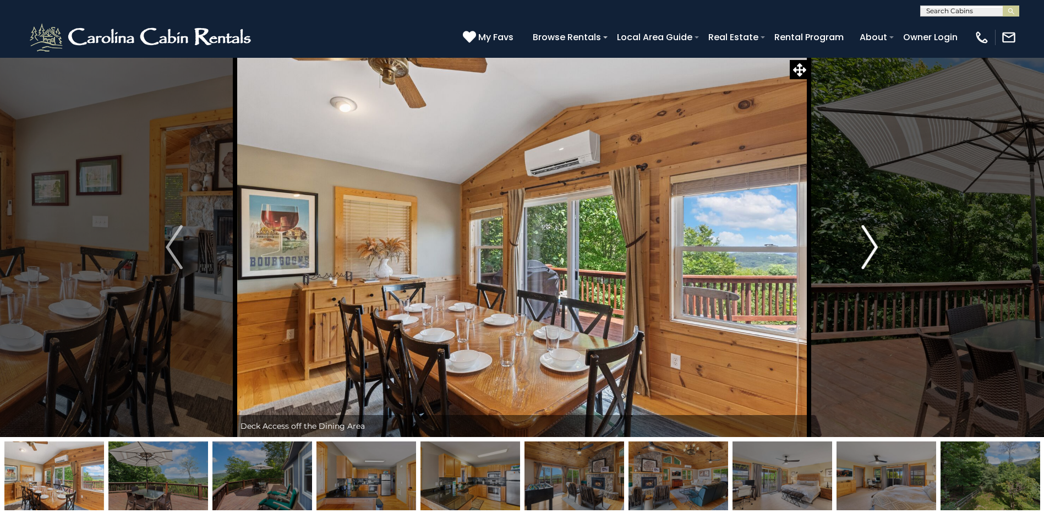
click at [866, 246] on img "Next" at bounding box center [869, 247] width 17 height 44
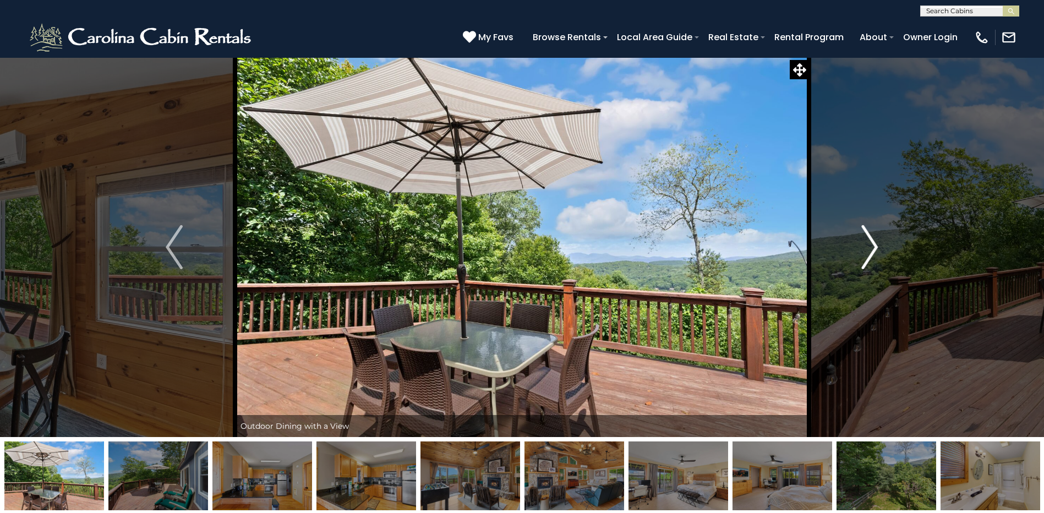
click at [866, 246] on img "Next" at bounding box center [869, 247] width 17 height 44
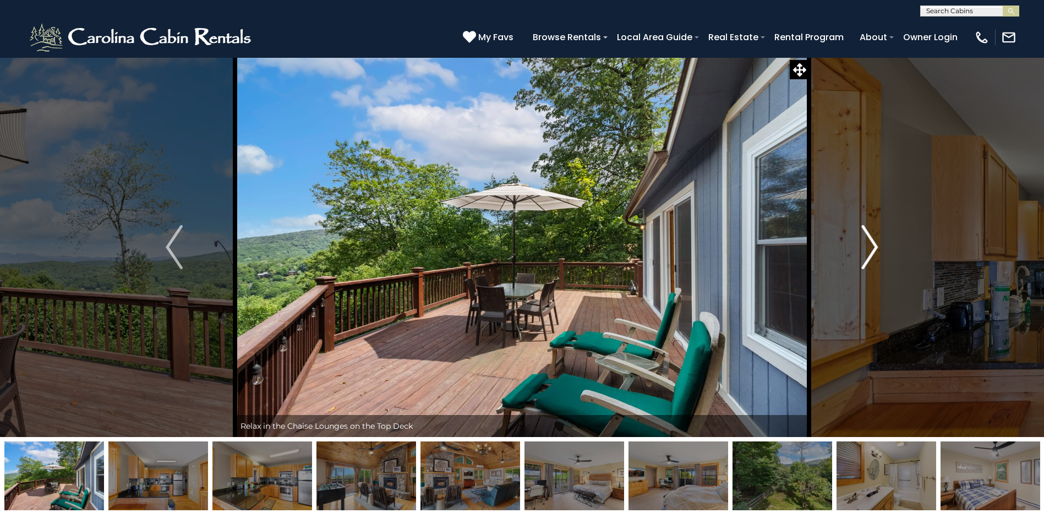
click at [866, 246] on img "Next" at bounding box center [869, 247] width 17 height 44
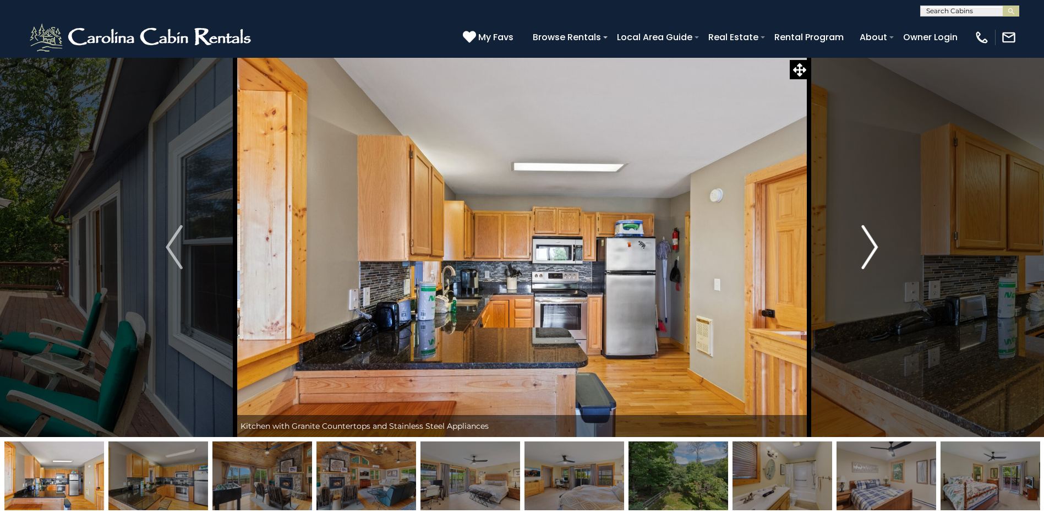
click at [866, 246] on img "Next" at bounding box center [869, 247] width 17 height 44
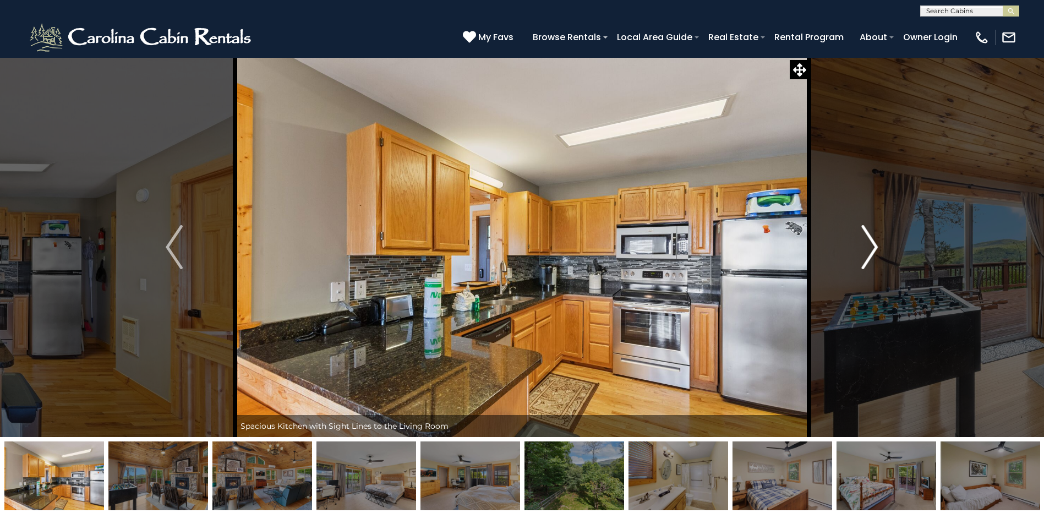
click at [866, 246] on img "Next" at bounding box center [869, 247] width 17 height 44
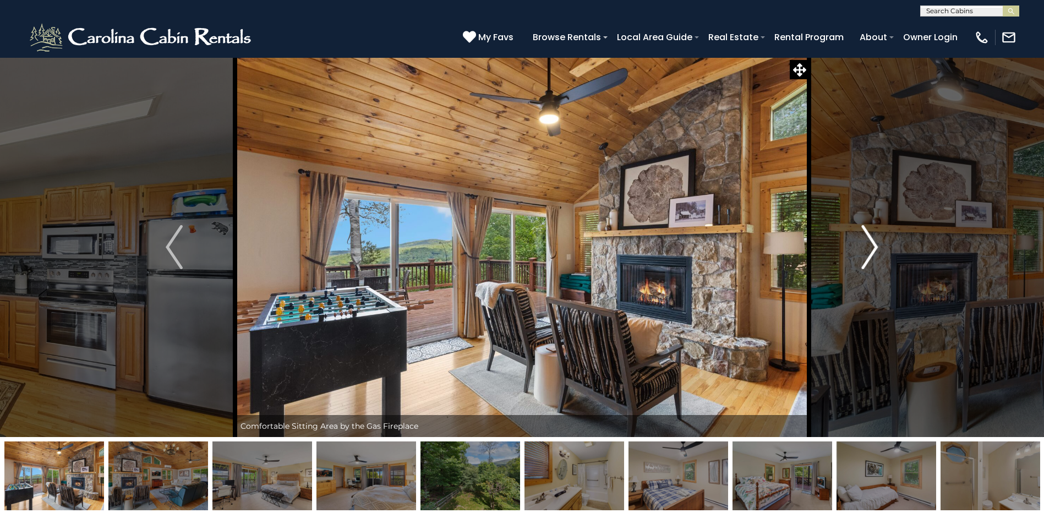
click at [866, 246] on img "Next" at bounding box center [869, 247] width 17 height 44
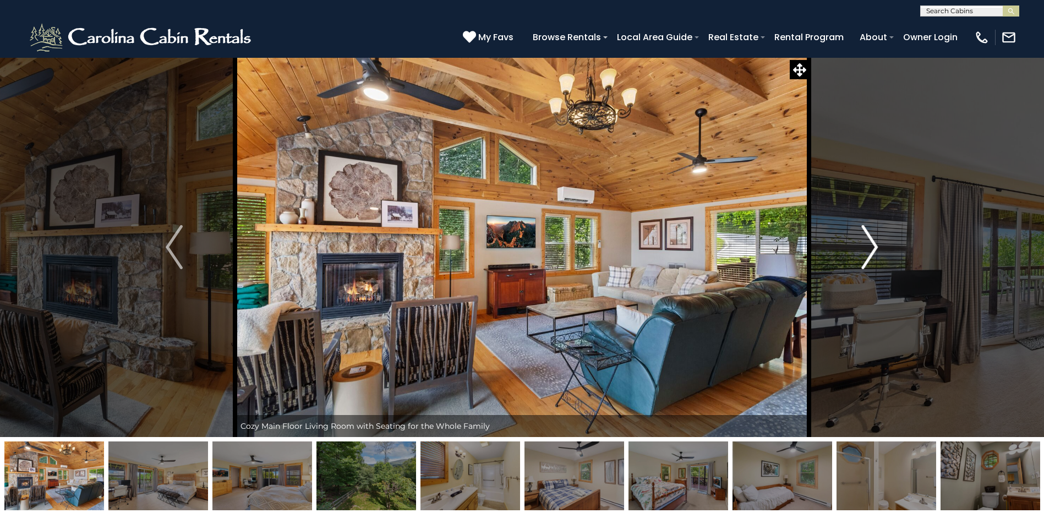
click at [866, 246] on img "Next" at bounding box center [869, 247] width 17 height 44
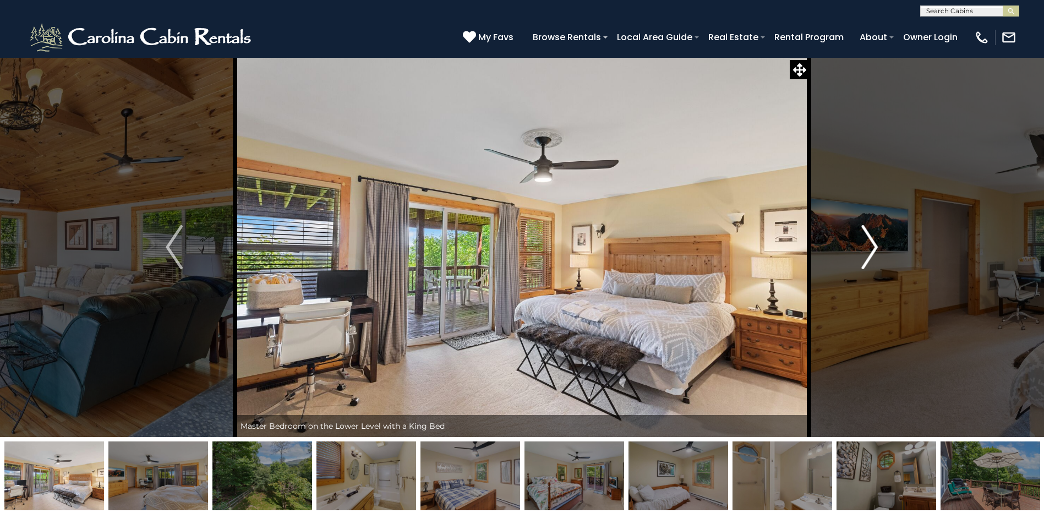
click at [872, 242] on img "Next" at bounding box center [869, 247] width 17 height 44
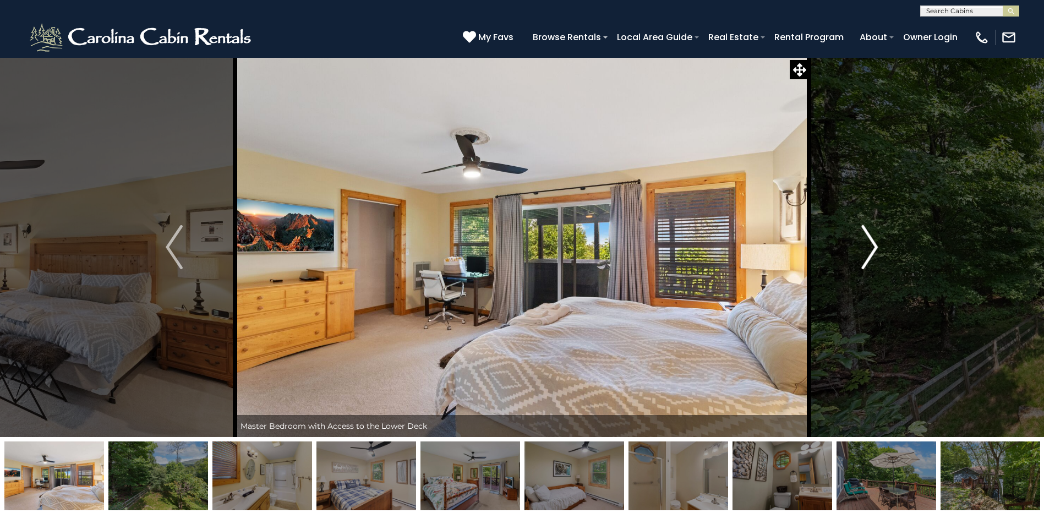
click at [873, 242] on img "Next" at bounding box center [869, 247] width 17 height 44
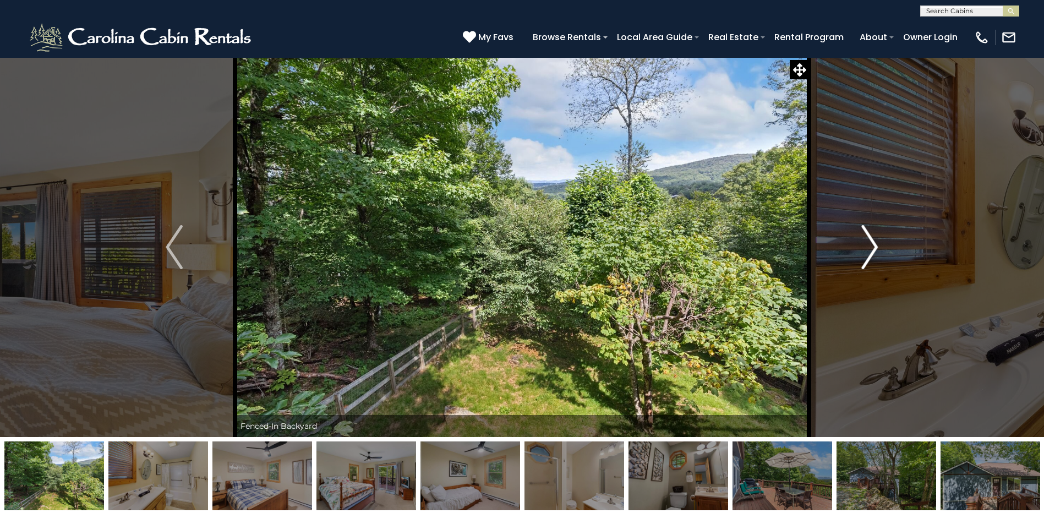
click at [873, 242] on img "Next" at bounding box center [869, 247] width 17 height 44
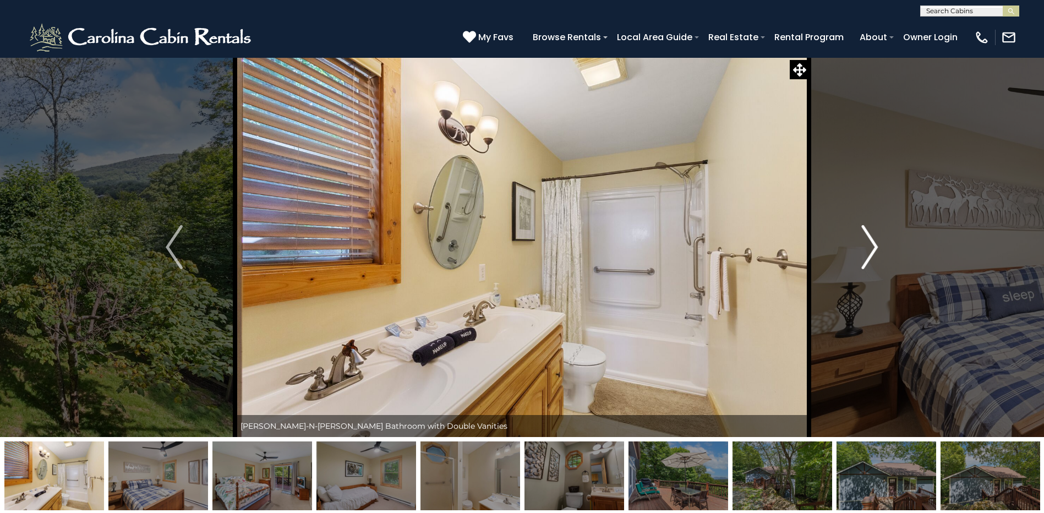
click at [873, 242] on img "Next" at bounding box center [869, 247] width 17 height 44
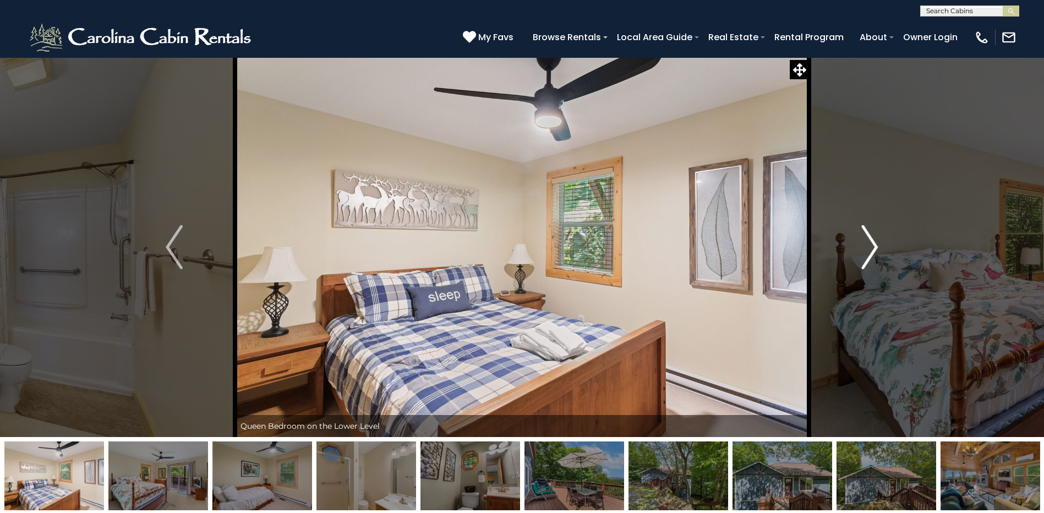
click at [873, 242] on img "Next" at bounding box center [869, 247] width 17 height 44
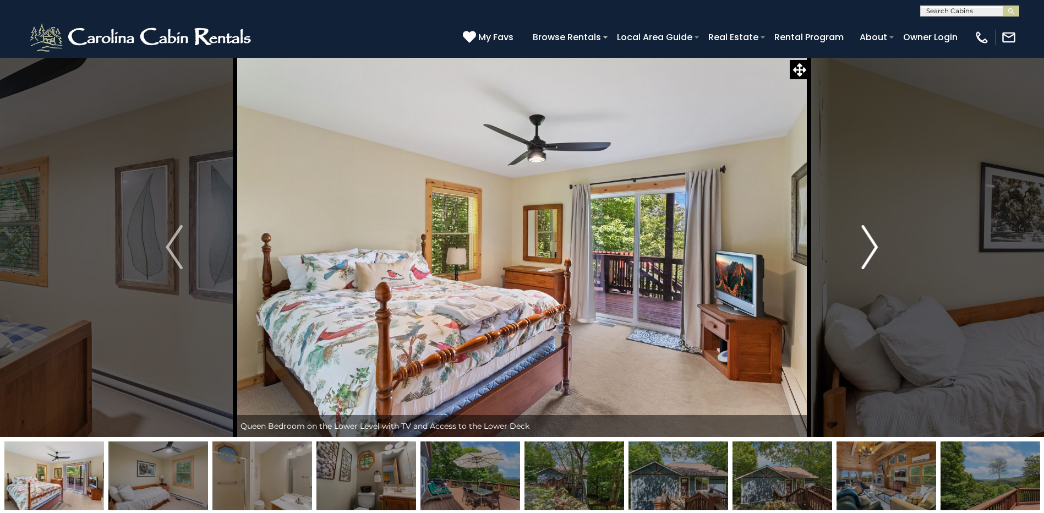
click at [873, 242] on img "Next" at bounding box center [869, 247] width 17 height 44
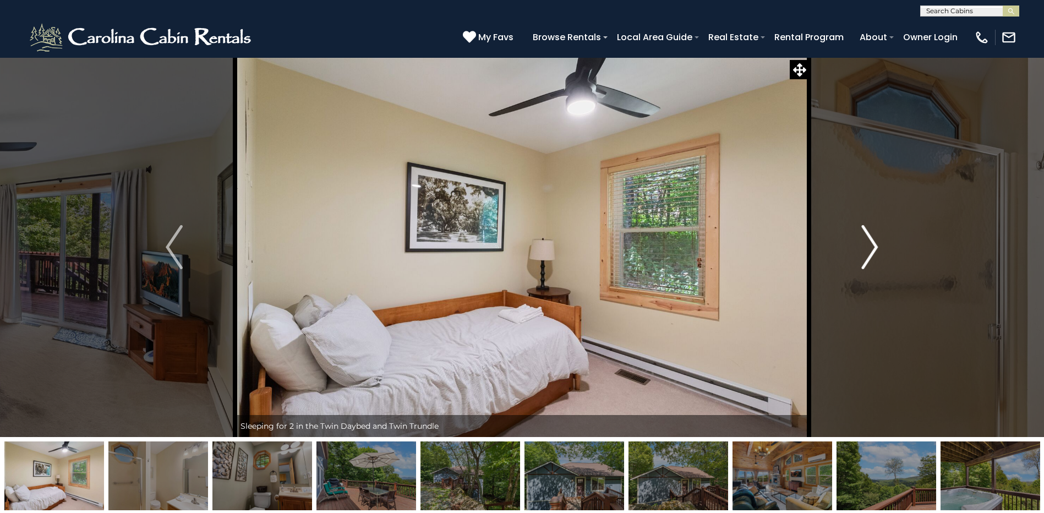
click at [873, 242] on img "Next" at bounding box center [869, 247] width 17 height 44
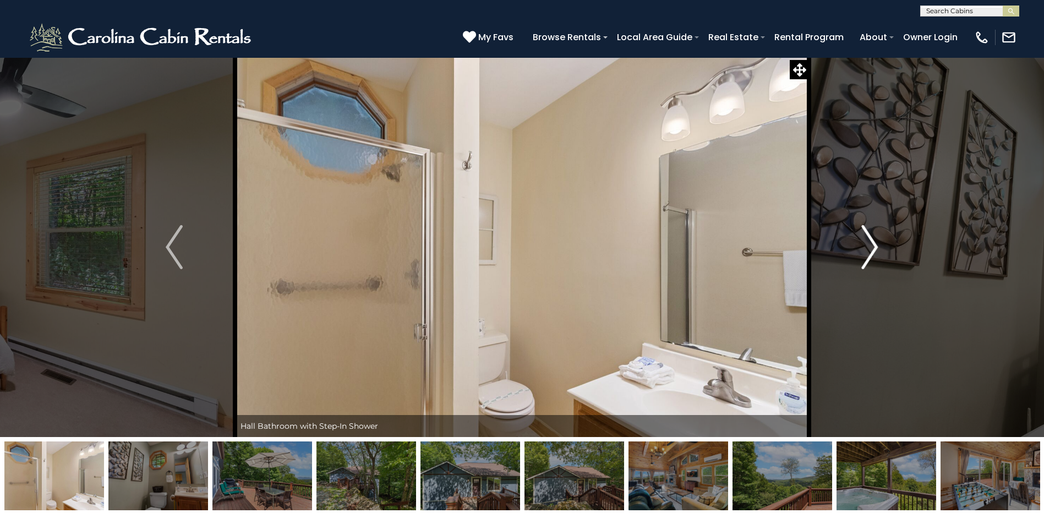
click at [873, 242] on img "Next" at bounding box center [869, 247] width 17 height 44
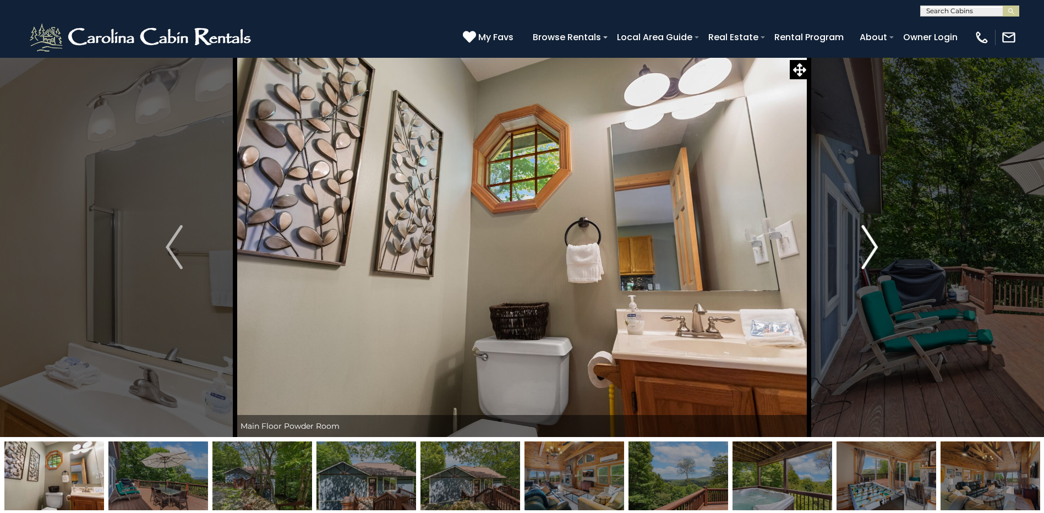
click at [873, 242] on img "Next" at bounding box center [869, 247] width 17 height 44
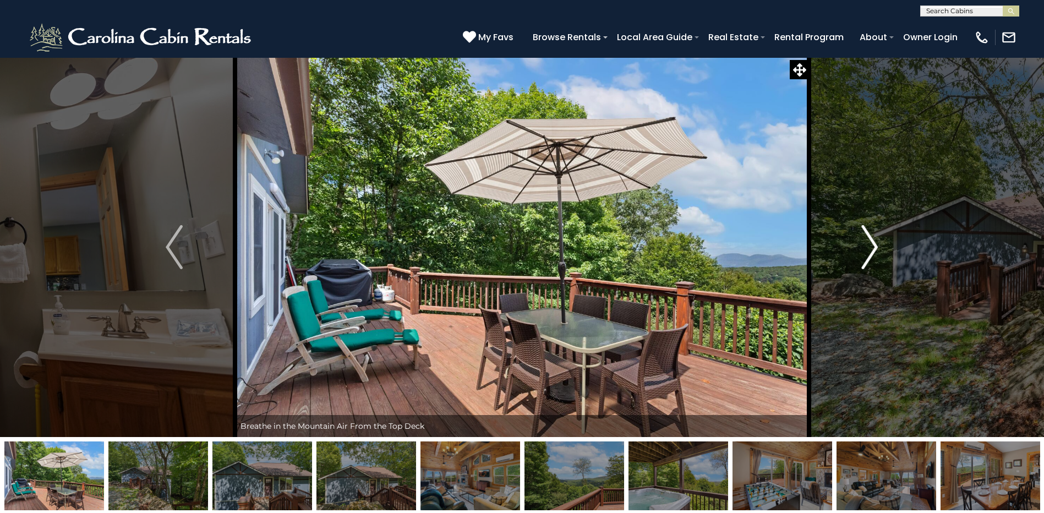
click at [873, 242] on img "Next" at bounding box center [869, 247] width 17 height 44
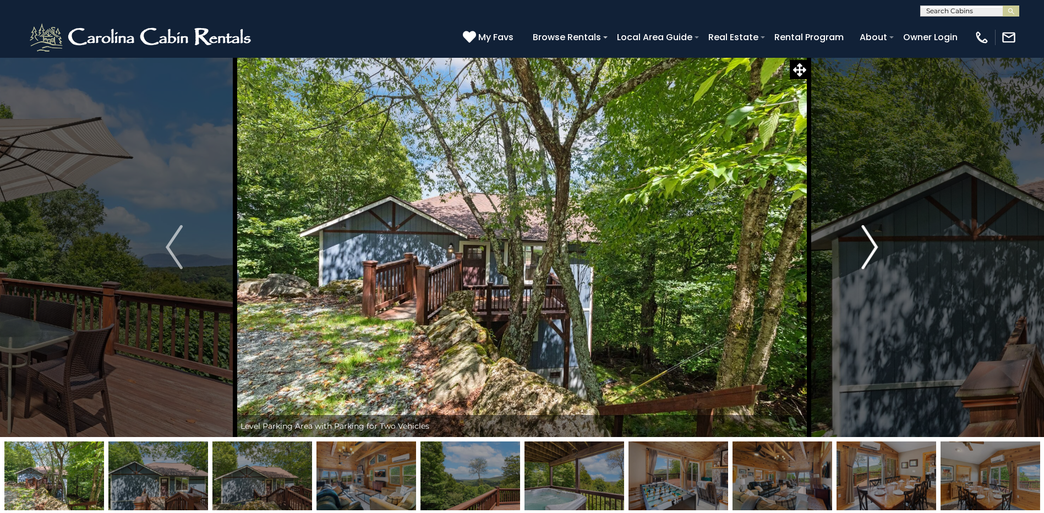
click at [873, 242] on img "Next" at bounding box center [869, 247] width 17 height 44
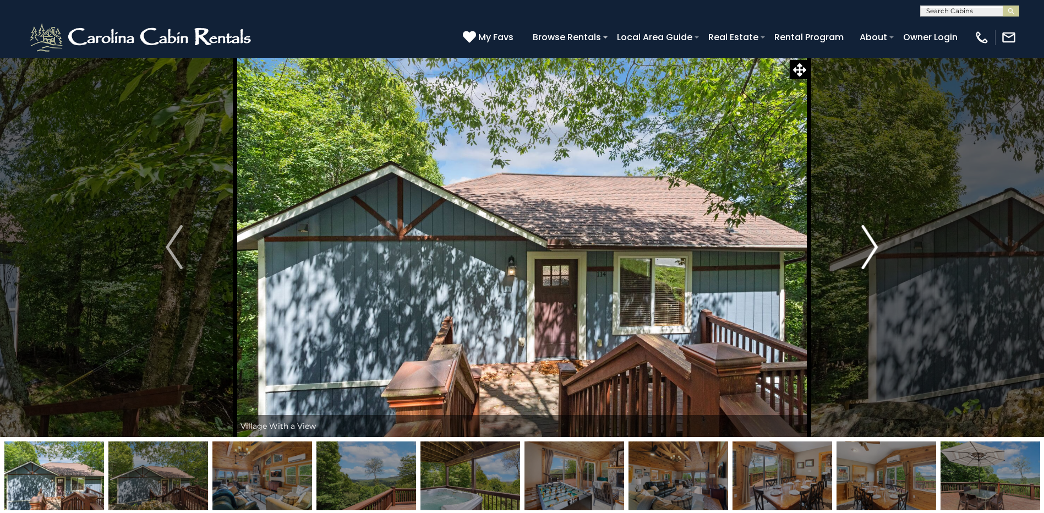
click at [873, 242] on img "Next" at bounding box center [869, 247] width 17 height 44
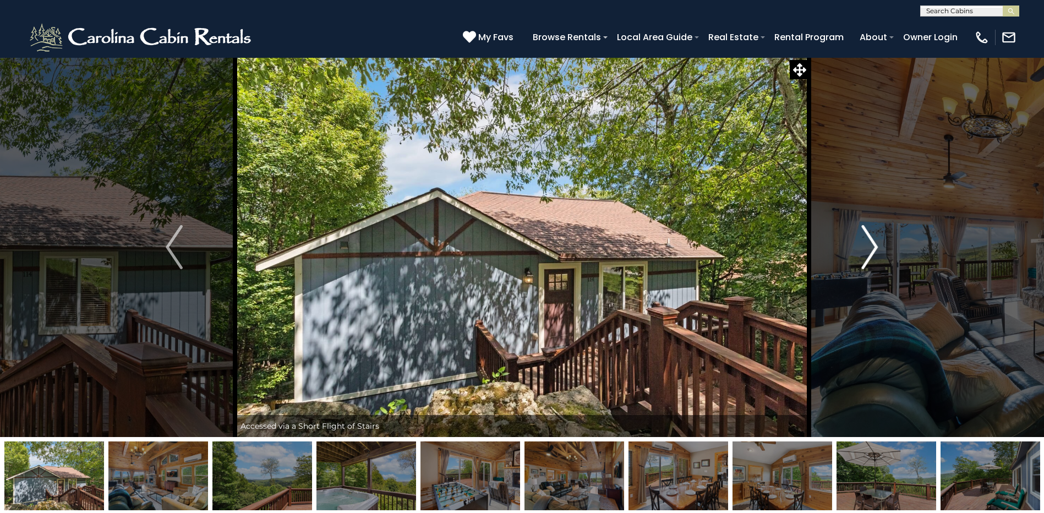
click at [873, 242] on img "Next" at bounding box center [869, 247] width 17 height 44
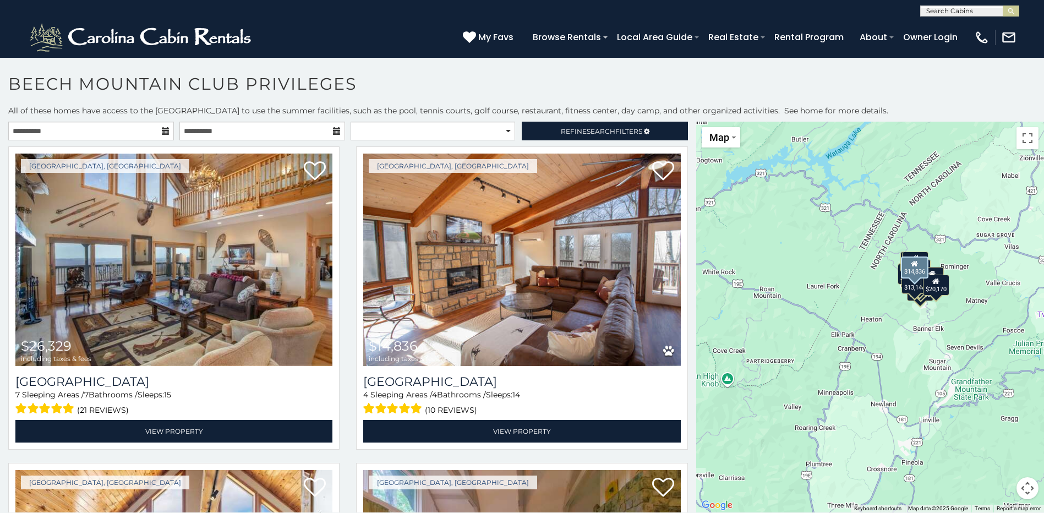
drag, startPoint x: 690, startPoint y: 176, endPoint x: 688, endPoint y: 222, distance: 46.2
click at [688, 222] on div "Beech Mountain, NC $14,836 including taxes & fees Blue Eagle Lodge 4 Sleeping A…" at bounding box center [522, 301] width 348 height 310
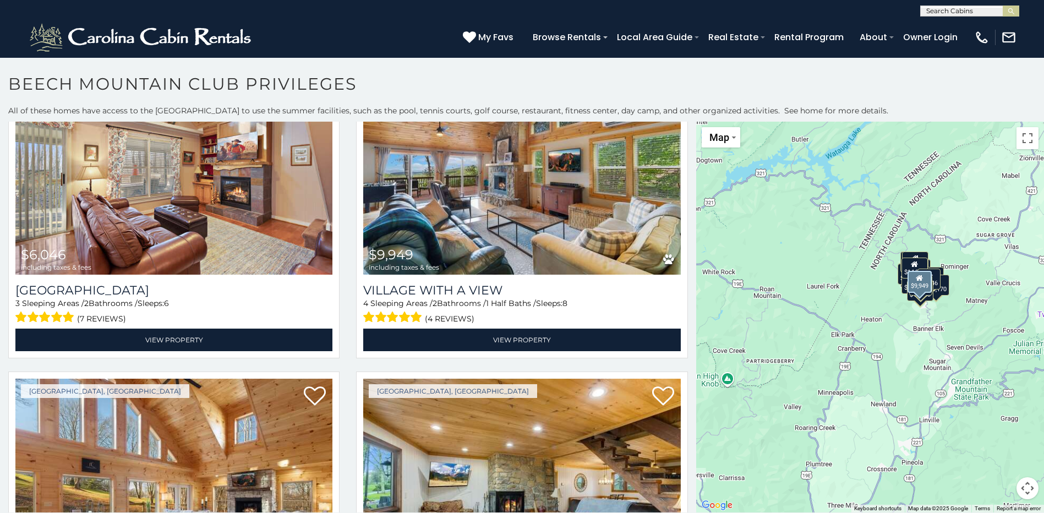
scroll to position [1365, 0]
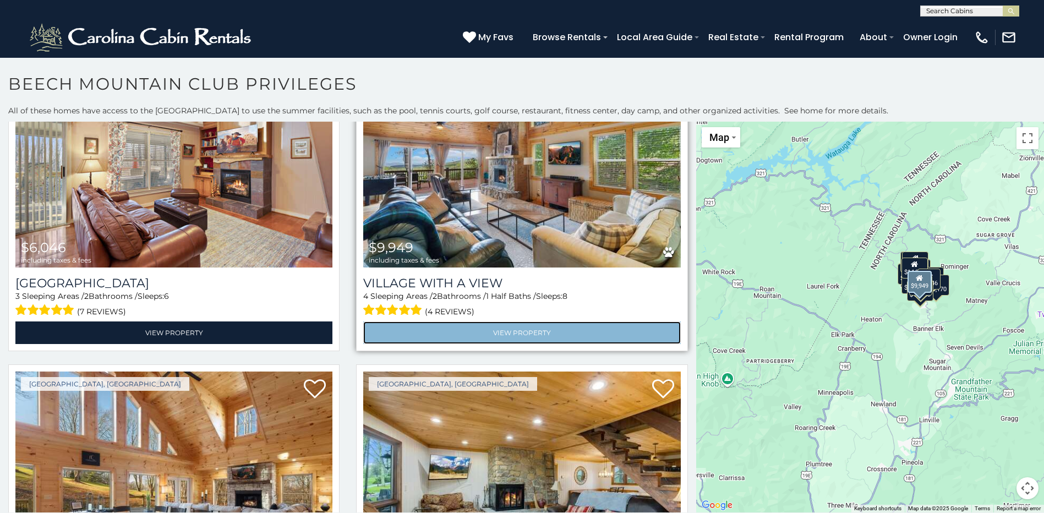
click at [525, 325] on link "View Property" at bounding box center [521, 332] width 317 height 23
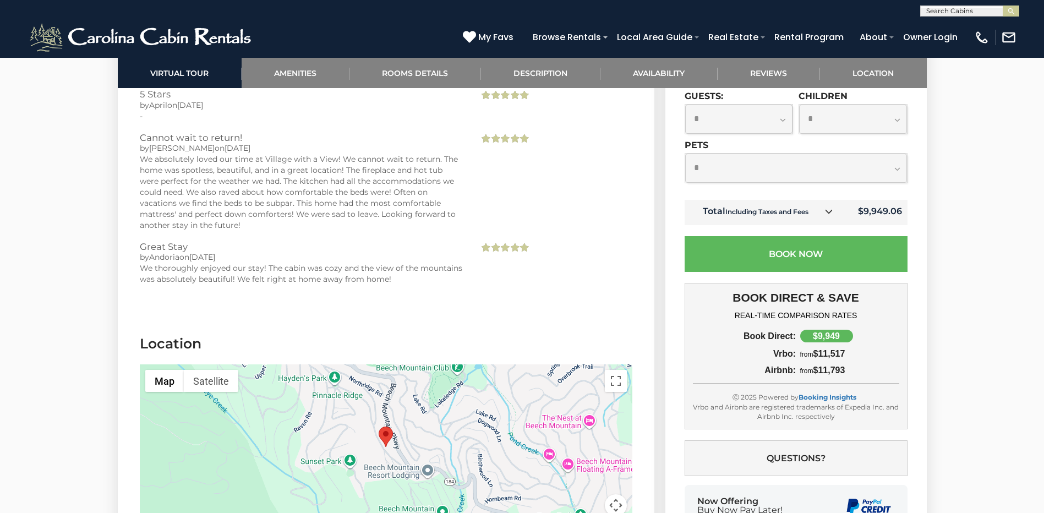
scroll to position [3136, 0]
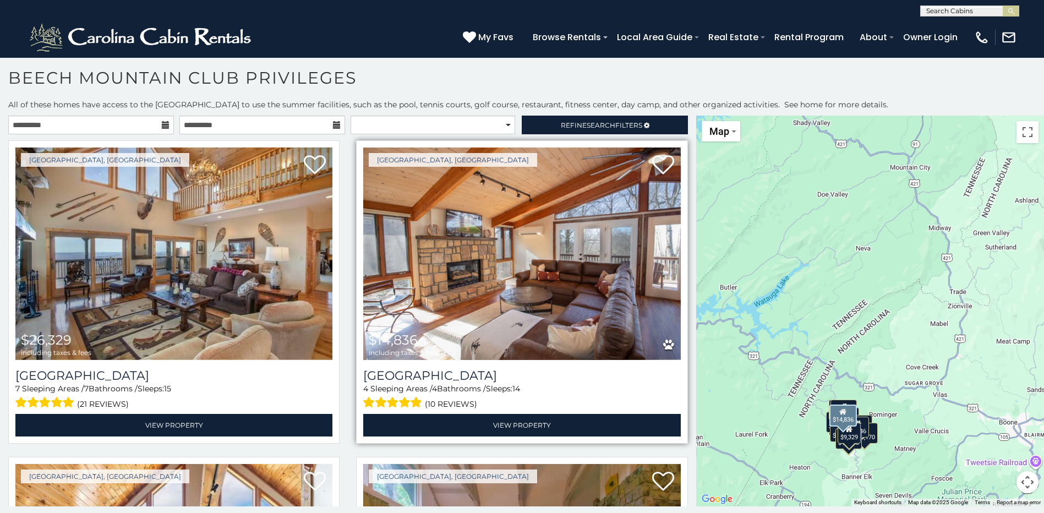
drag, startPoint x: 695, startPoint y: 179, endPoint x: 624, endPoint y: 335, distance: 171.4
click at [624, 116] on main "**********" at bounding box center [522, 116] width 1044 height 0
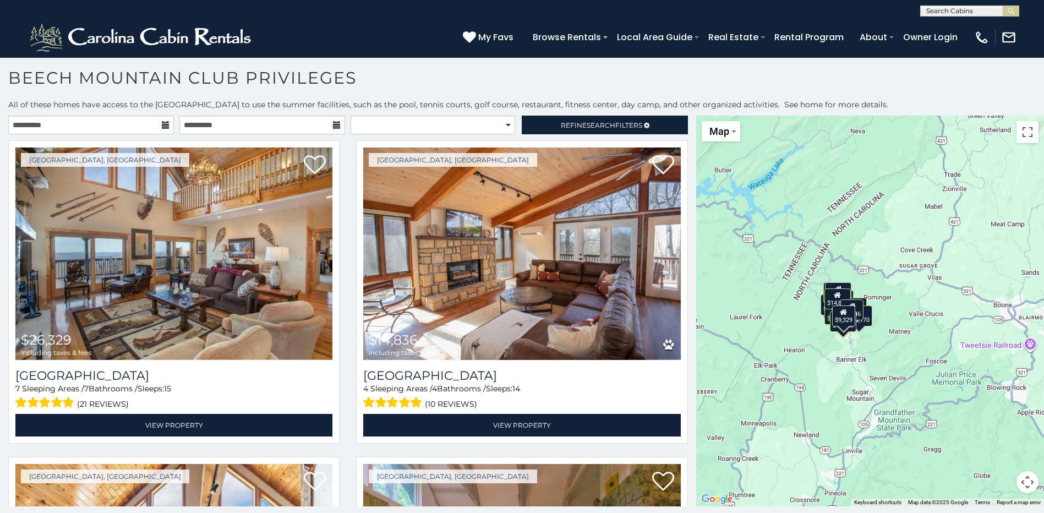
drag, startPoint x: 697, startPoint y: 184, endPoint x: 694, endPoint y: 193, distance: 9.9
click at [694, 116] on main "**********" at bounding box center [522, 116] width 1044 height 0
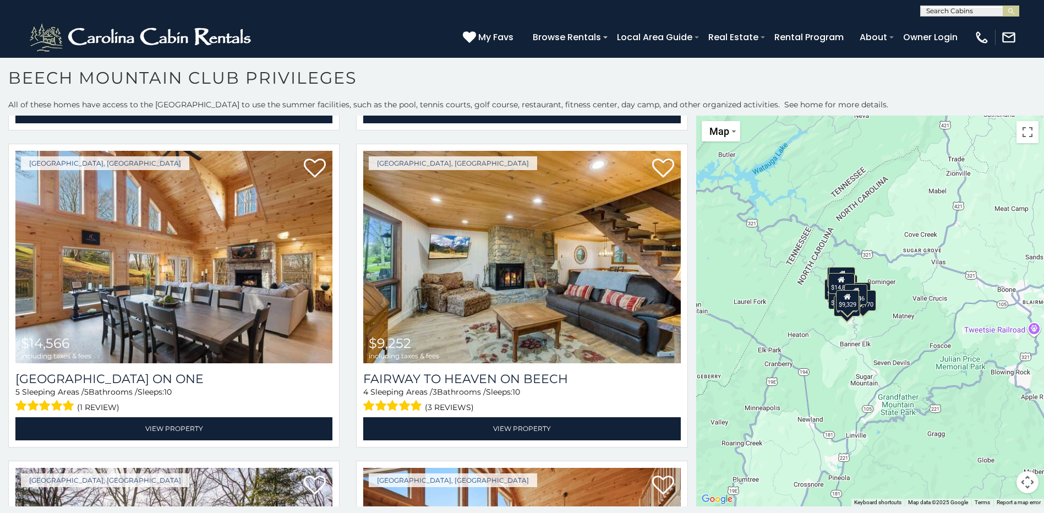
scroll to position [1582, 0]
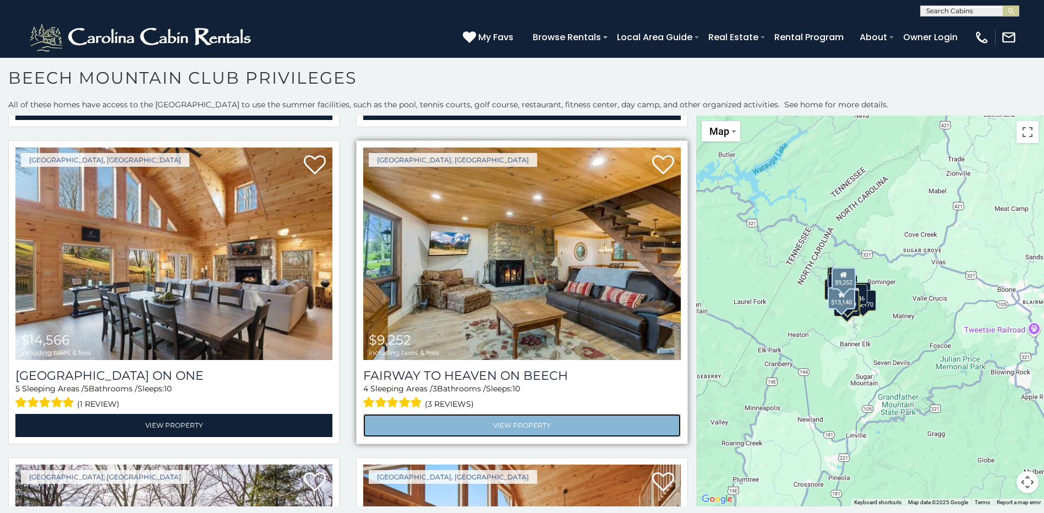
click at [539, 420] on link "View Property" at bounding box center [521, 425] width 317 height 23
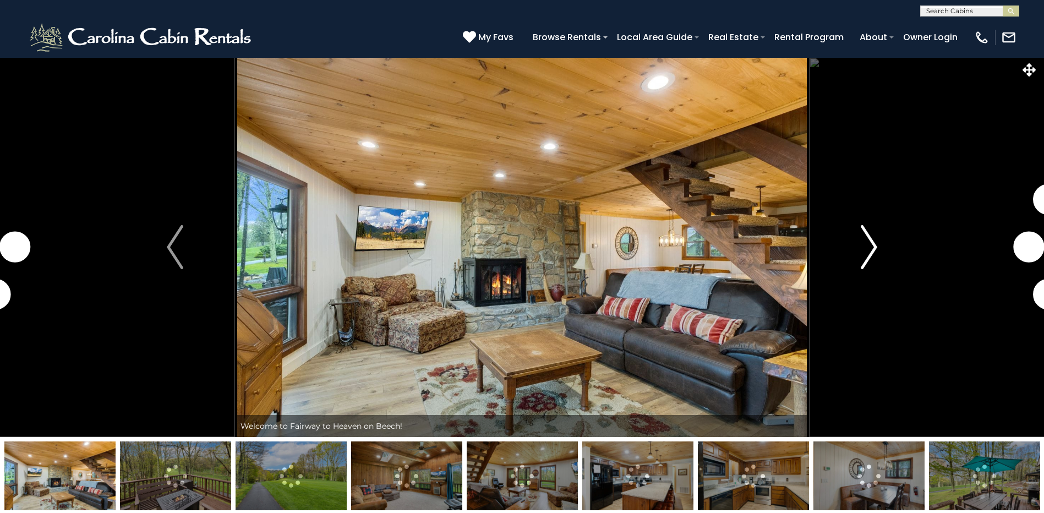
click at [878, 253] on button "Next" at bounding box center [869, 247] width 120 height 380
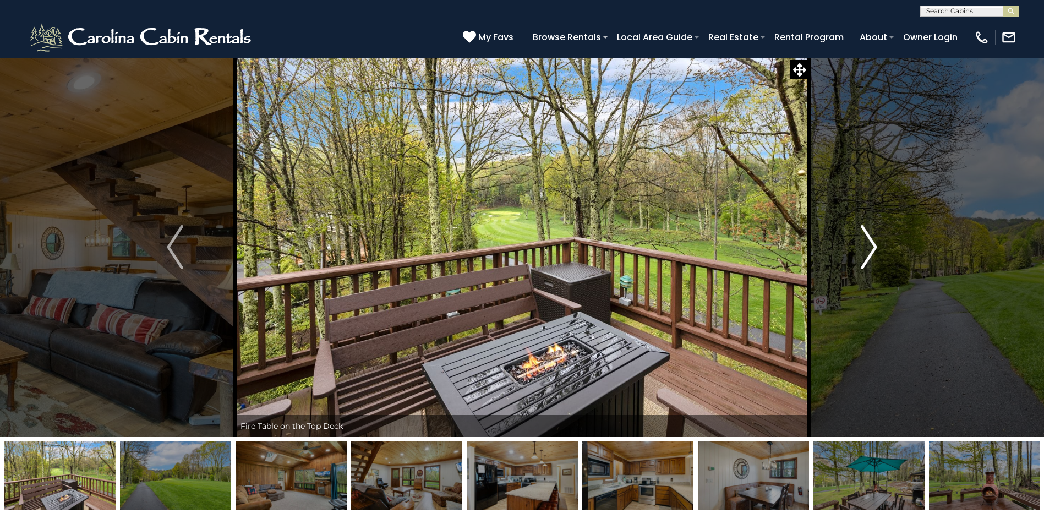
click at [869, 251] on img "Next" at bounding box center [869, 247] width 17 height 44
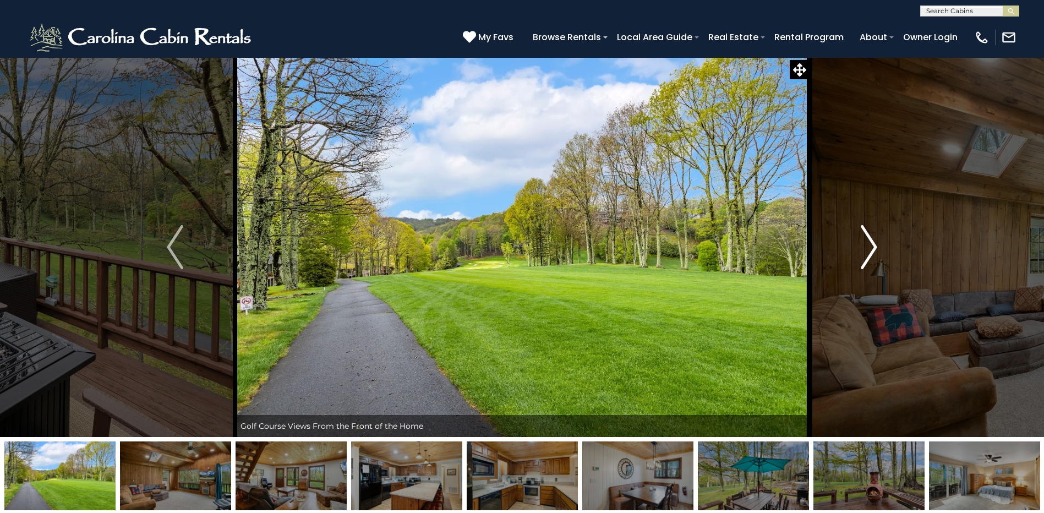
click at [869, 251] on img "Next" at bounding box center [869, 247] width 17 height 44
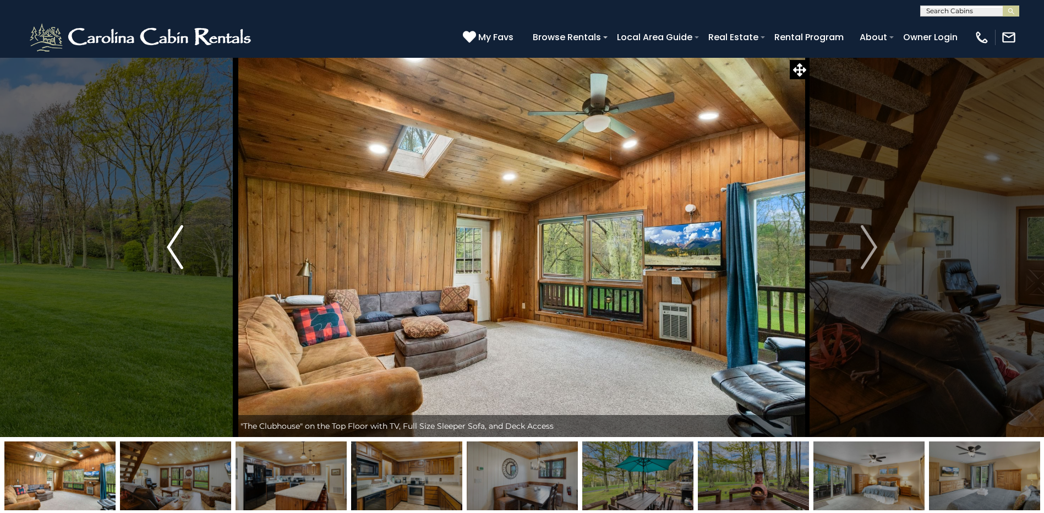
click at [182, 250] on img "Previous" at bounding box center [175, 247] width 17 height 44
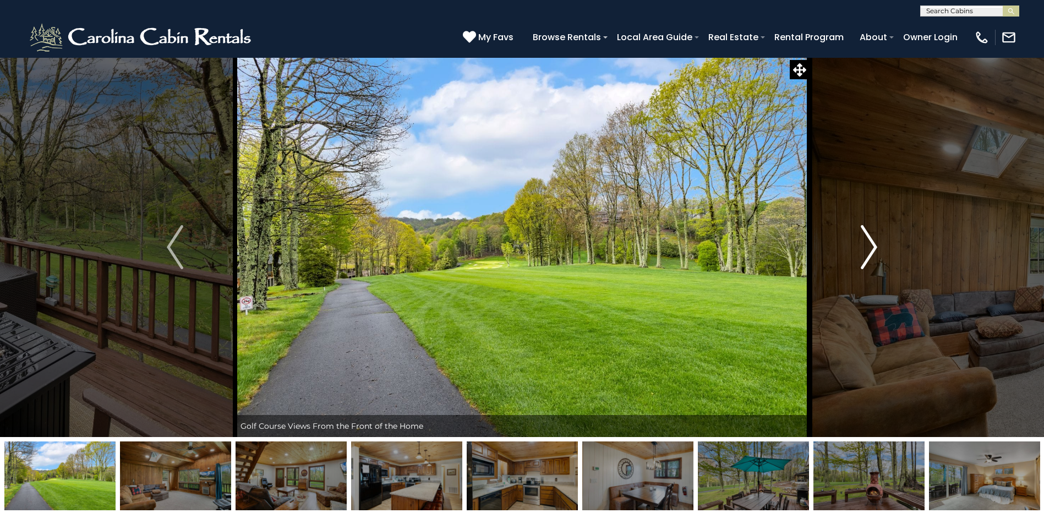
click at [870, 250] on img "Next" at bounding box center [869, 247] width 17 height 44
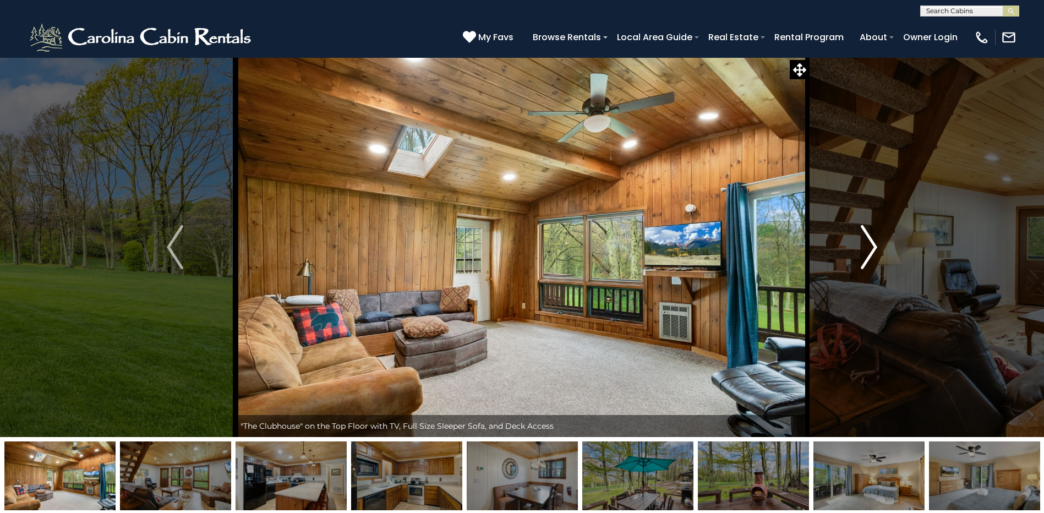
click at [868, 254] on img "Next" at bounding box center [869, 247] width 17 height 44
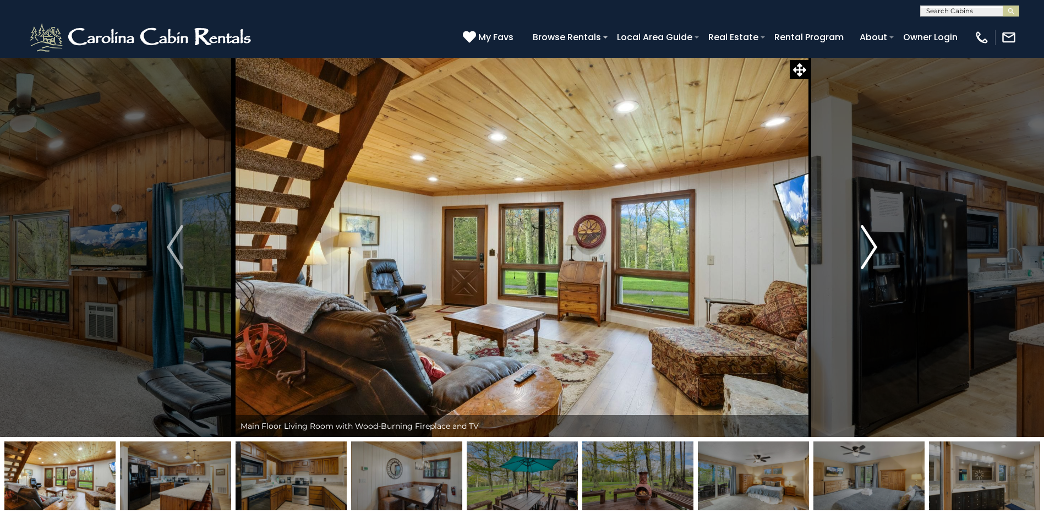
click at [868, 254] on img "Next" at bounding box center [869, 247] width 17 height 44
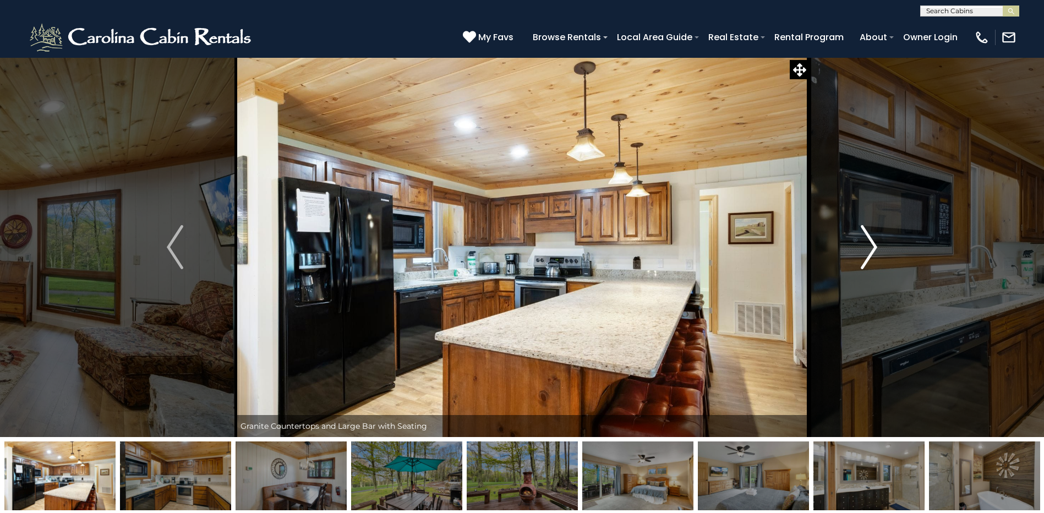
click at [868, 254] on img "Next" at bounding box center [869, 247] width 17 height 44
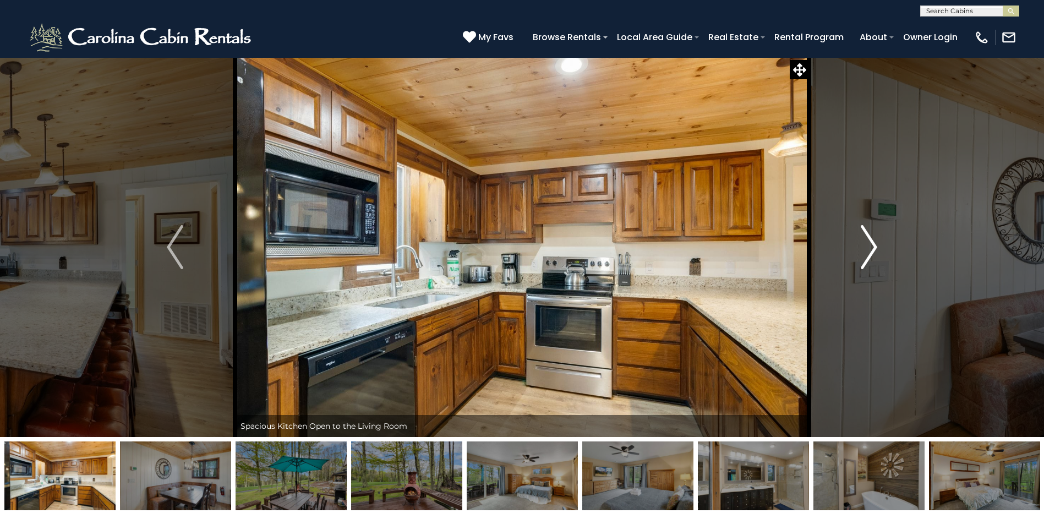
click at [868, 254] on img "Next" at bounding box center [869, 247] width 17 height 44
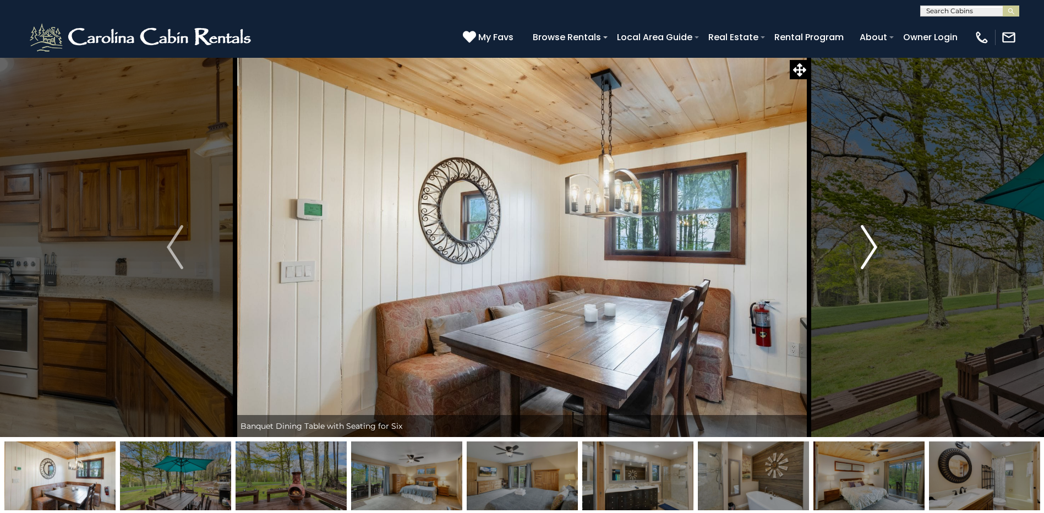
click at [868, 254] on img "Next" at bounding box center [869, 247] width 17 height 44
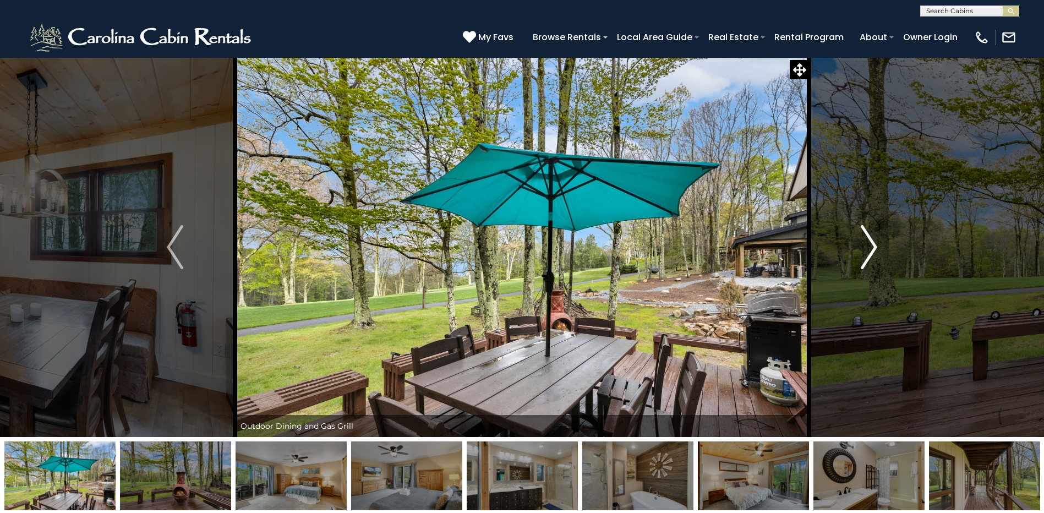
click at [868, 254] on img "Next" at bounding box center [869, 247] width 17 height 44
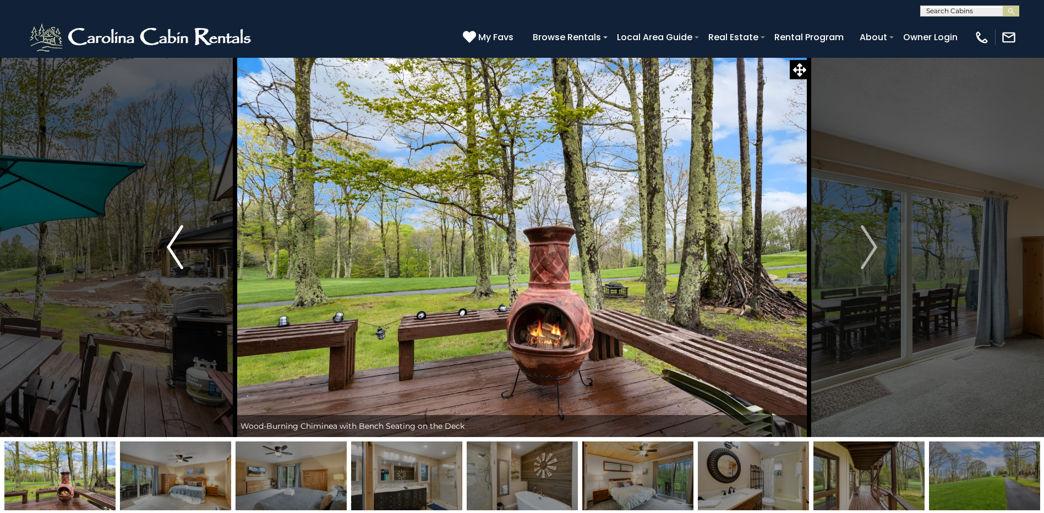
click at [173, 248] on img "Previous" at bounding box center [175, 247] width 17 height 44
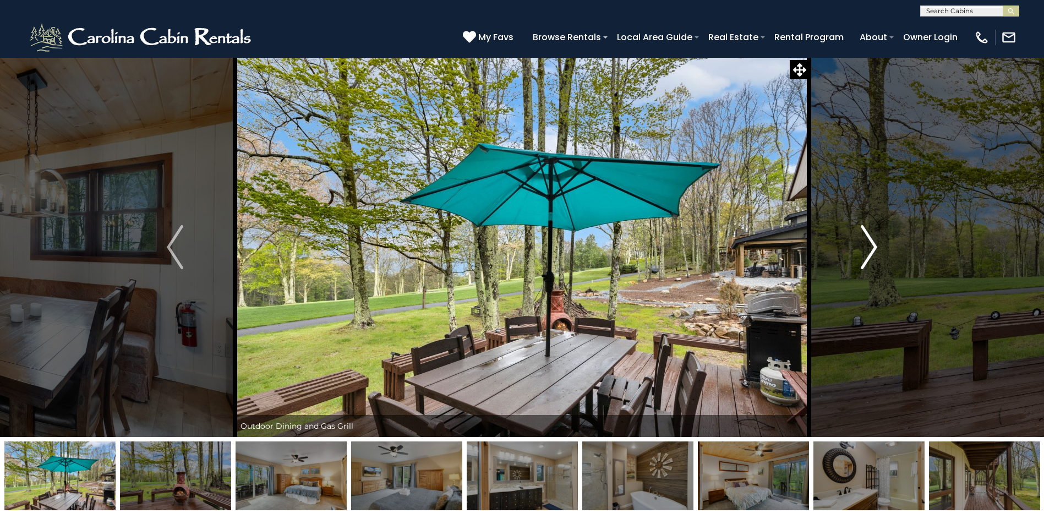
click at [868, 237] on img "Next" at bounding box center [869, 247] width 17 height 44
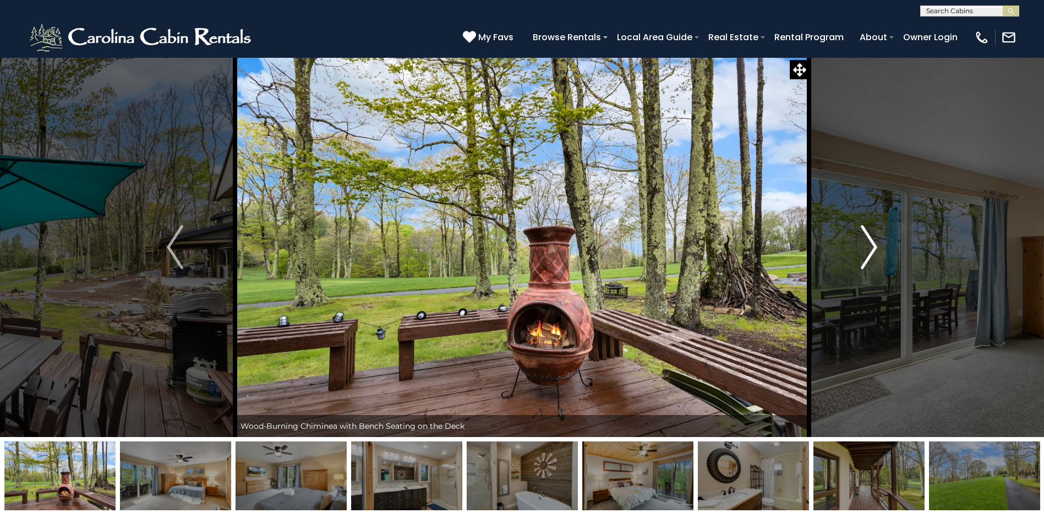
click at [868, 237] on img "Next" at bounding box center [869, 247] width 17 height 44
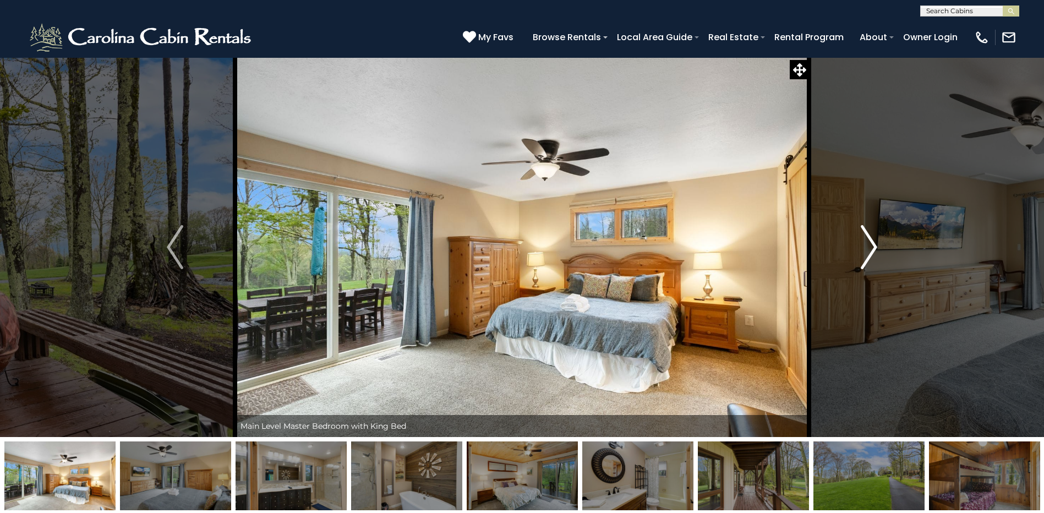
click at [868, 238] on img "Next" at bounding box center [869, 247] width 17 height 44
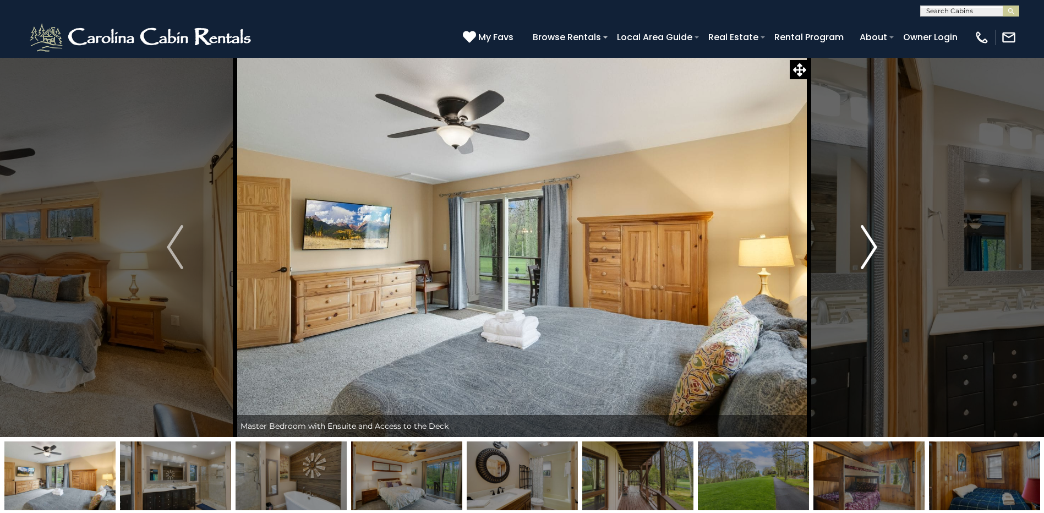
click at [866, 240] on img "Next" at bounding box center [869, 247] width 17 height 44
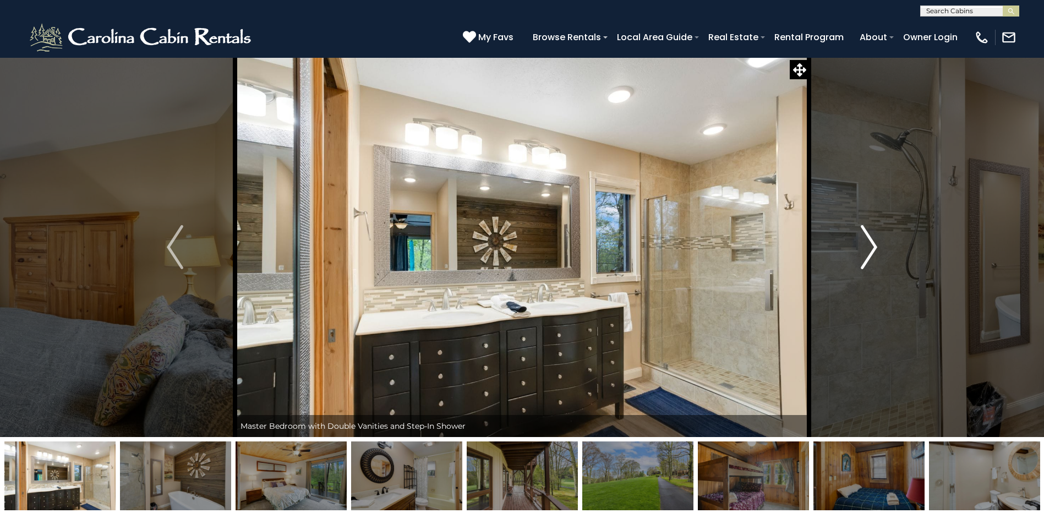
click at [868, 243] on img "Next" at bounding box center [869, 247] width 17 height 44
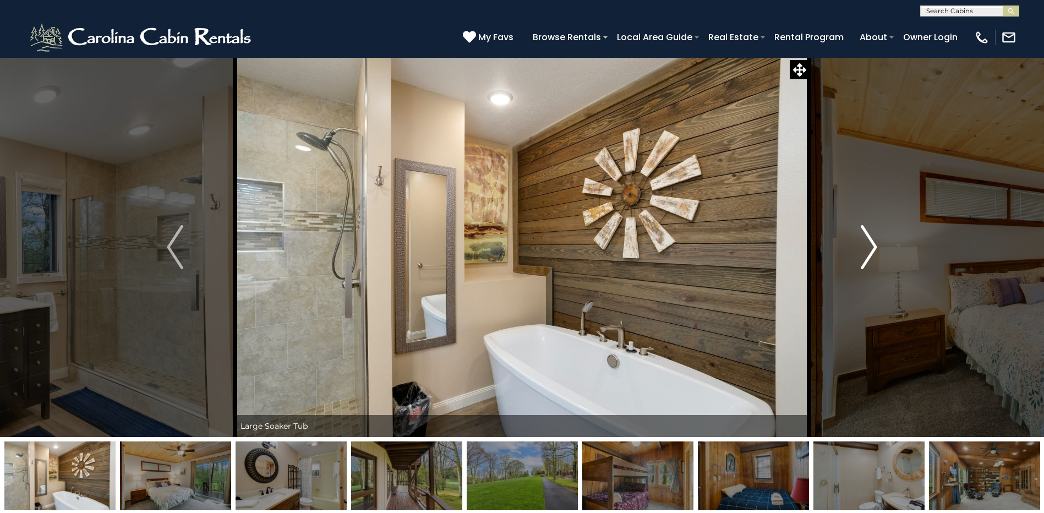
click at [868, 243] on img "Next" at bounding box center [869, 247] width 17 height 44
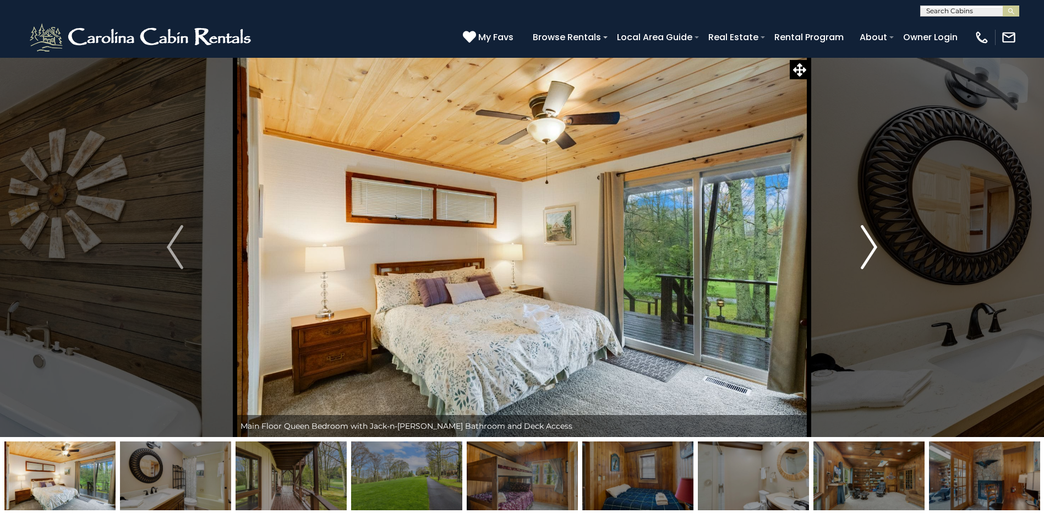
click at [868, 245] on img "Next" at bounding box center [869, 247] width 17 height 44
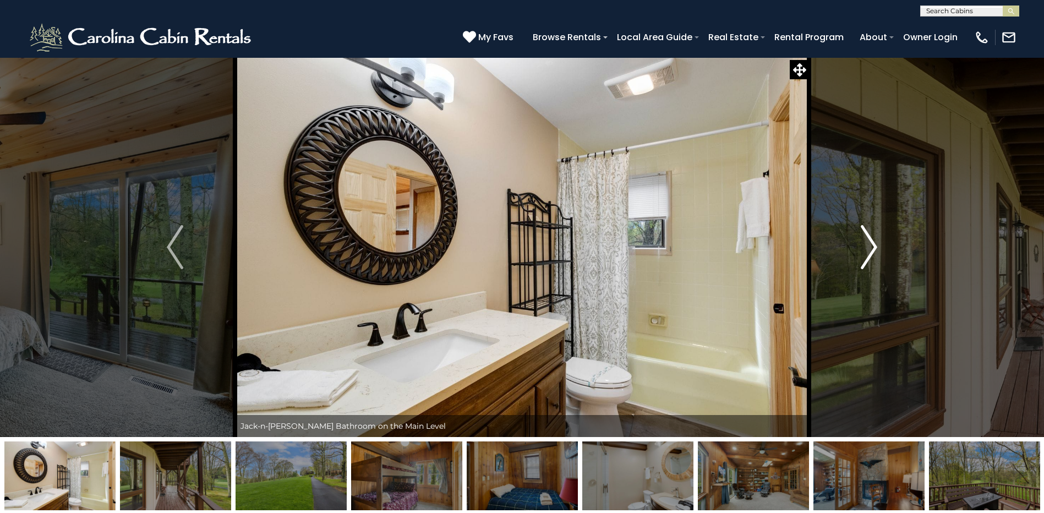
click at [882, 246] on button "Next" at bounding box center [869, 247] width 120 height 380
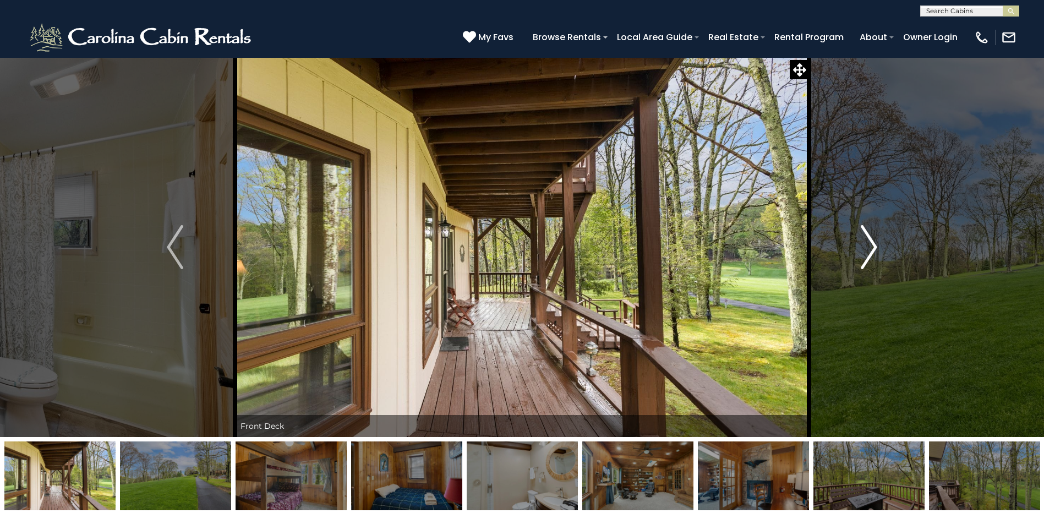
click at [882, 246] on button "Next" at bounding box center [869, 247] width 120 height 380
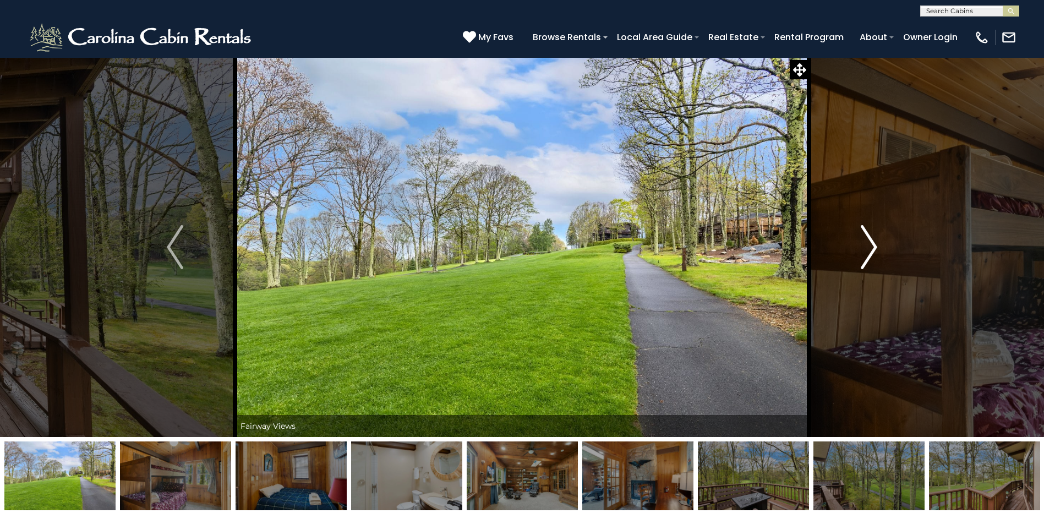
click at [882, 246] on button "Next" at bounding box center [869, 247] width 120 height 380
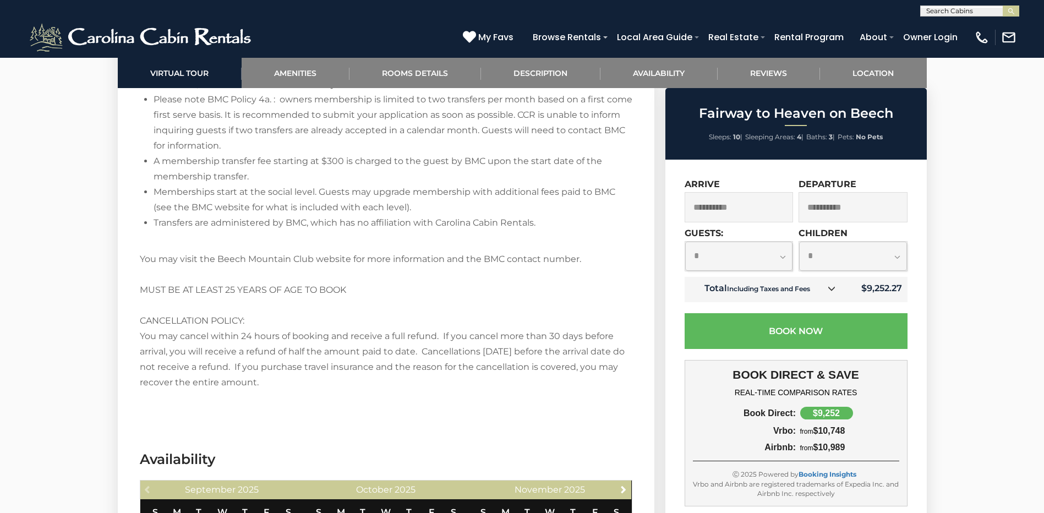
scroll to position [2637, 0]
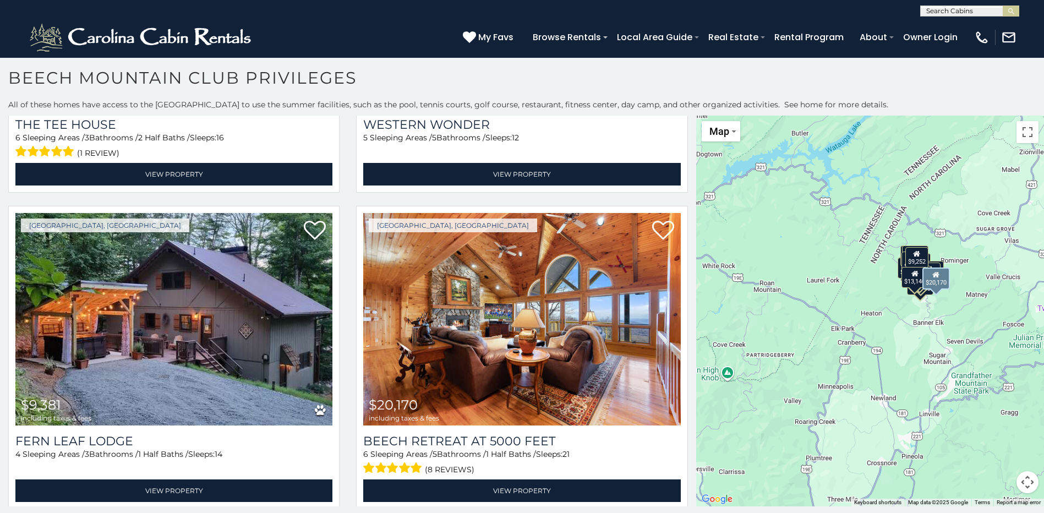
scroll to position [2151, 0]
